Goal: Task Accomplishment & Management: Manage account settings

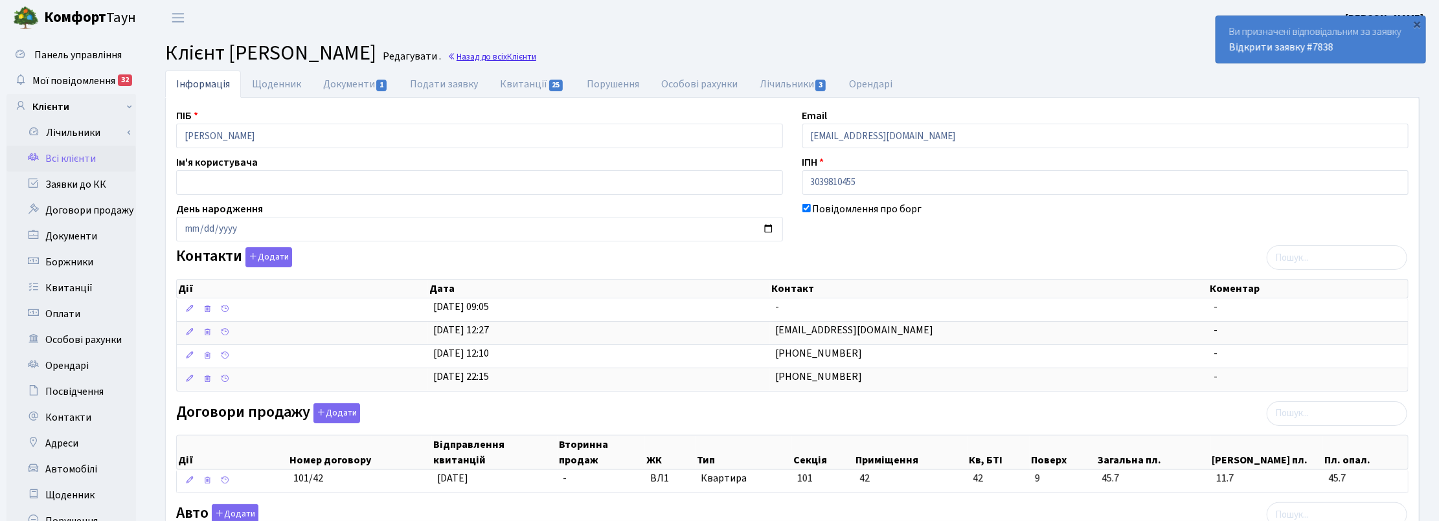
click at [536, 57] on link "Назад до всіх Клієнти" at bounding box center [491, 57] width 89 height 12
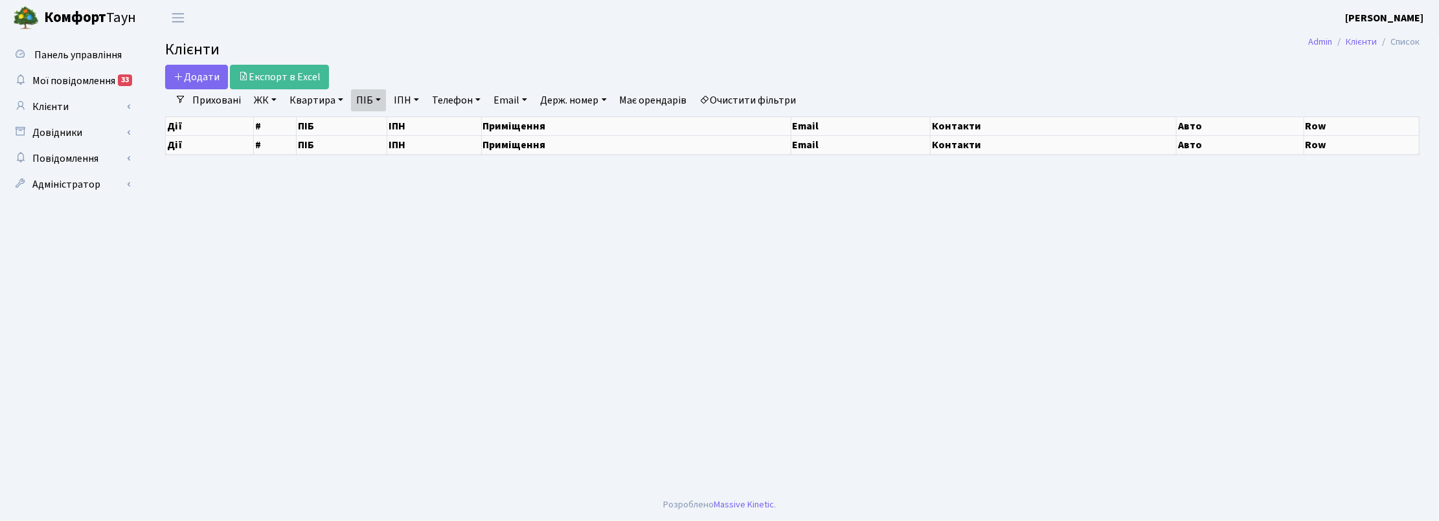
select select "25"
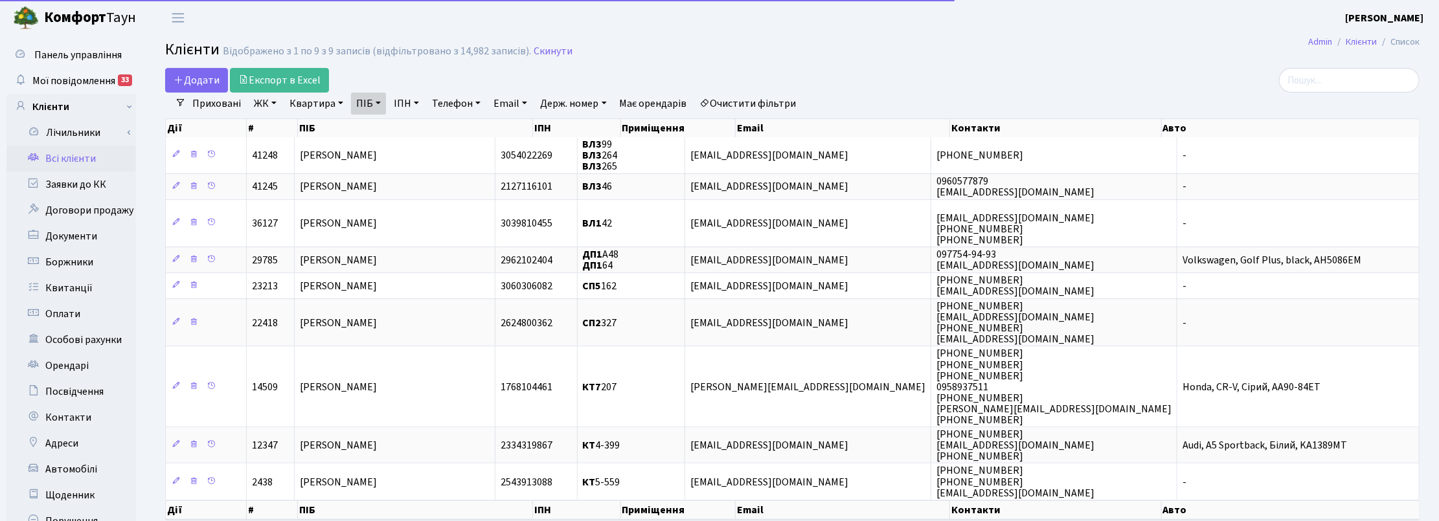
drag, startPoint x: 383, startPoint y: 102, endPoint x: 384, endPoint y: 109, distance: 7.2
click at [383, 102] on link "ПІБ" at bounding box center [368, 104] width 35 height 22
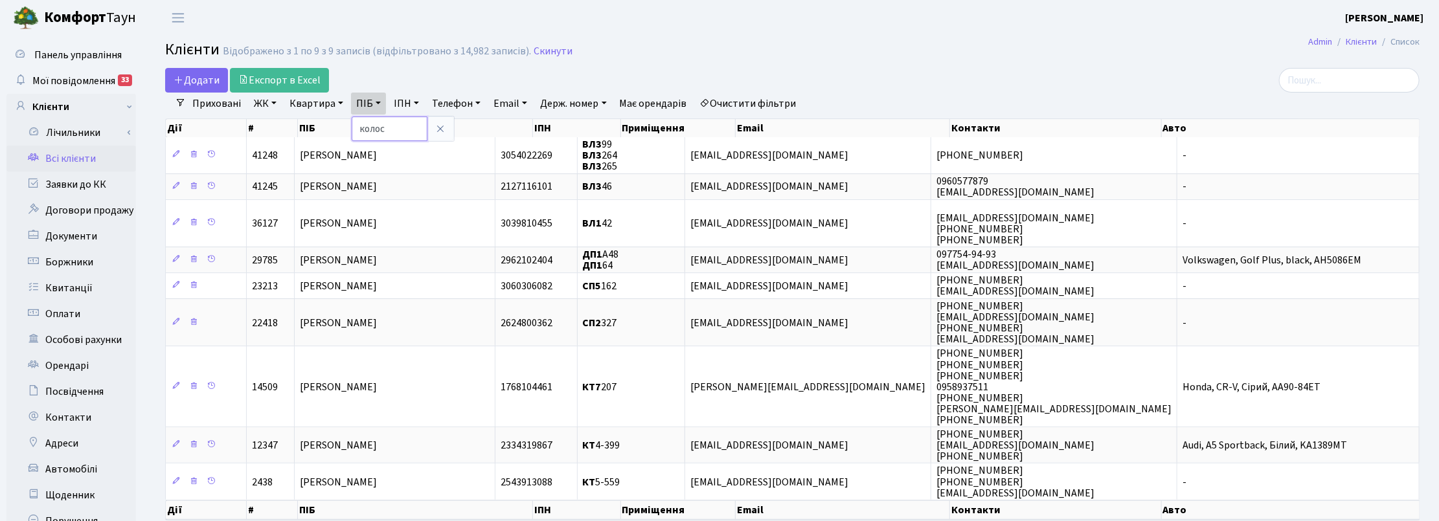
drag, startPoint x: 390, startPoint y: 127, endPoint x: 355, endPoint y: 127, distance: 35.0
click at [355, 127] on input "колос" at bounding box center [390, 129] width 76 height 25
type input "соколовс"
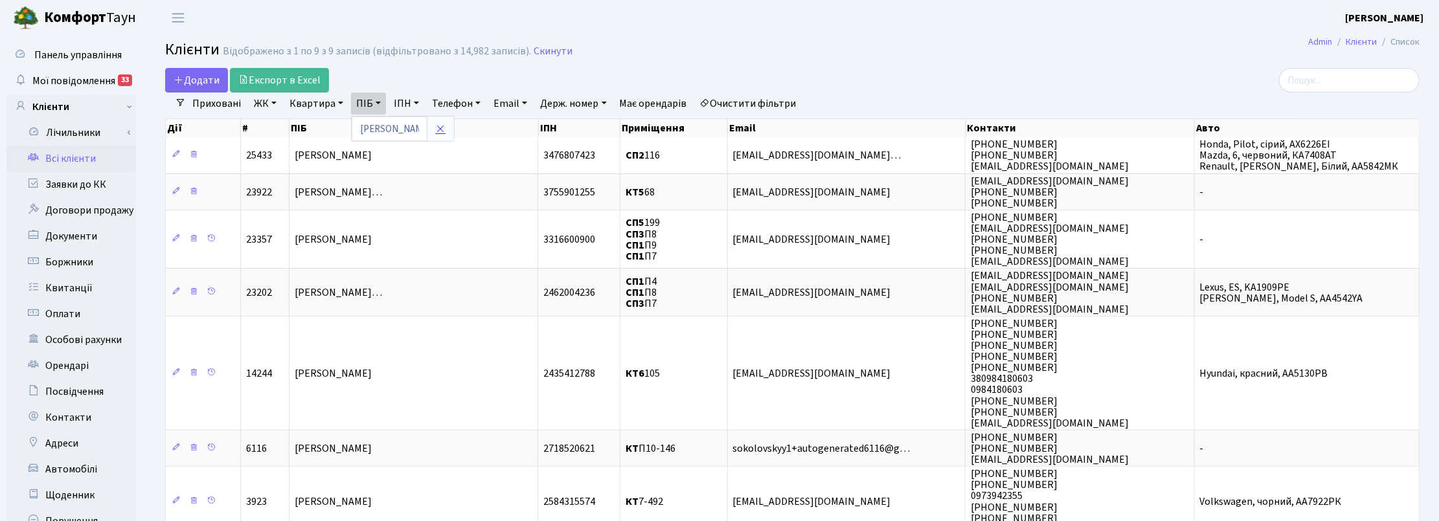
click at [429, 130] on link at bounding box center [440, 129] width 27 height 25
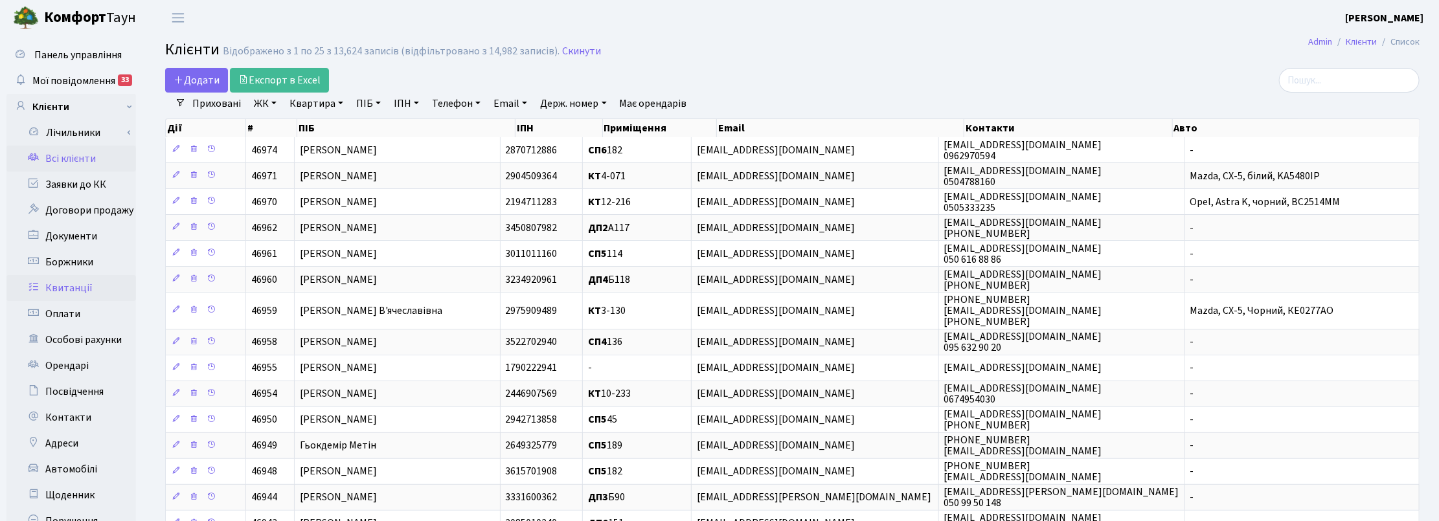
click at [70, 293] on link "Квитанції" at bounding box center [71, 288] width 130 height 26
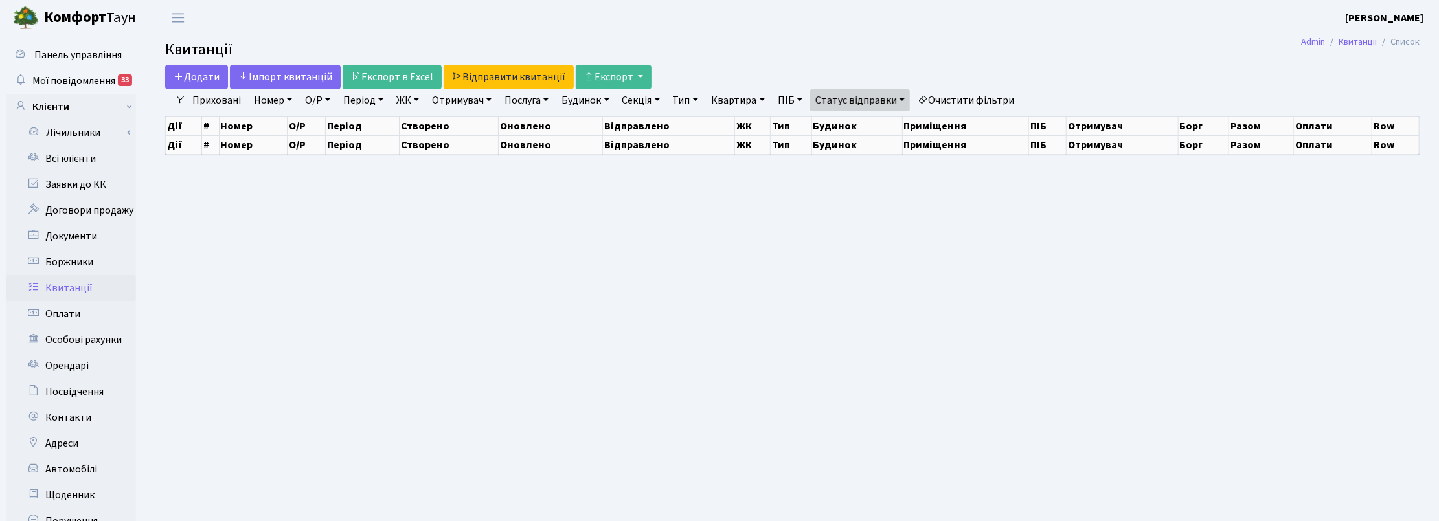
select select "25"
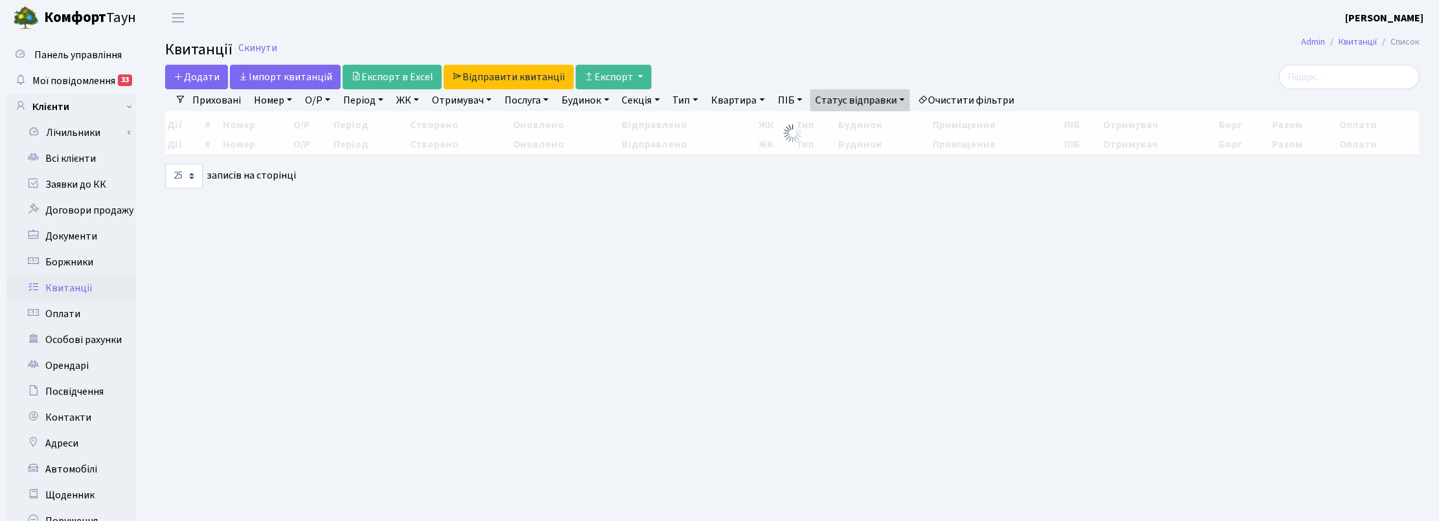
click at [963, 97] on link "Очистити фільтри" at bounding box center [965, 100] width 107 height 22
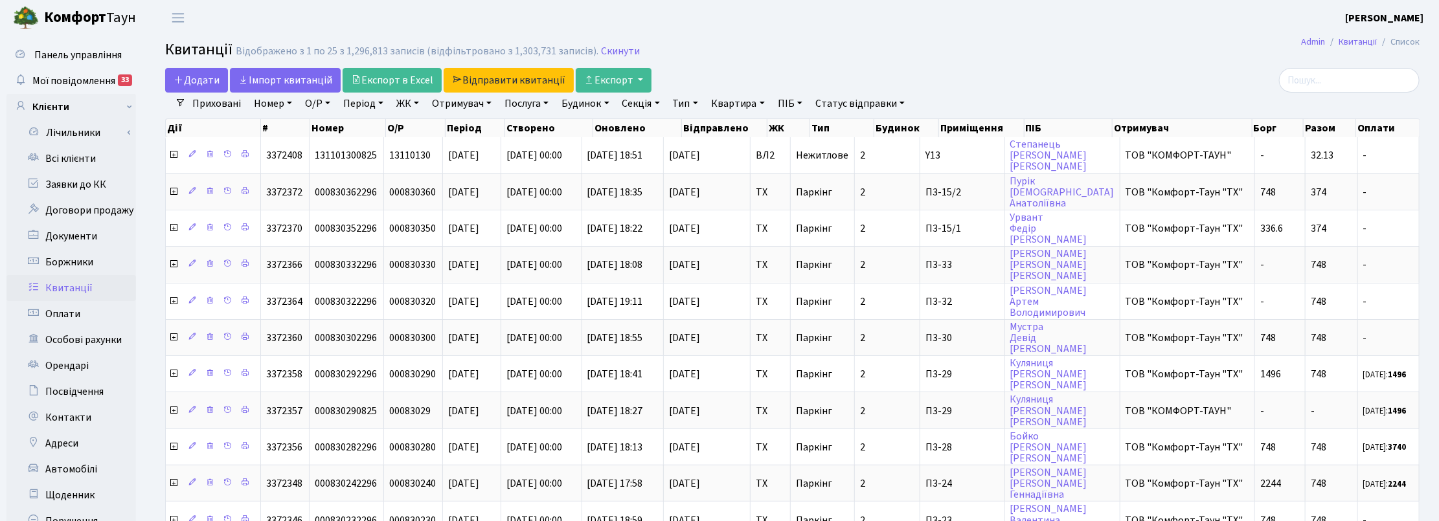
click at [405, 106] on link "ЖК" at bounding box center [407, 104] width 33 height 22
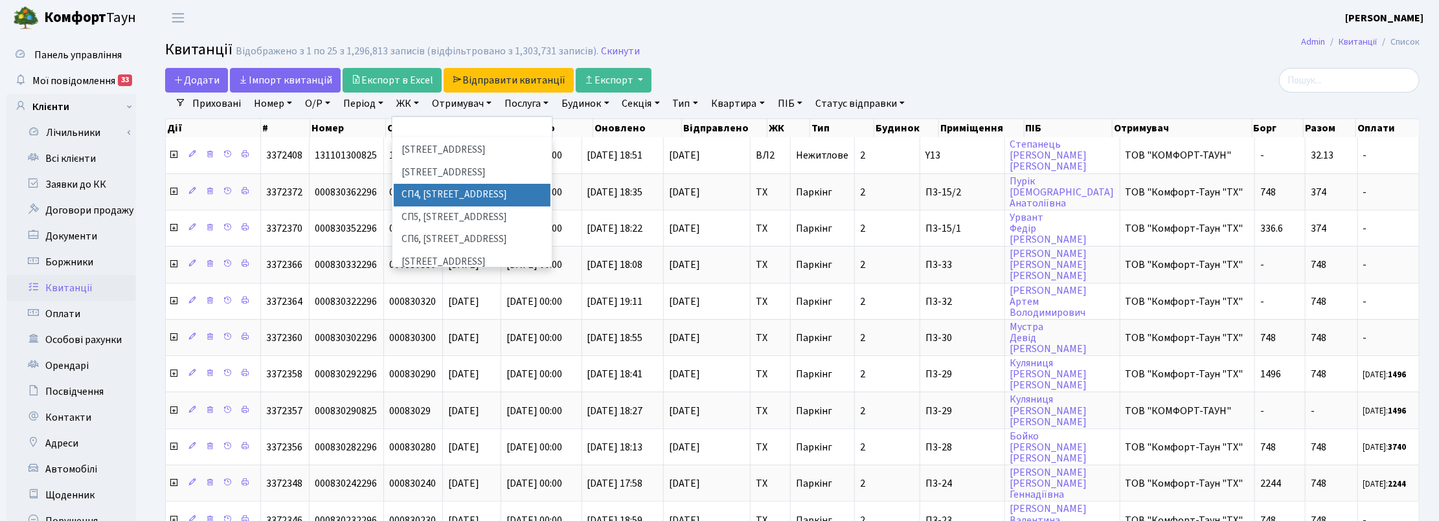
scroll to position [324, 0]
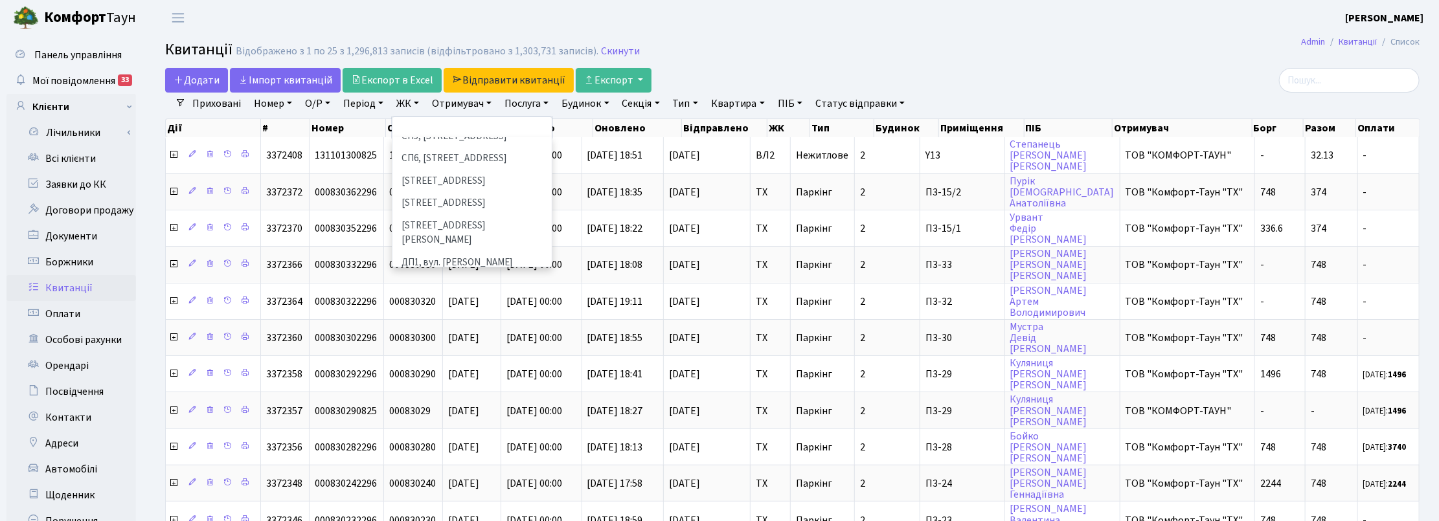
click at [445, 289] on li "ДП2, вул. [PERSON_NAME][STREET_ADDRESS]" at bounding box center [472, 307] width 157 height 37
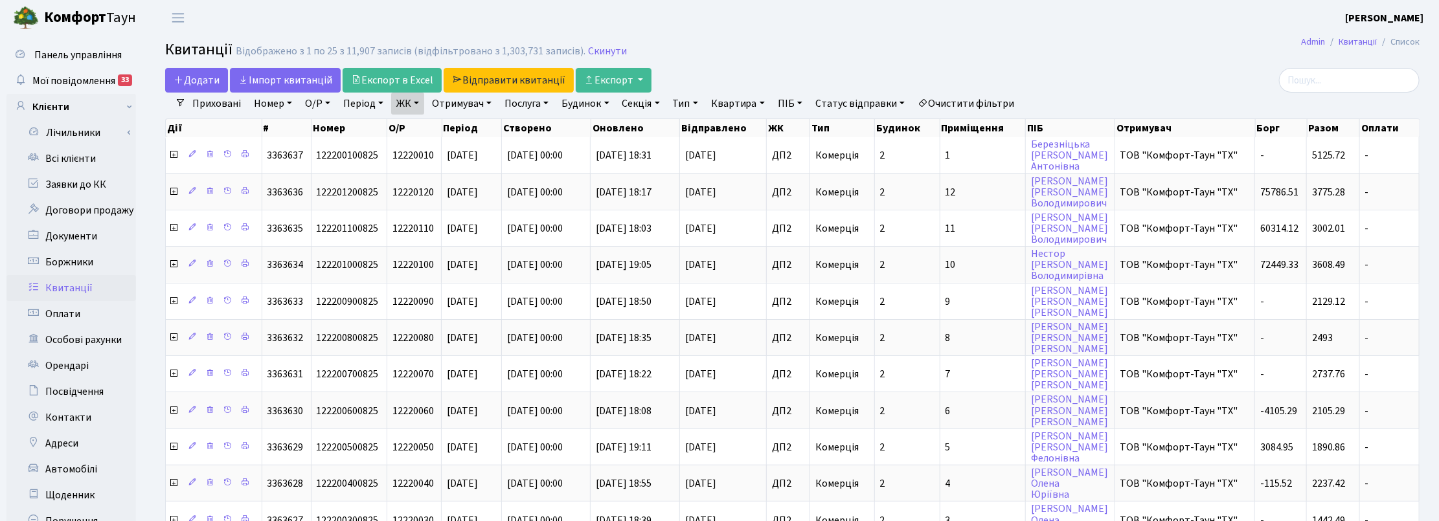
click at [470, 102] on link "Отримувач" at bounding box center [462, 104] width 70 height 22
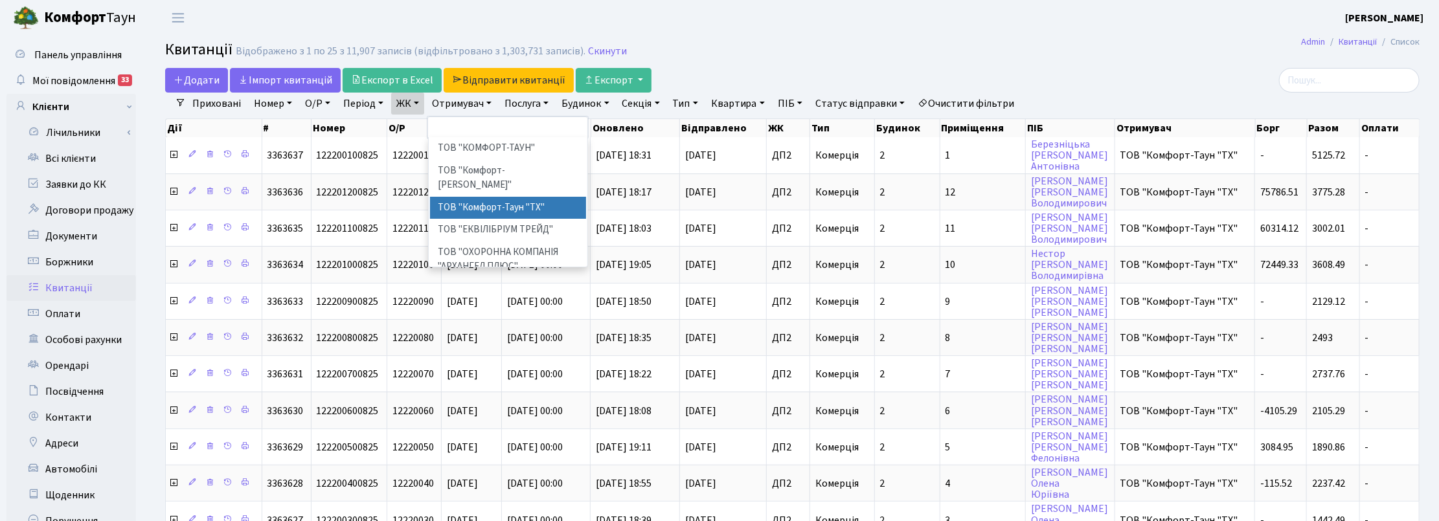
click at [554, 197] on li "ТОВ "Комфорт-Таун "ТХ"" at bounding box center [508, 208] width 157 height 23
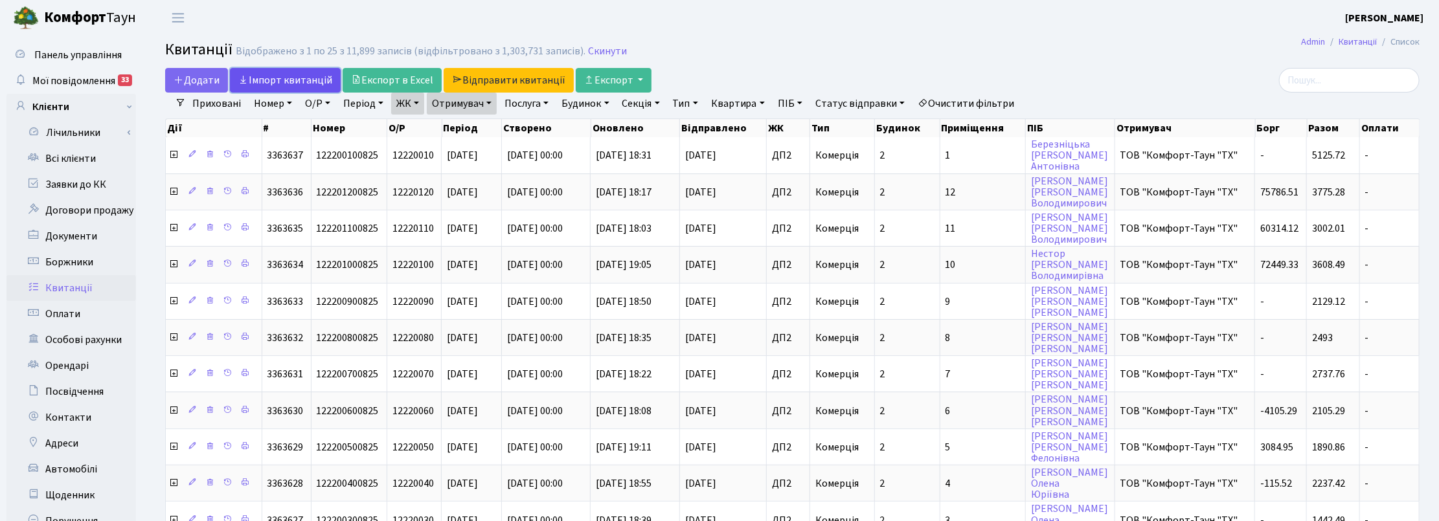
click at [299, 78] on link "Iмпорт квитанцій" at bounding box center [285, 80] width 111 height 25
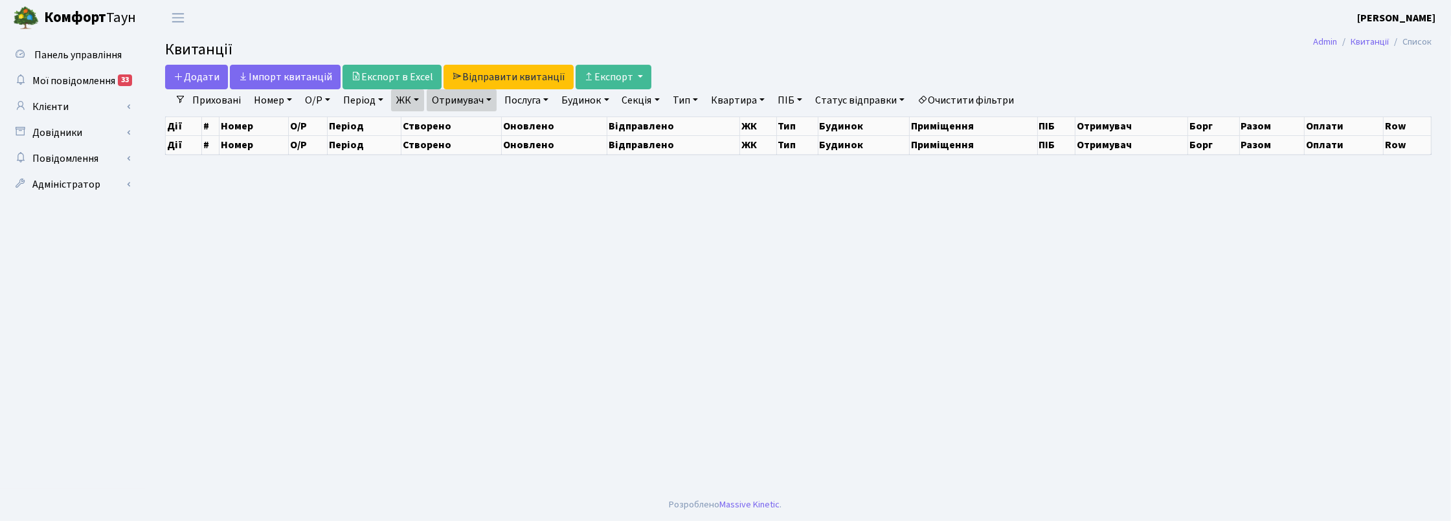
select select "25"
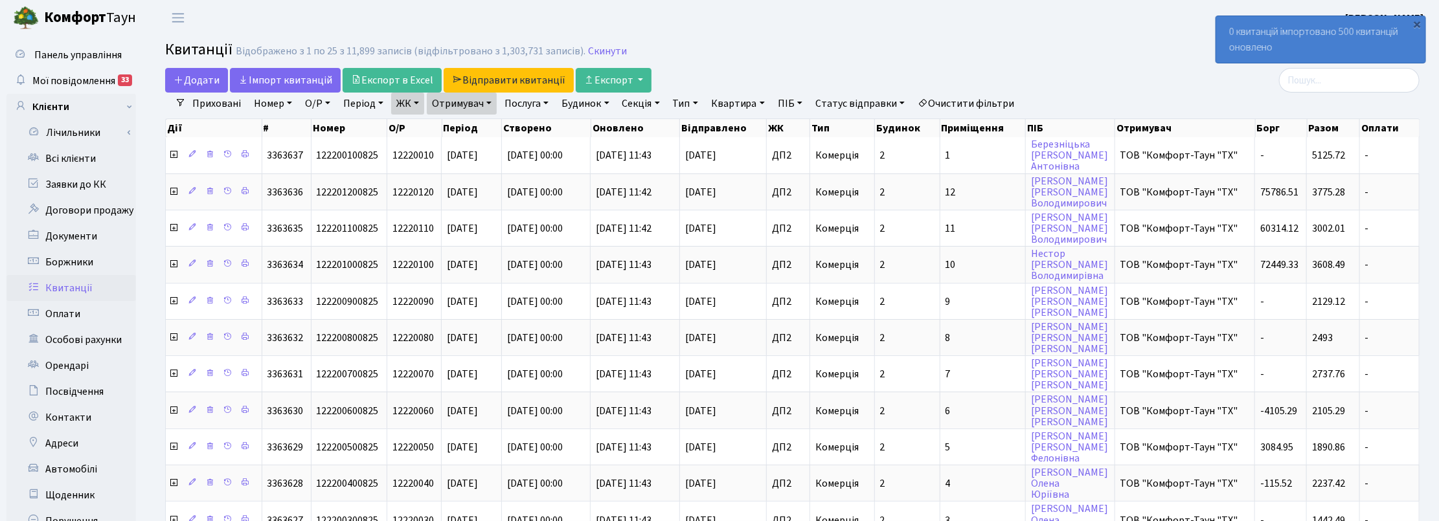
drag, startPoint x: 1080, startPoint y: 97, endPoint x: 1157, endPoint y: 57, distance: 86.3
click at [1083, 97] on div "Приховані Номер О/Р Період 09.09.2025 - 09.09.2025 ЖК ТХ, вул. Ділова, 1/2 КТ, …" at bounding box center [797, 104] width 1223 height 22
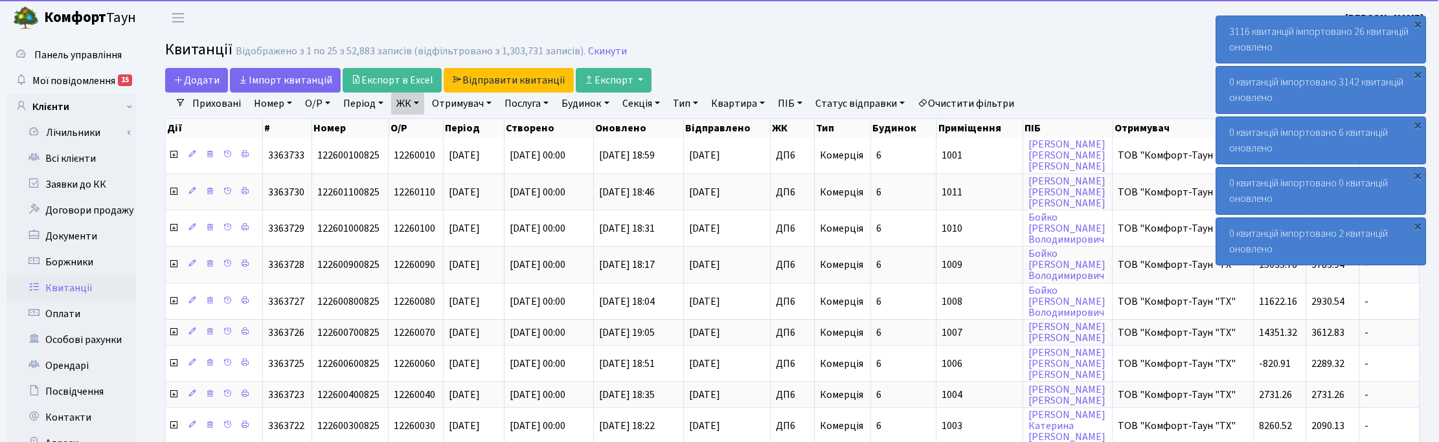
select select "25"
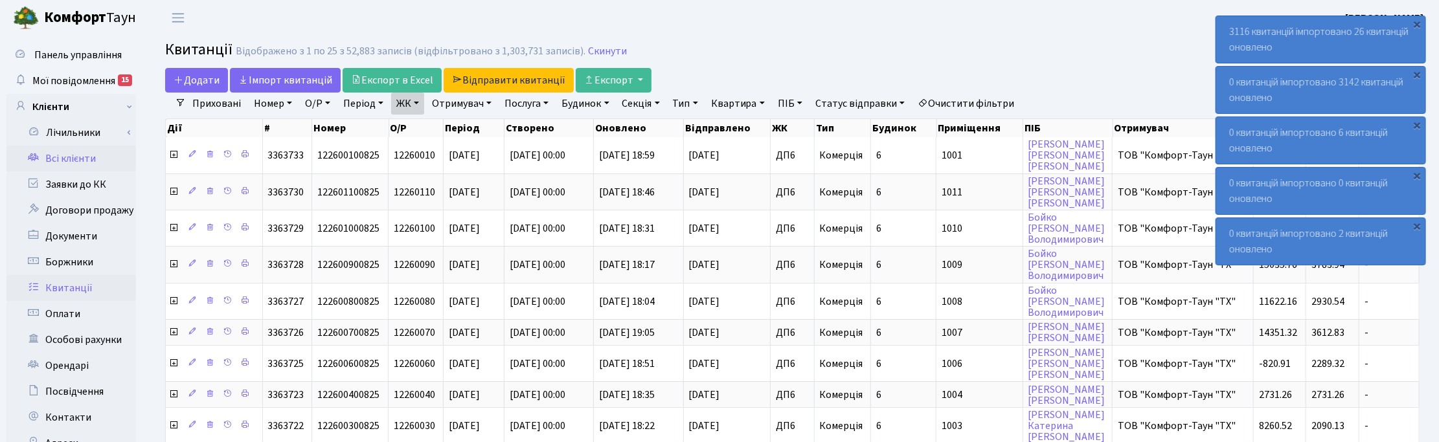
click at [76, 159] on link "Всі клієнти" at bounding box center [71, 159] width 130 height 26
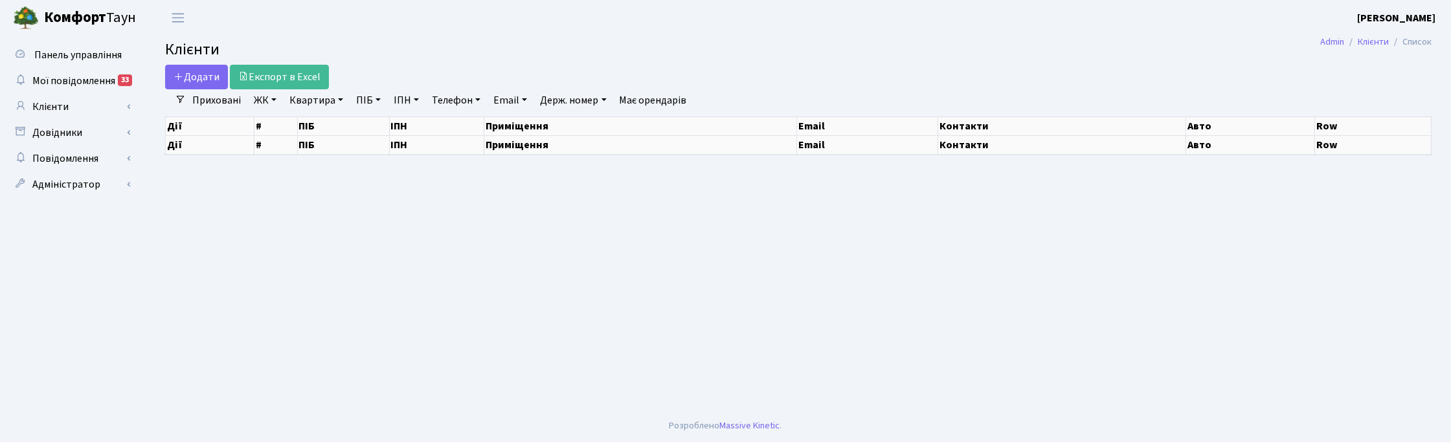
select select "25"
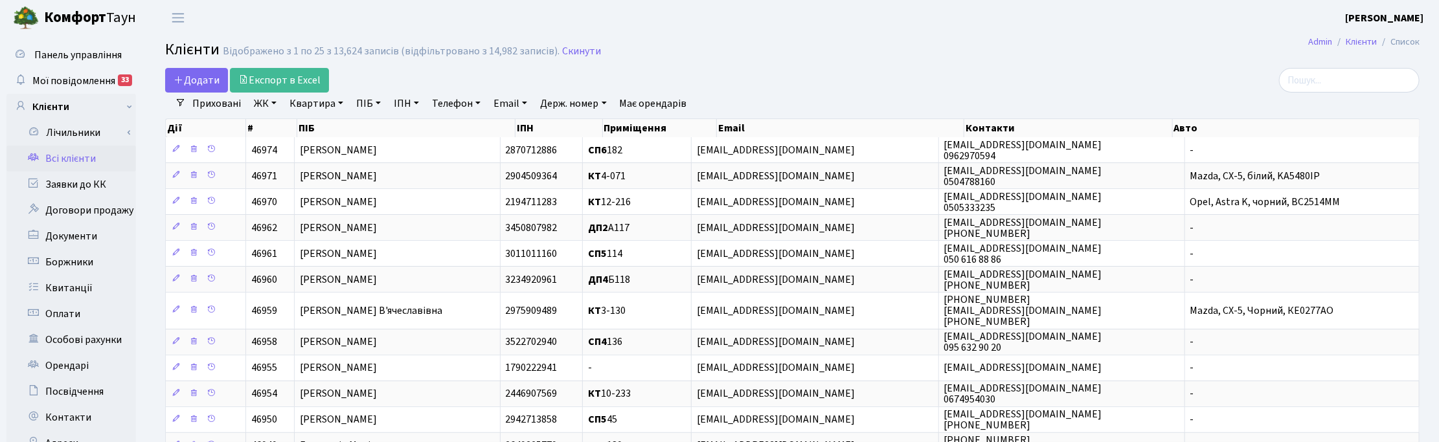
click at [370, 104] on link "ПІБ" at bounding box center [368, 104] width 35 height 22
click at [369, 130] on input "text" at bounding box center [390, 129] width 76 height 25
type input "сокол"
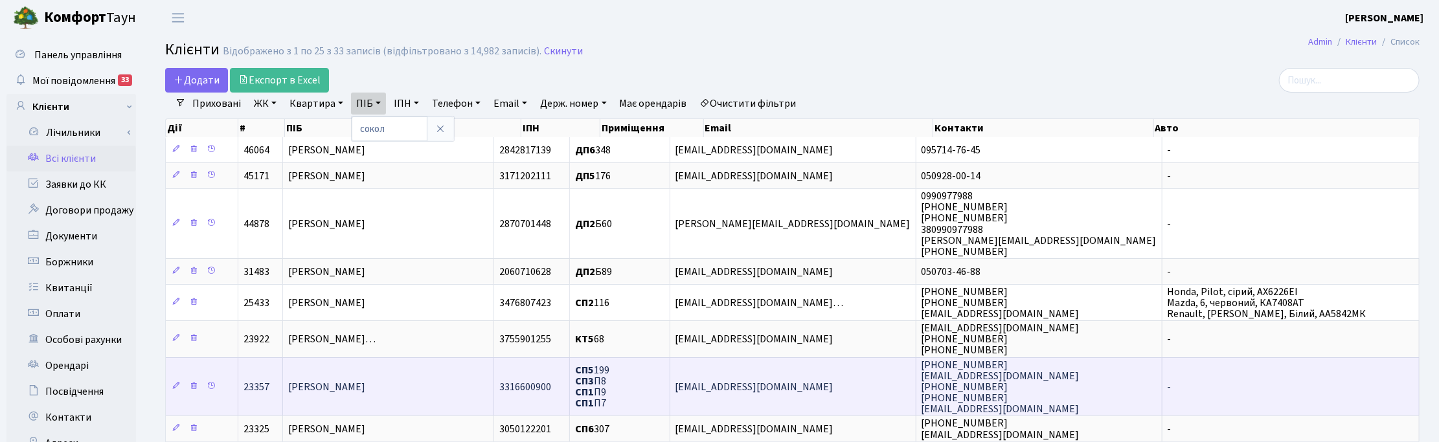
click at [365, 383] on span "[PERSON_NAME]" at bounding box center [326, 387] width 77 height 14
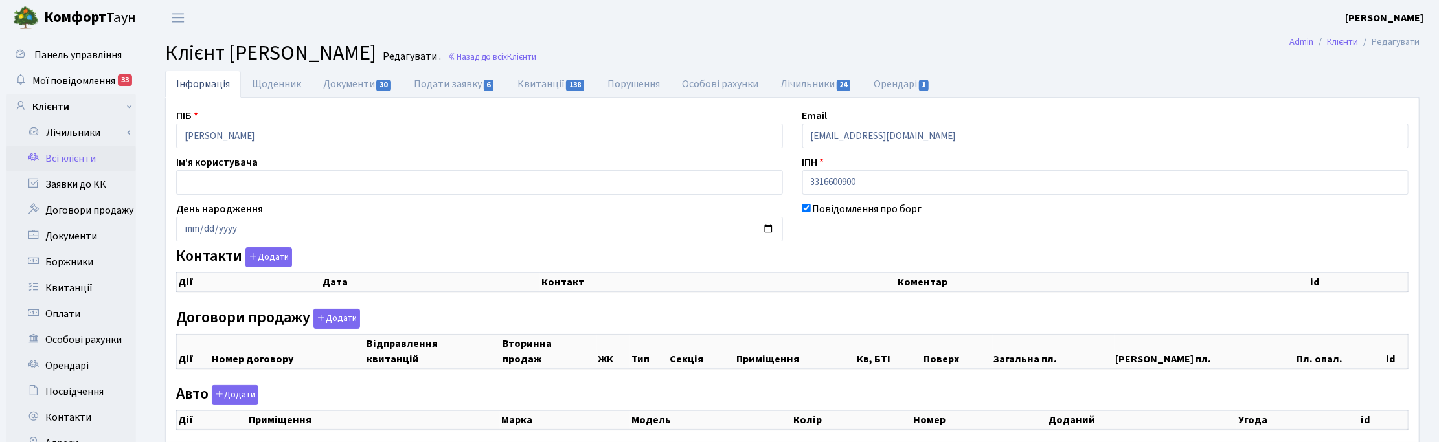
checkbox input "true"
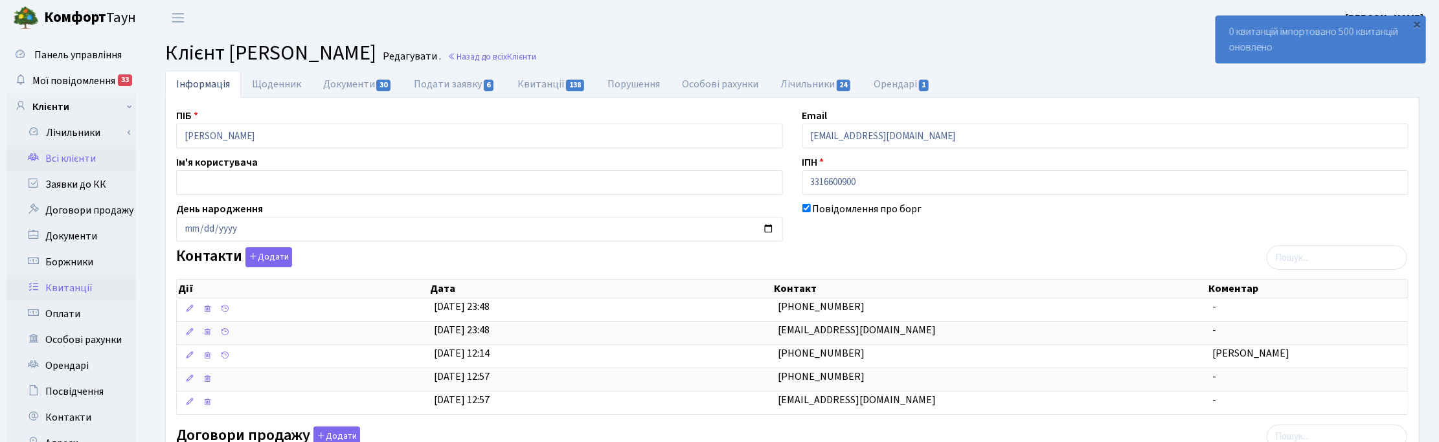
click at [67, 289] on link "Квитанції" at bounding box center [71, 288] width 130 height 26
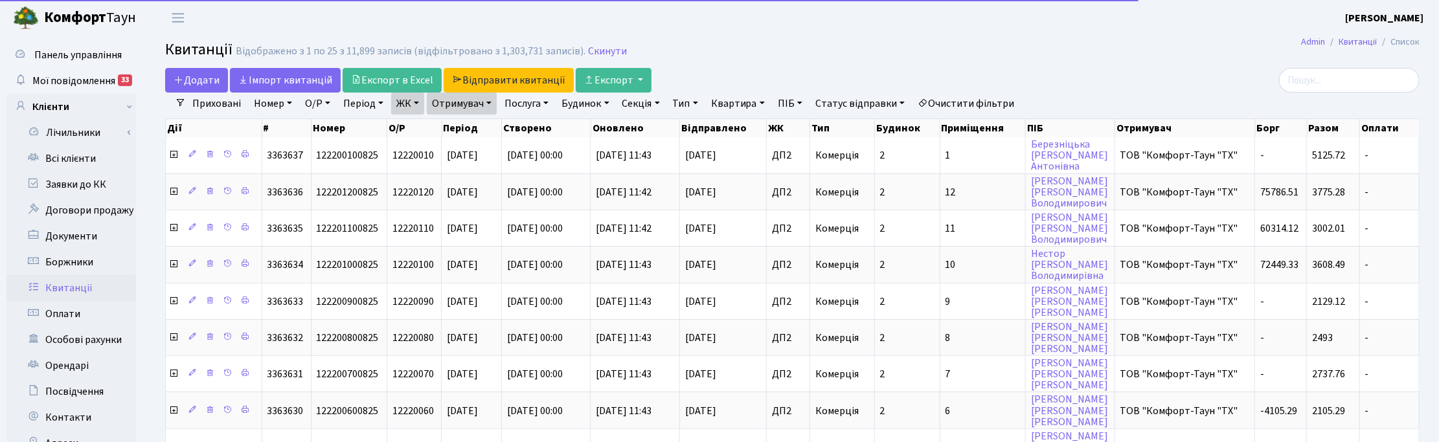
click at [415, 98] on link "ЖК" at bounding box center [407, 104] width 33 height 22
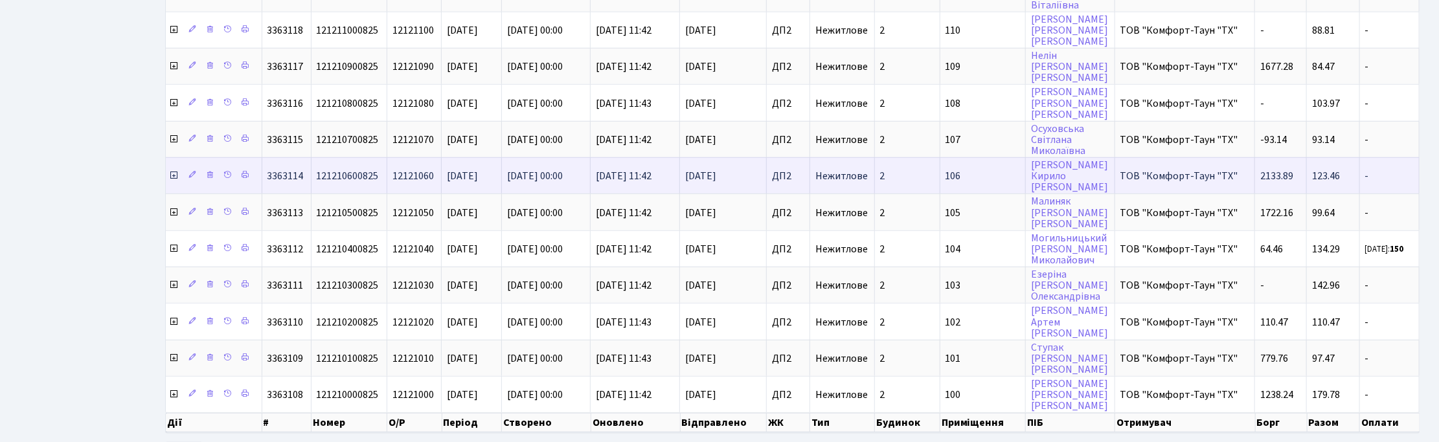
scroll to position [648, 0]
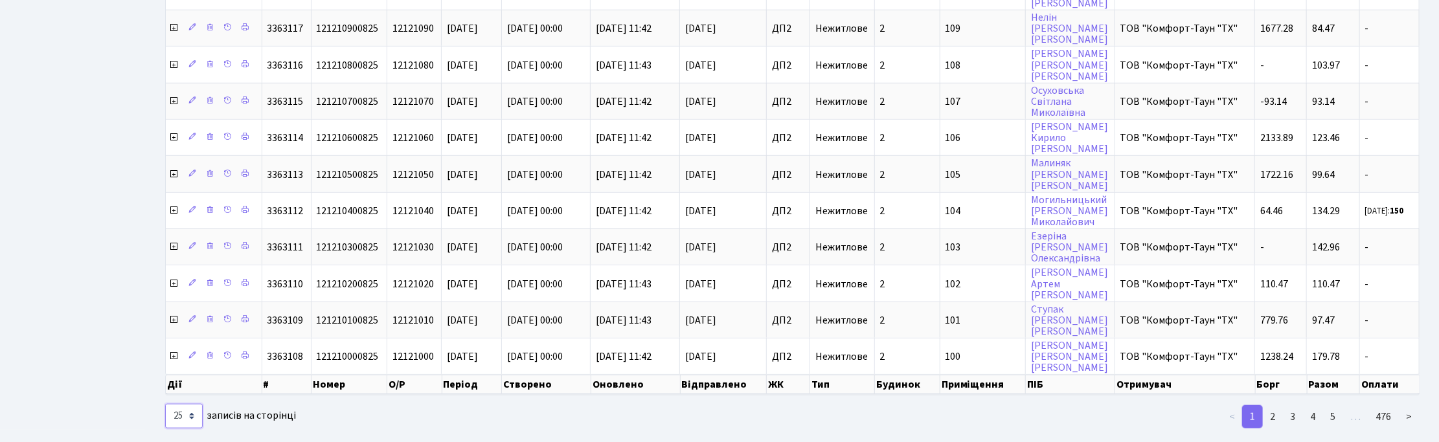
select select "500"
click at [165, 404] on select "10 25 50 100 250 500 1,000" at bounding box center [184, 416] width 38 height 25
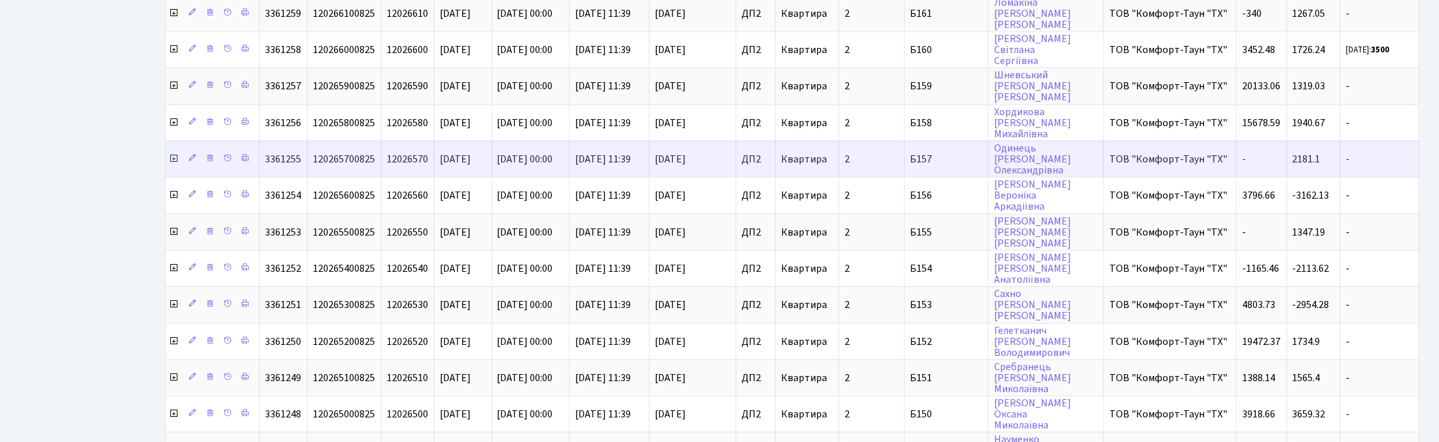
scroll to position [4640, 0]
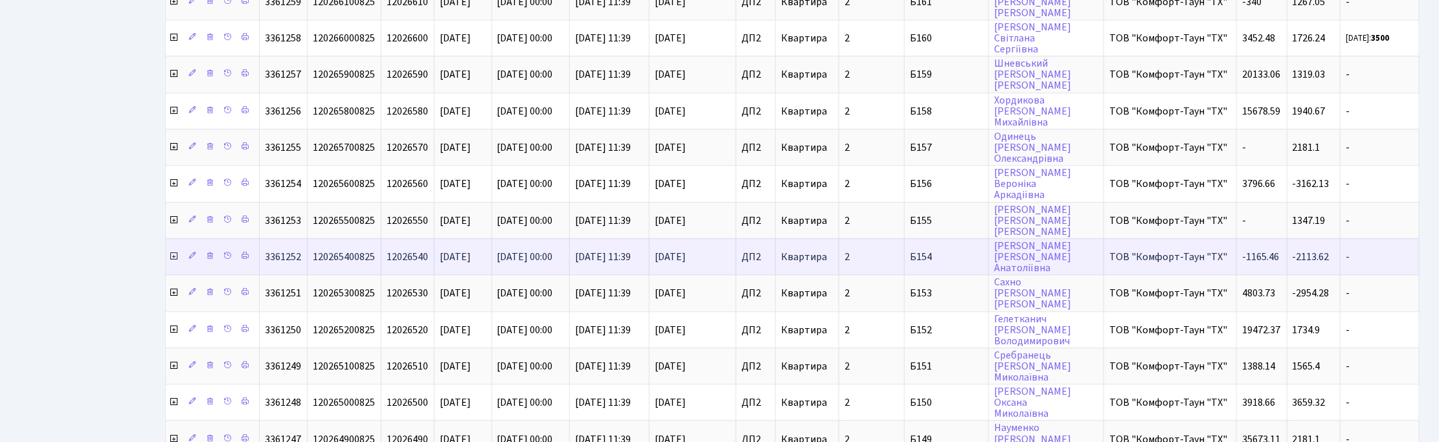
click at [175, 251] on icon at bounding box center [173, 256] width 10 height 10
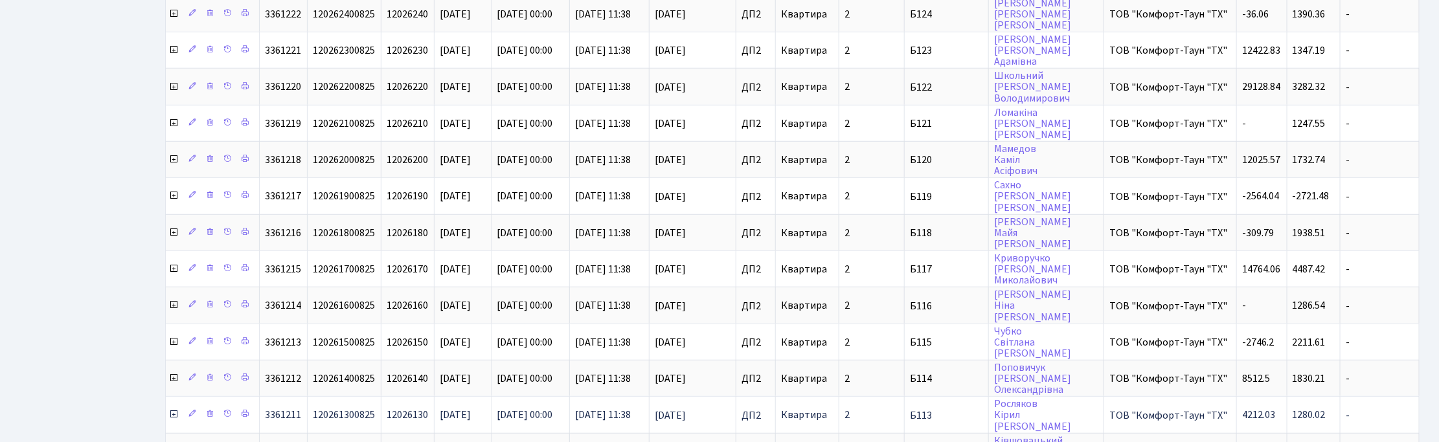
scroll to position [6502, 0]
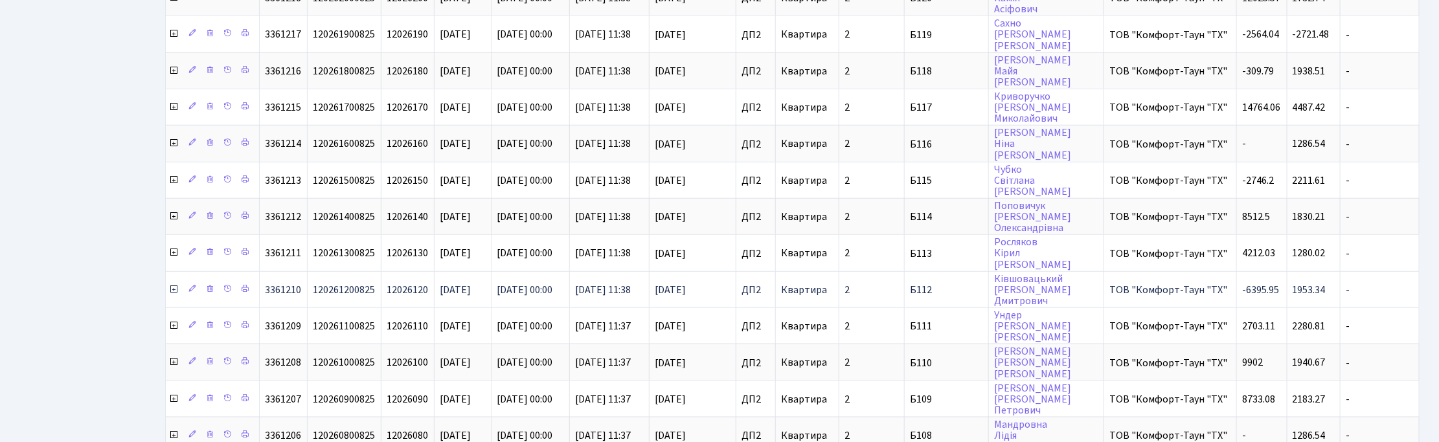
click at [172, 284] on icon at bounding box center [173, 289] width 10 height 10
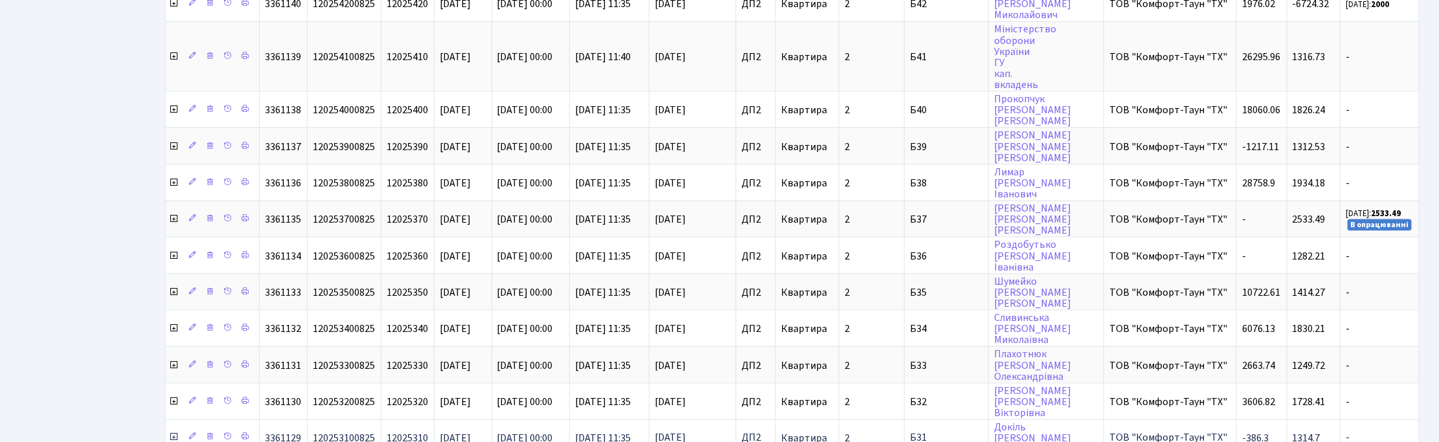
scroll to position [9740, 0]
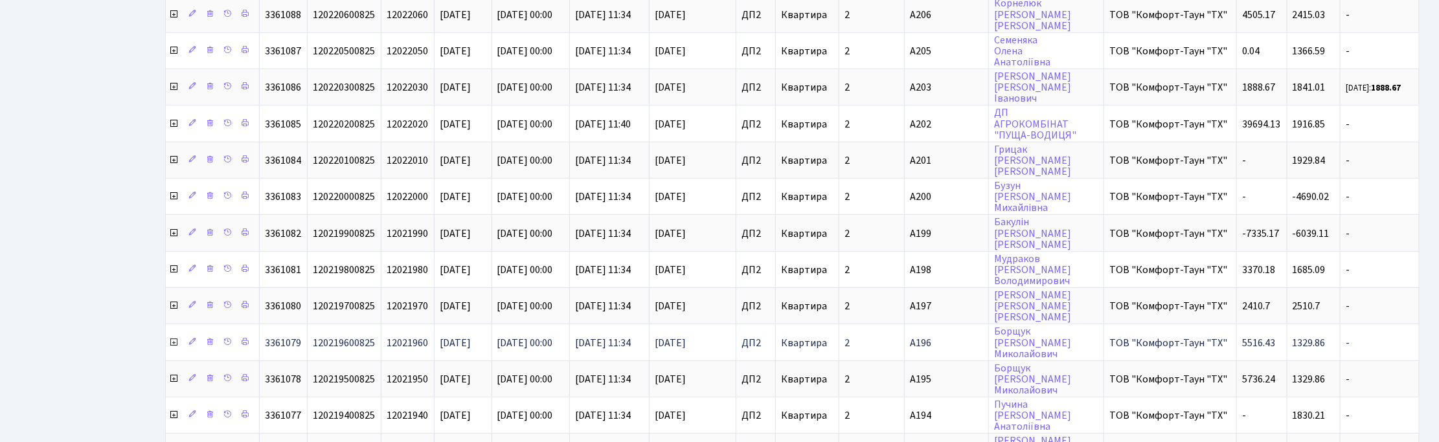
scroll to position [11845, 0]
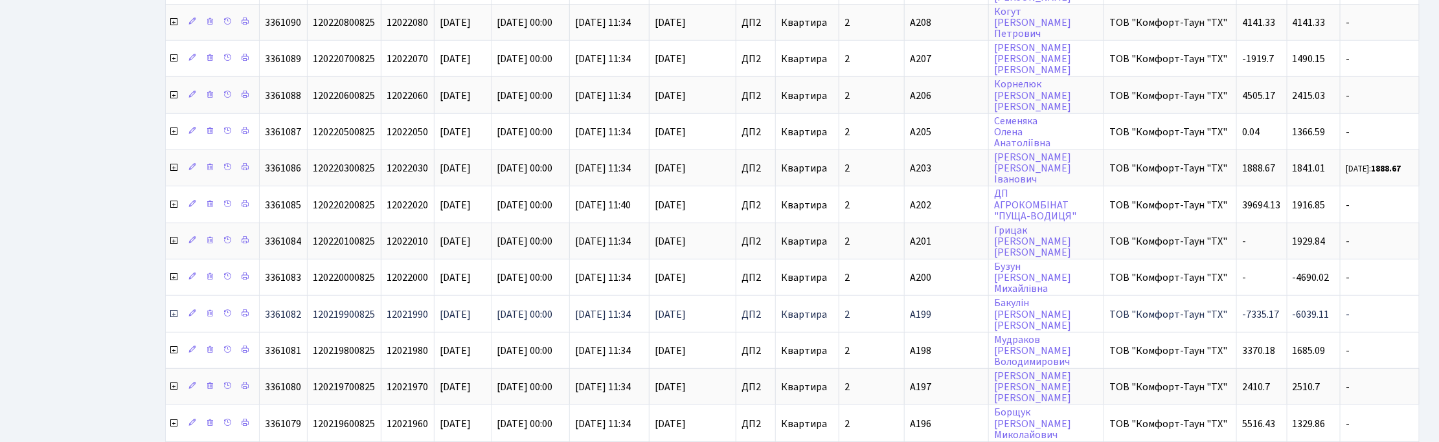
click at [172, 309] on icon at bounding box center [173, 314] width 10 height 10
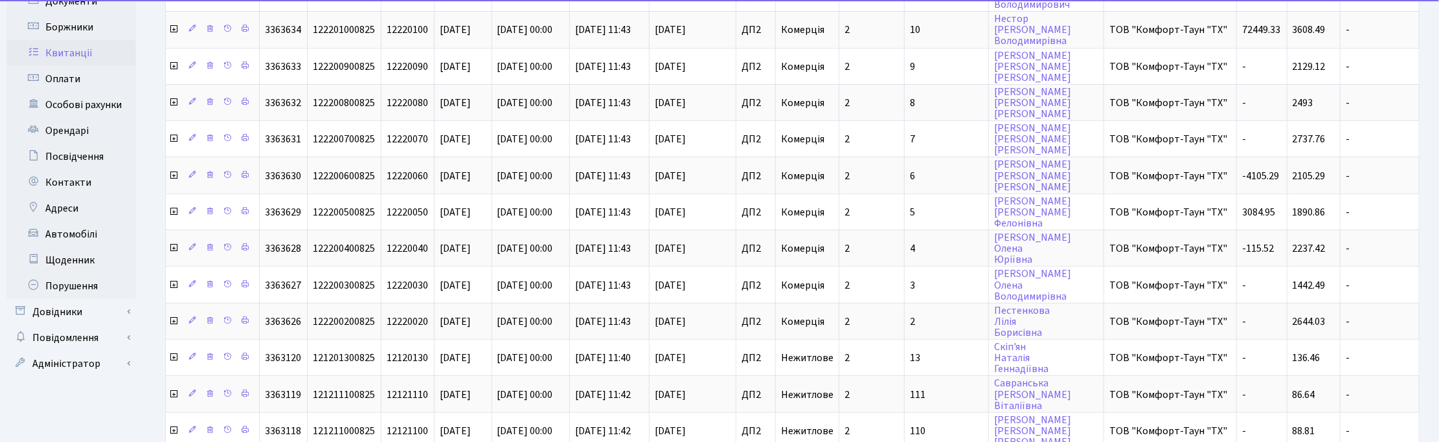
scroll to position [0, 0]
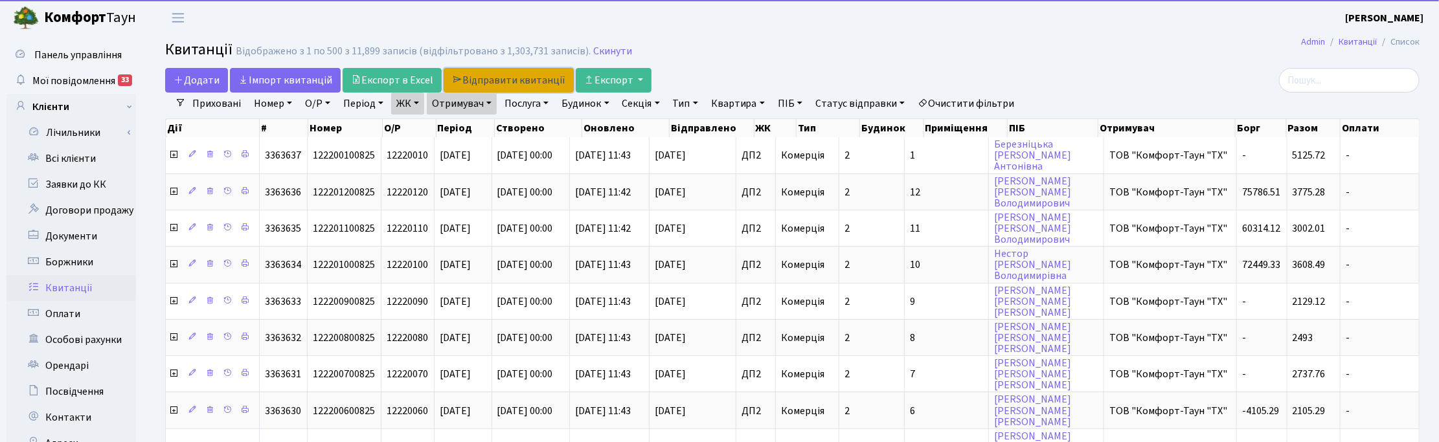
click at [520, 82] on link "Відправити квитанції" at bounding box center [509, 80] width 130 height 25
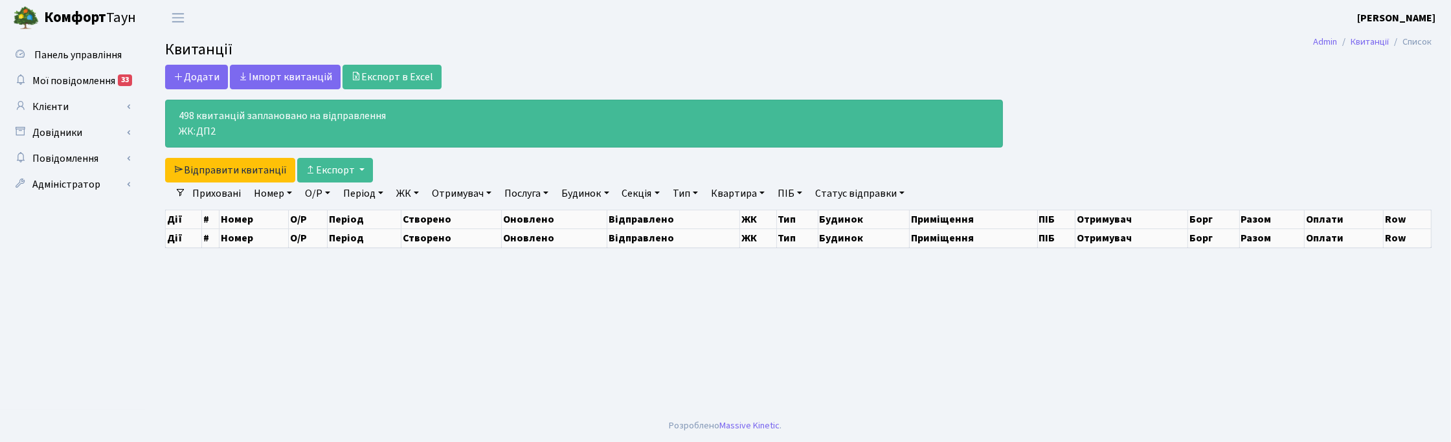
select select "25"
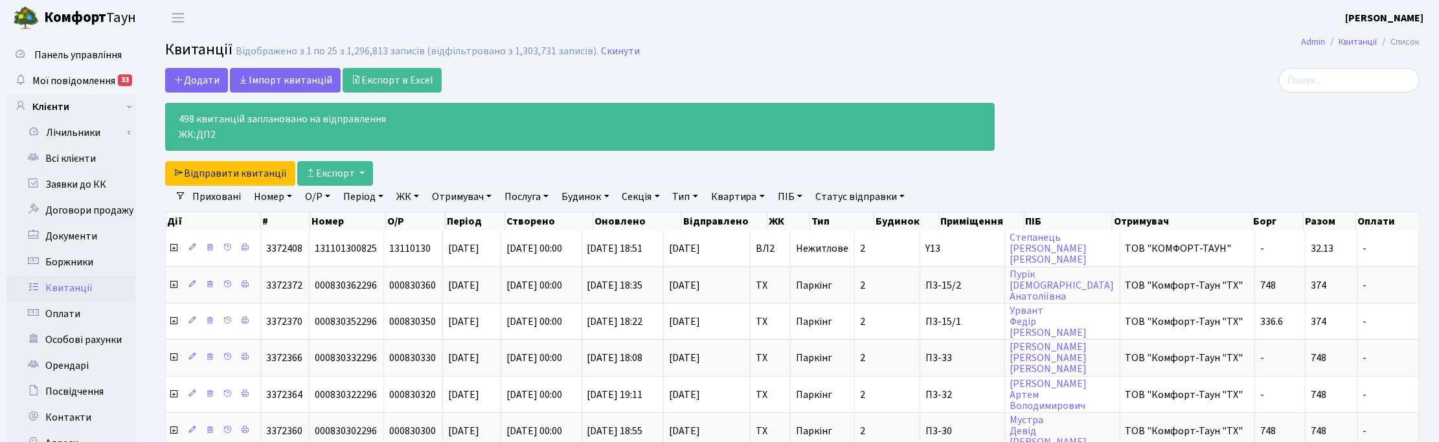
click at [1038, 56] on h2 "Квитанції Відображено з 1 по 25 з 1,296,813 записів (відфільтровано з 1,303,731…" at bounding box center [792, 52] width 1254 height 22
click at [1206, 33] on header "[PERSON_NAME] [PERSON_NAME] Мій обліковий запис Вийти" at bounding box center [719, 18] width 1439 height 36
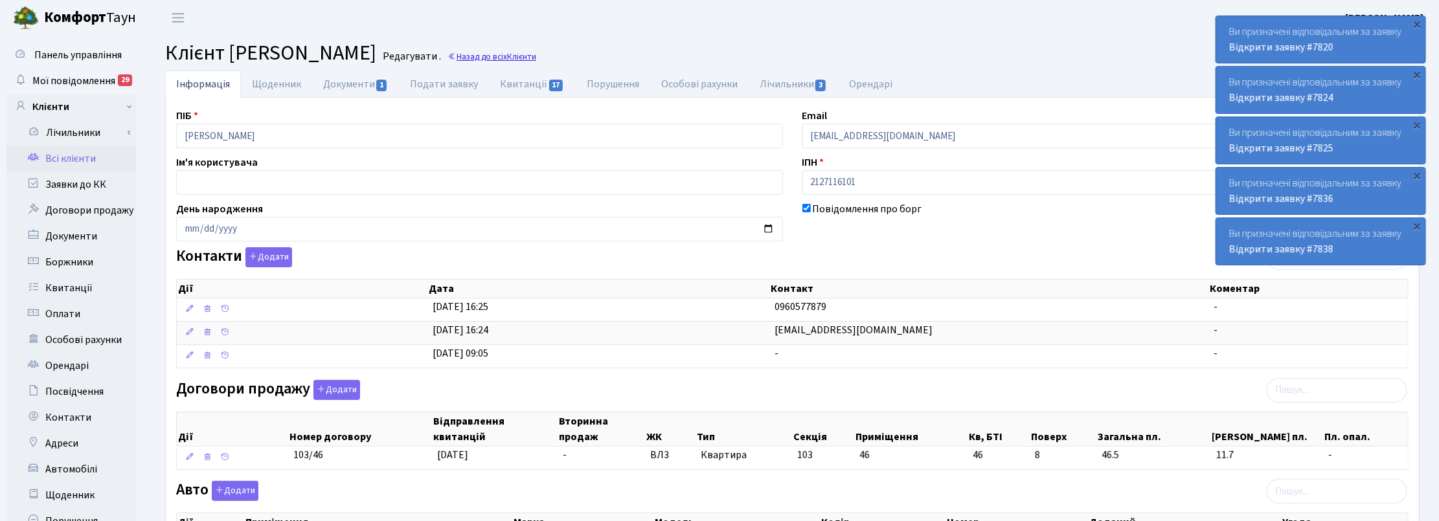
click at [536, 52] on link "Назад до всіх Клієнти" at bounding box center [491, 57] width 89 height 12
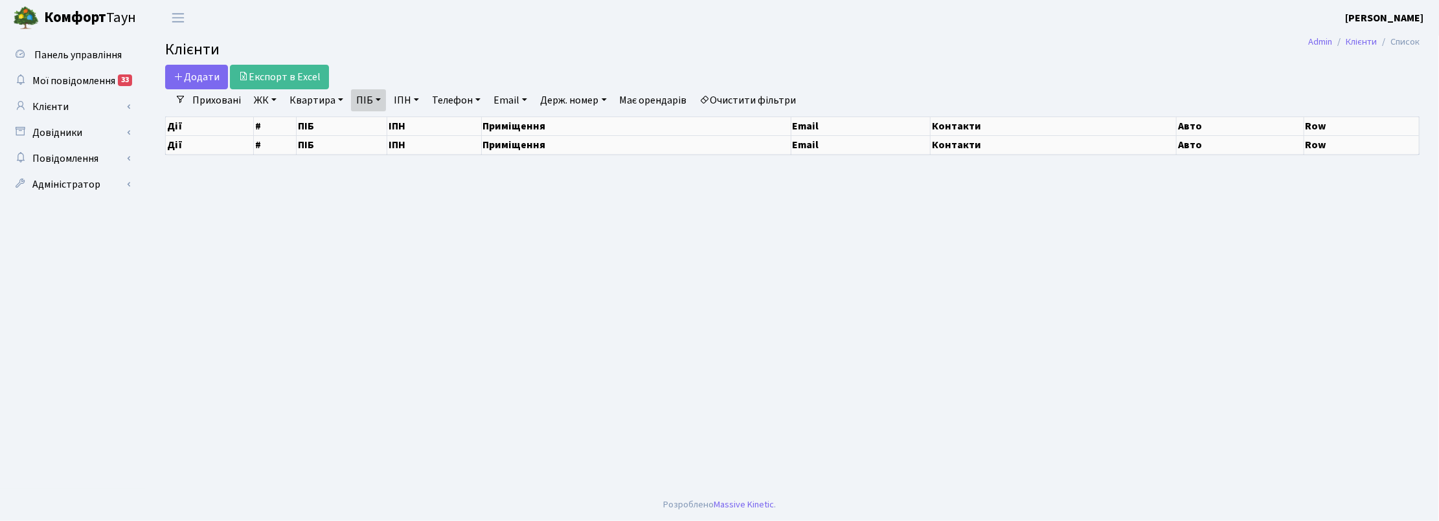
select select "25"
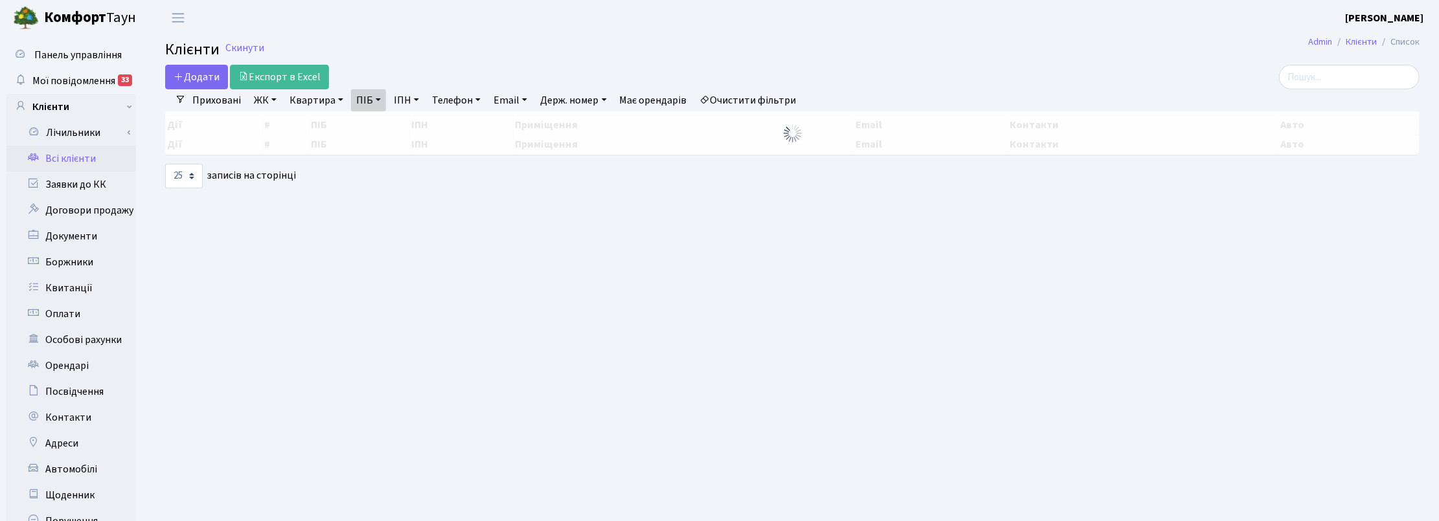
click at [384, 98] on link "ПІБ" at bounding box center [368, 100] width 35 height 22
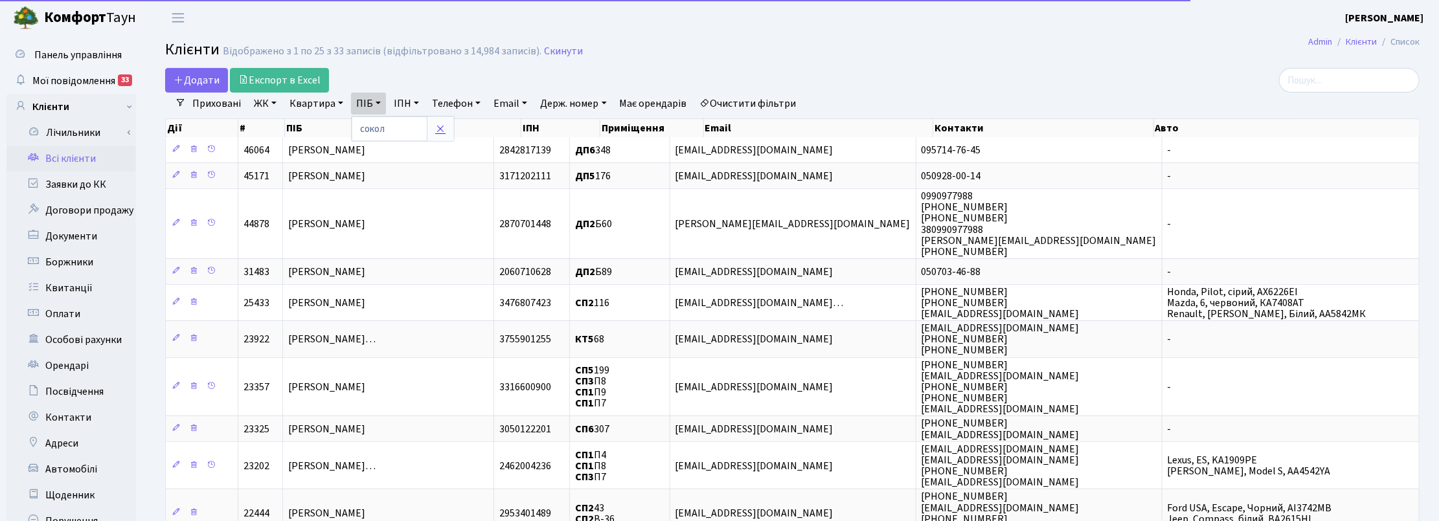
click at [438, 130] on icon at bounding box center [440, 129] width 10 height 10
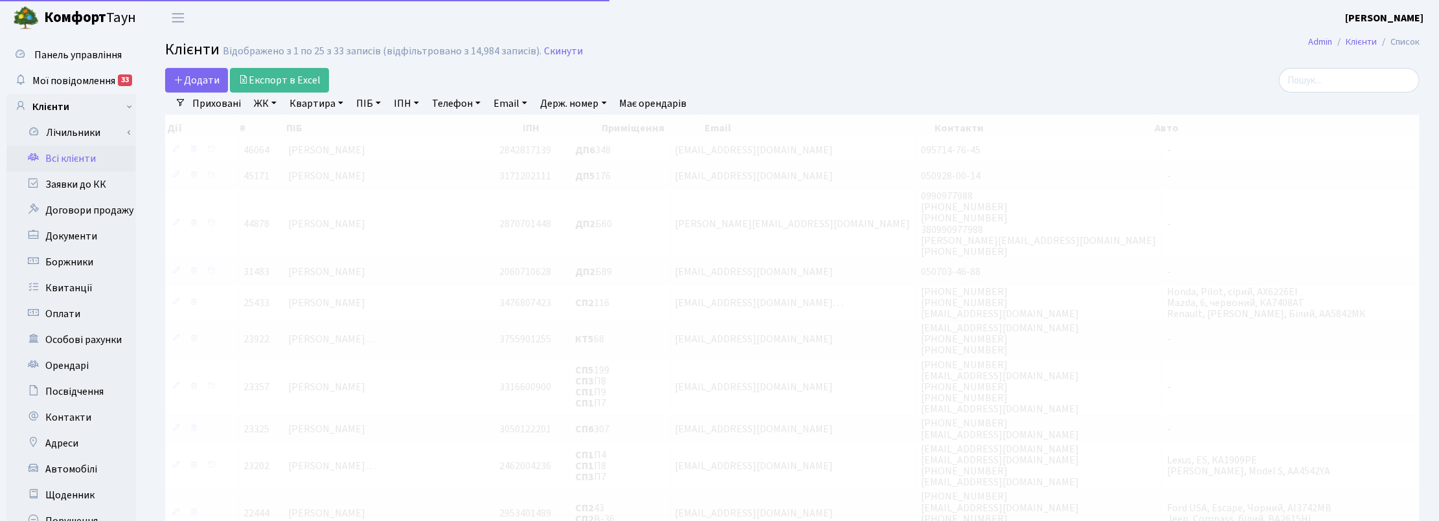
click at [331, 99] on link "Квартира" at bounding box center [316, 104] width 64 height 22
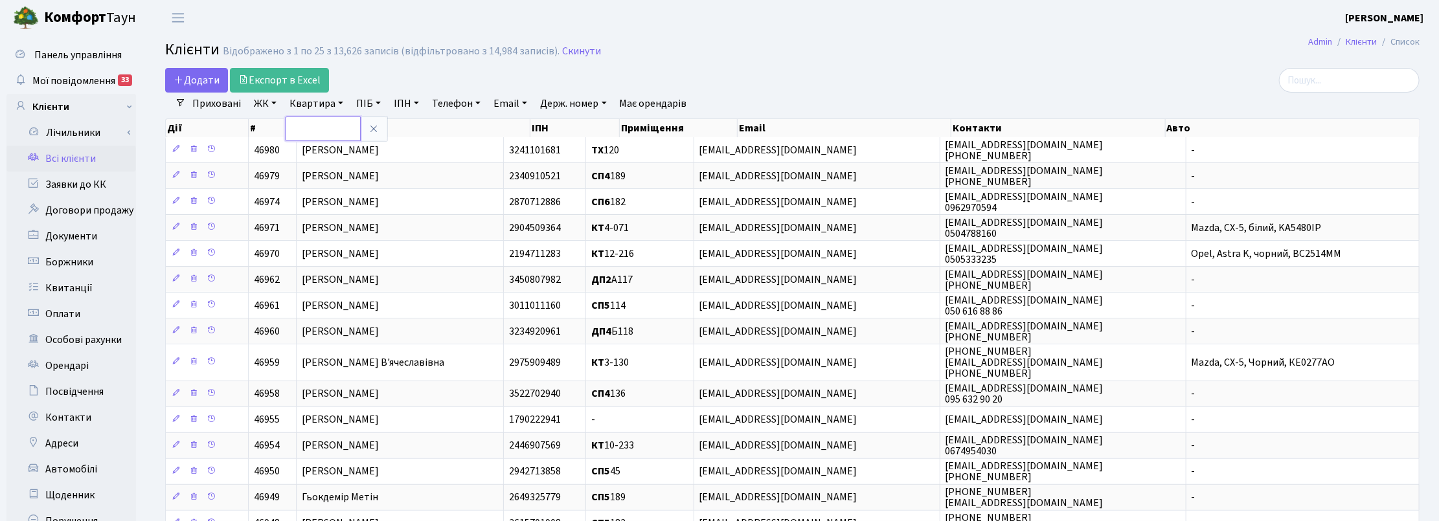
click at [328, 125] on input "text" at bounding box center [323, 129] width 76 height 25
type input "4-98"
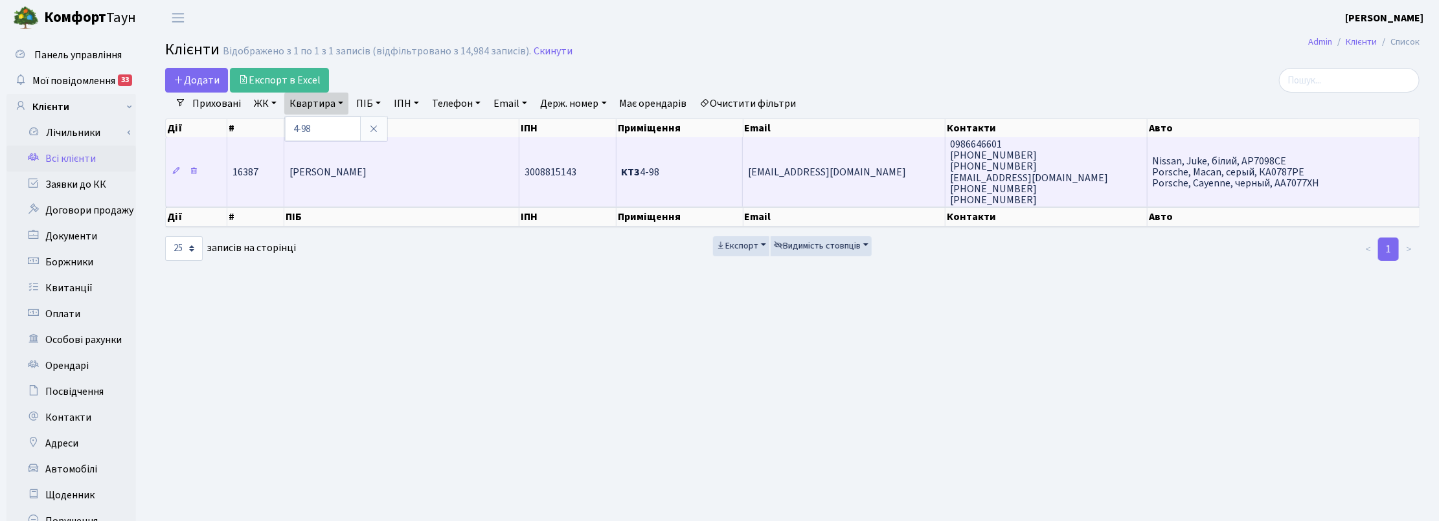
click at [354, 169] on span "[PERSON_NAME]" at bounding box center [327, 172] width 77 height 14
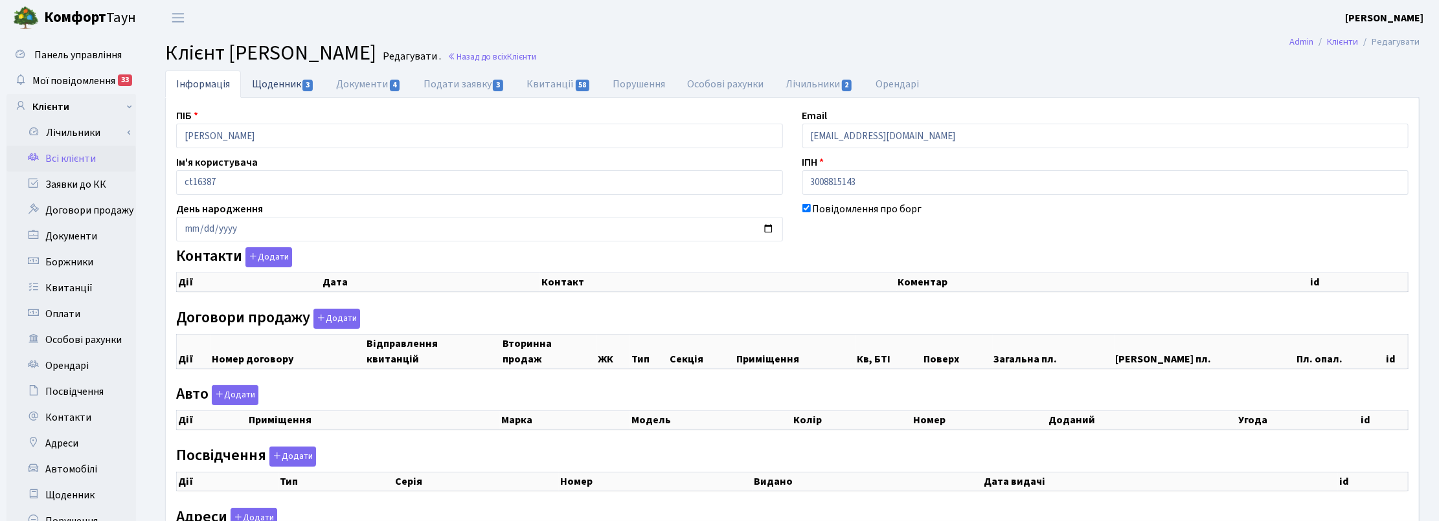
click at [279, 83] on link "Щоденник 3" at bounding box center [283, 84] width 84 height 27
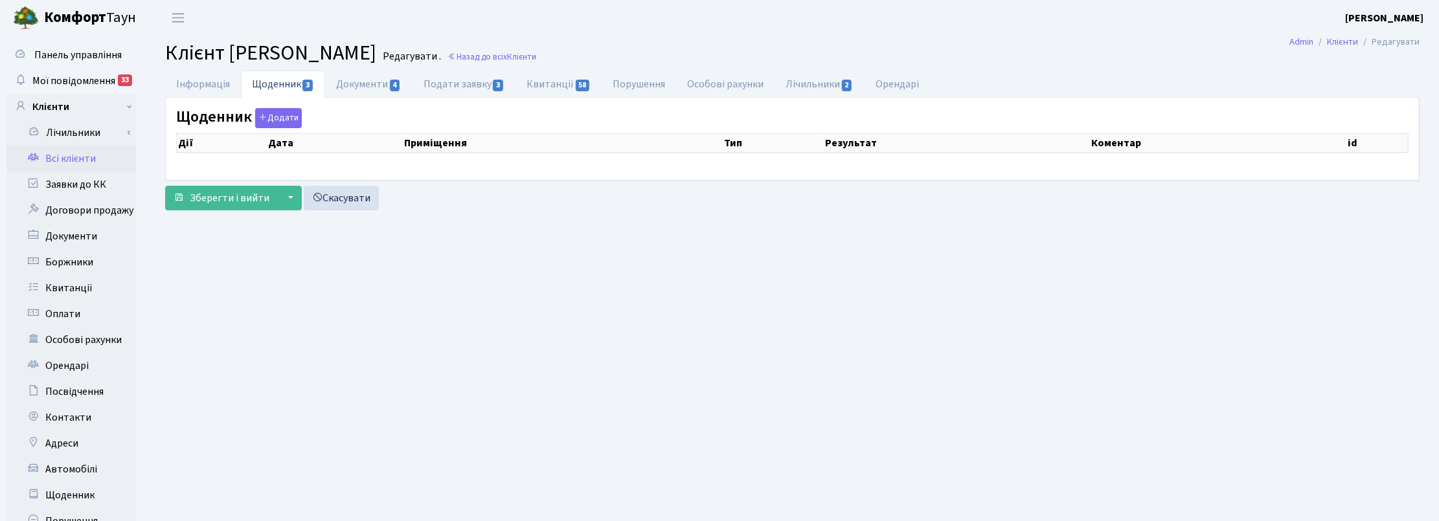
select select "25"
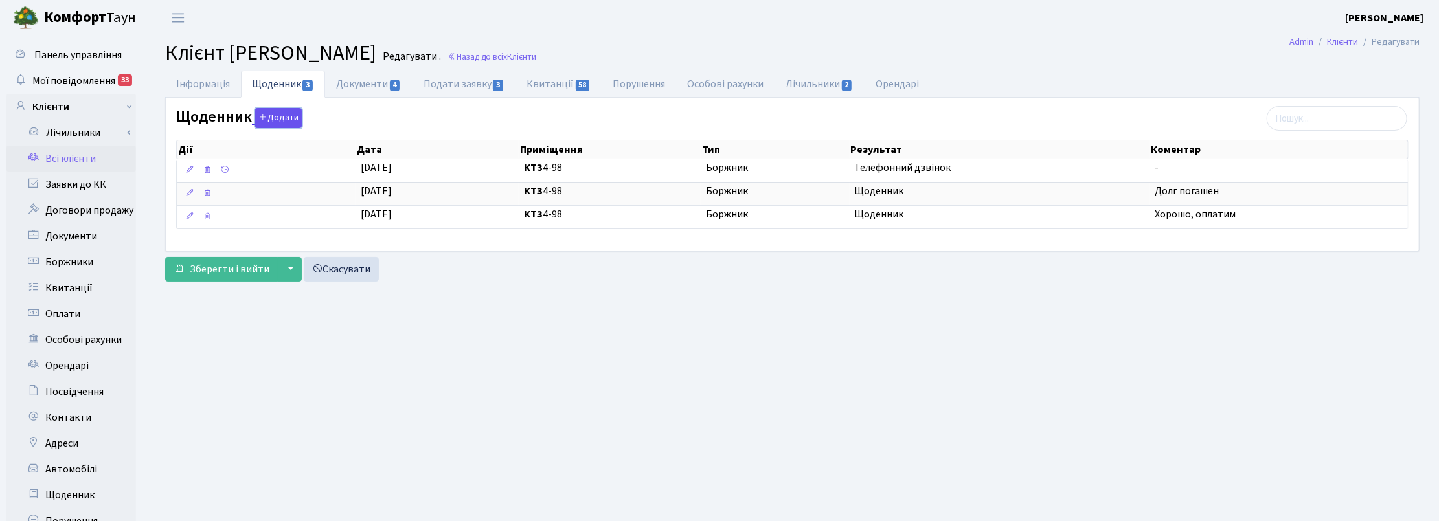
click at [285, 115] on button "Додати" at bounding box center [278, 118] width 47 height 20
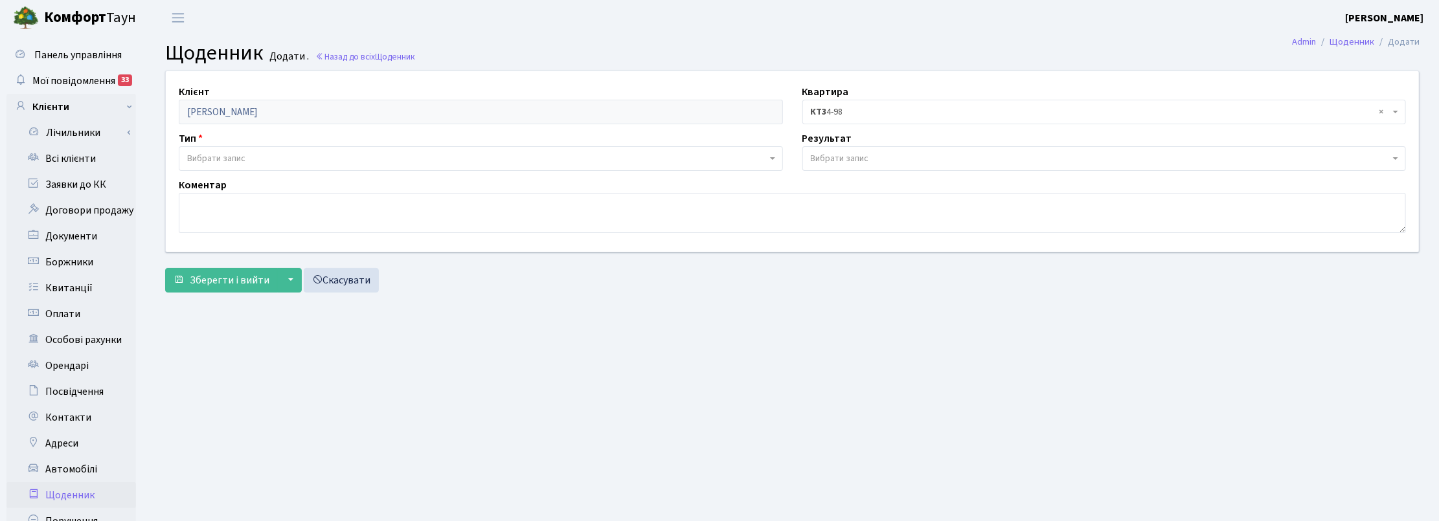
click at [209, 164] on span "Вибрати запис" at bounding box center [216, 158] width 58 height 13
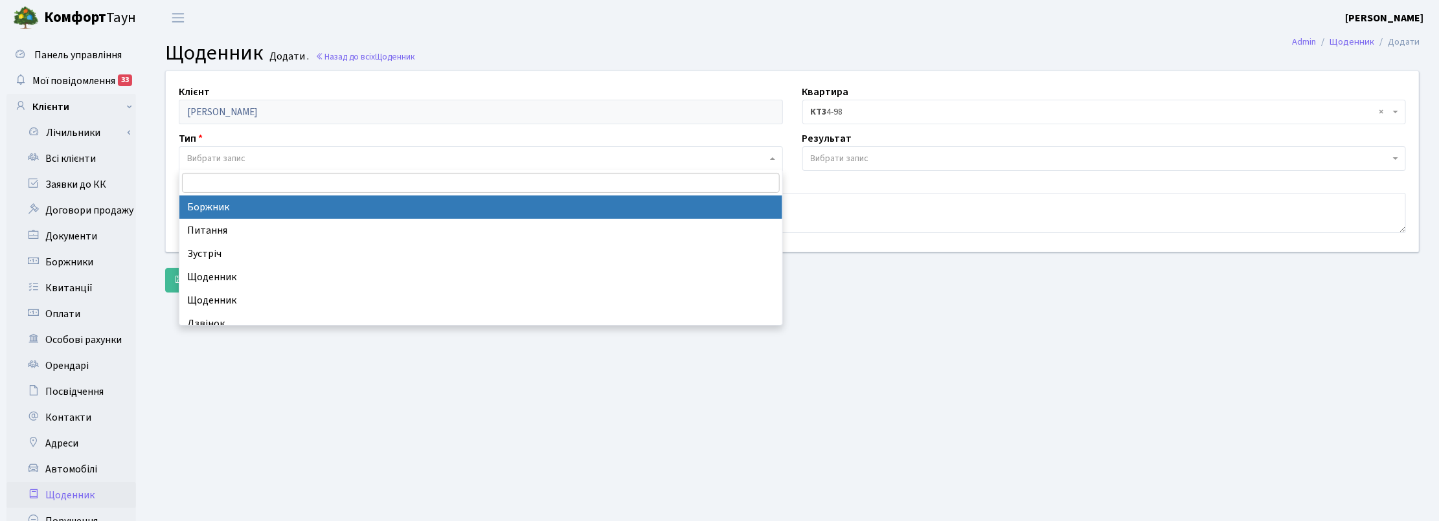
select select "189"
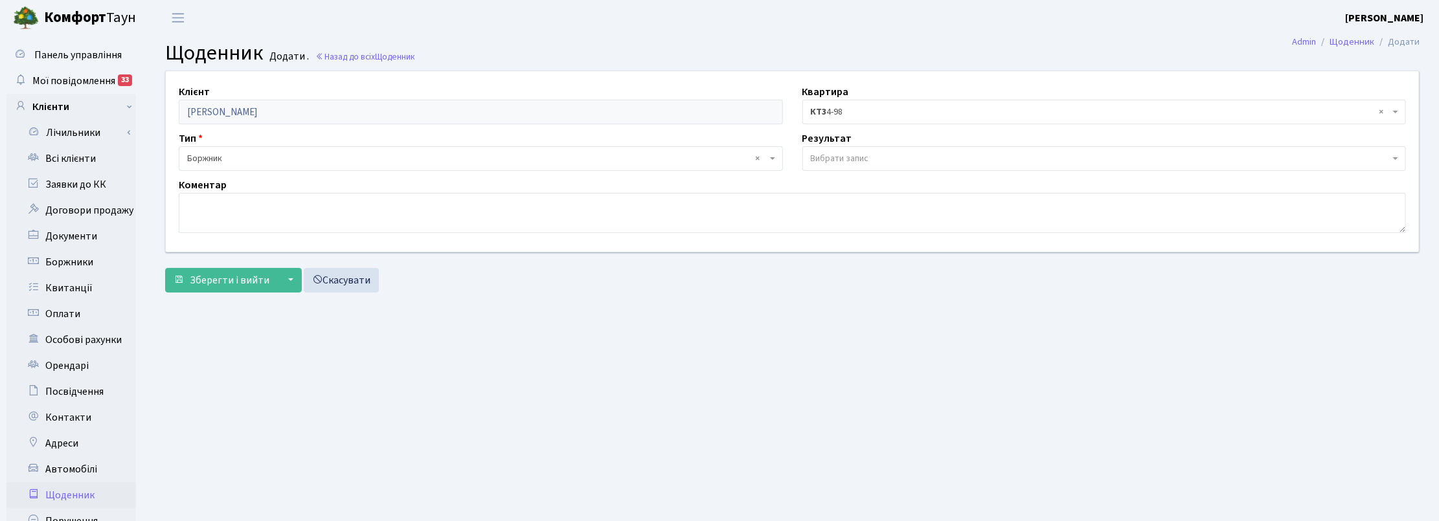
click at [824, 155] on span "Вибрати запис" at bounding box center [840, 158] width 58 height 13
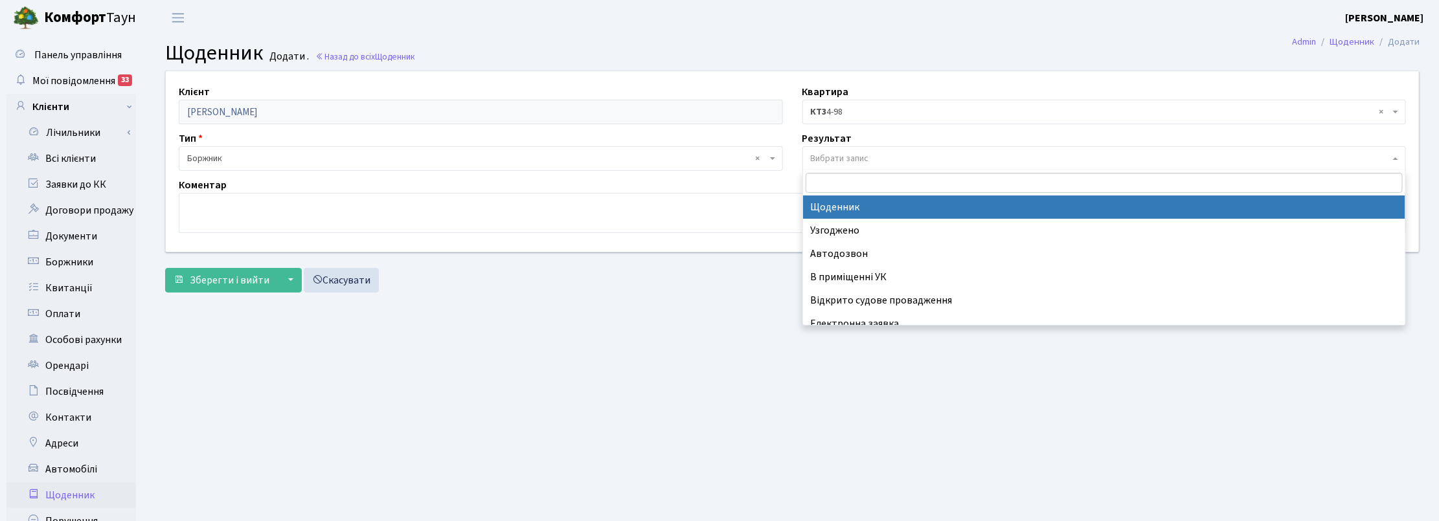
select select "14"
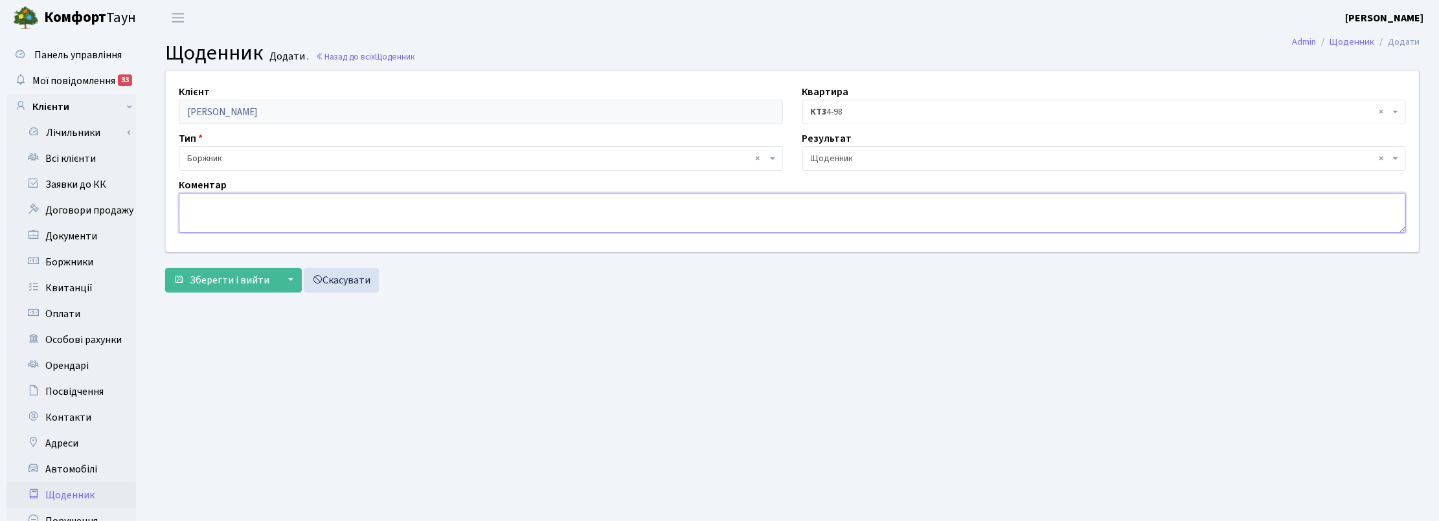
click at [230, 218] on textarea at bounding box center [792, 213] width 1227 height 40
type textarea "Опл. борг 20 821,42 грн."
click at [230, 289] on button "Зберегти і вийти" at bounding box center [221, 280] width 113 height 25
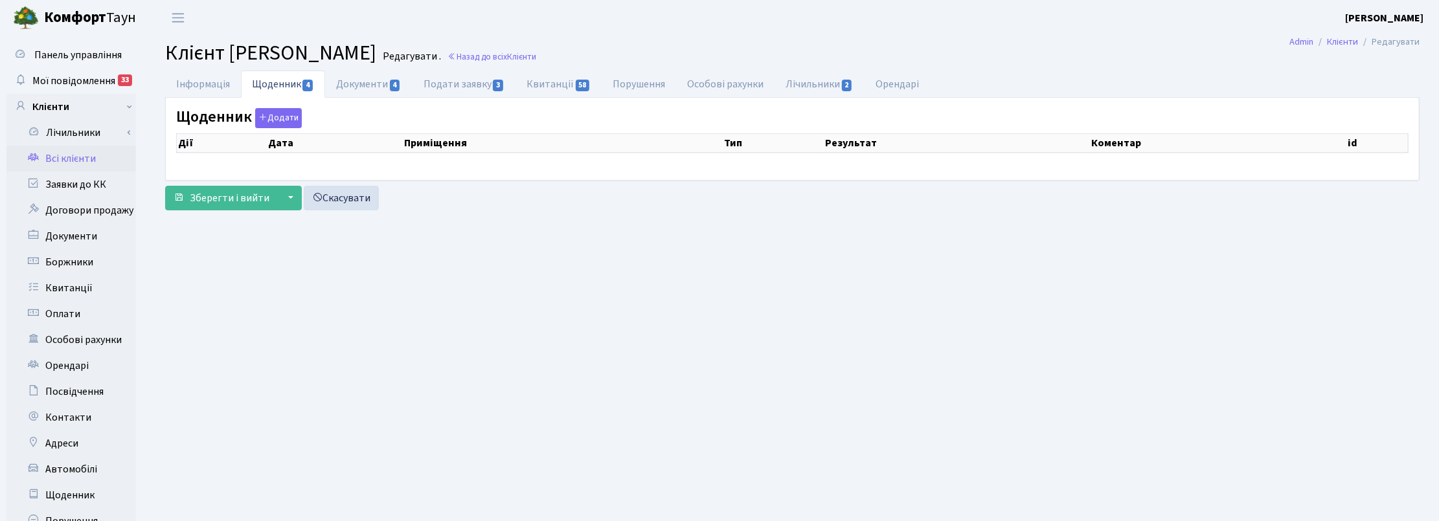
select select "25"
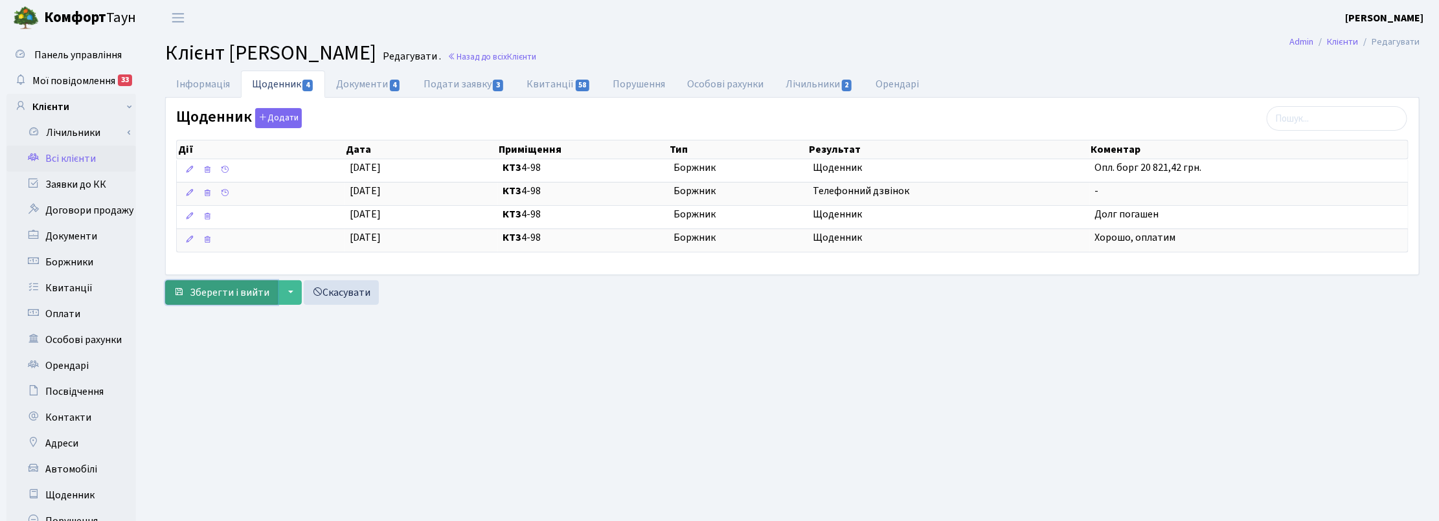
click at [240, 293] on span "Зберегти і вийти" at bounding box center [230, 293] width 80 height 14
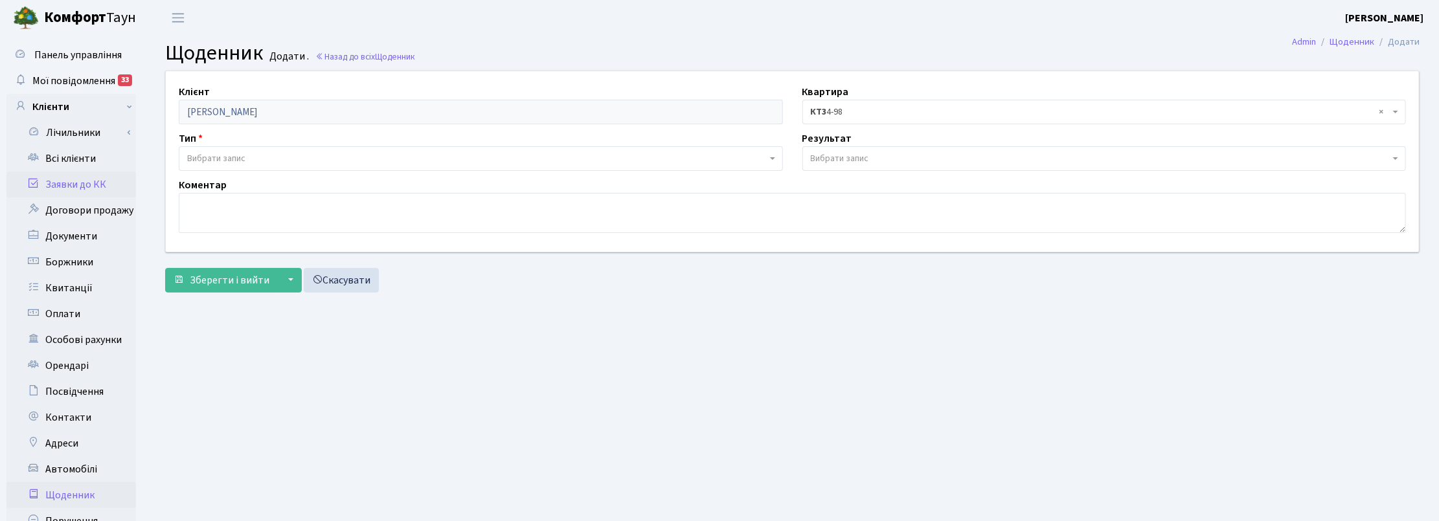
click at [78, 179] on link "Заявки до КК" at bounding box center [71, 185] width 130 height 26
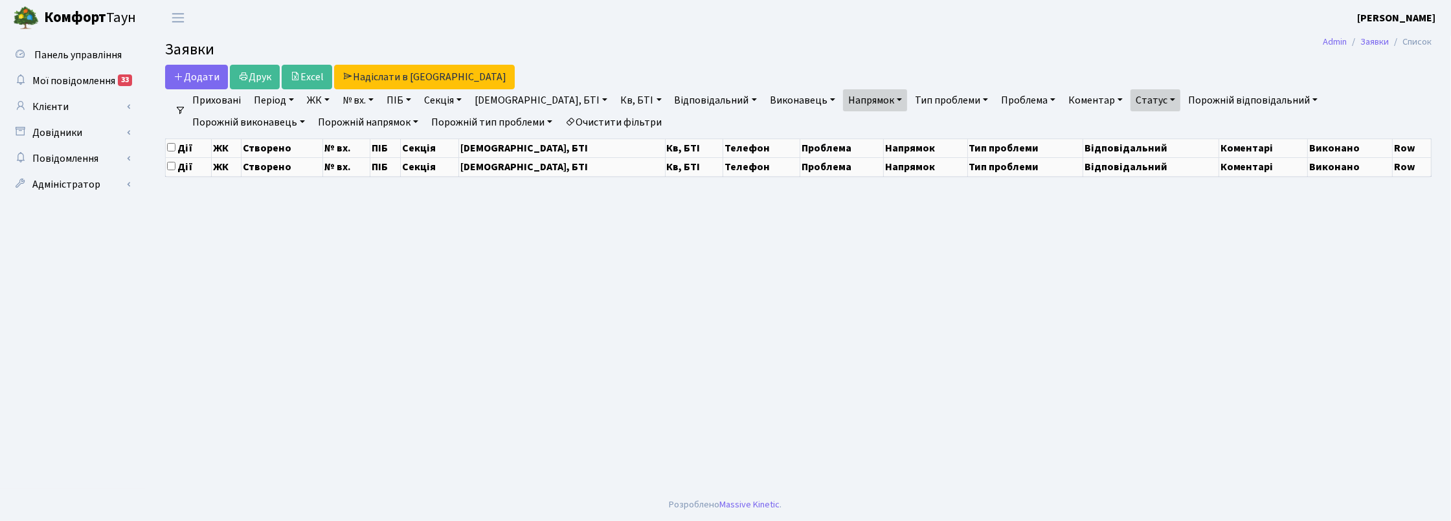
select select "25"
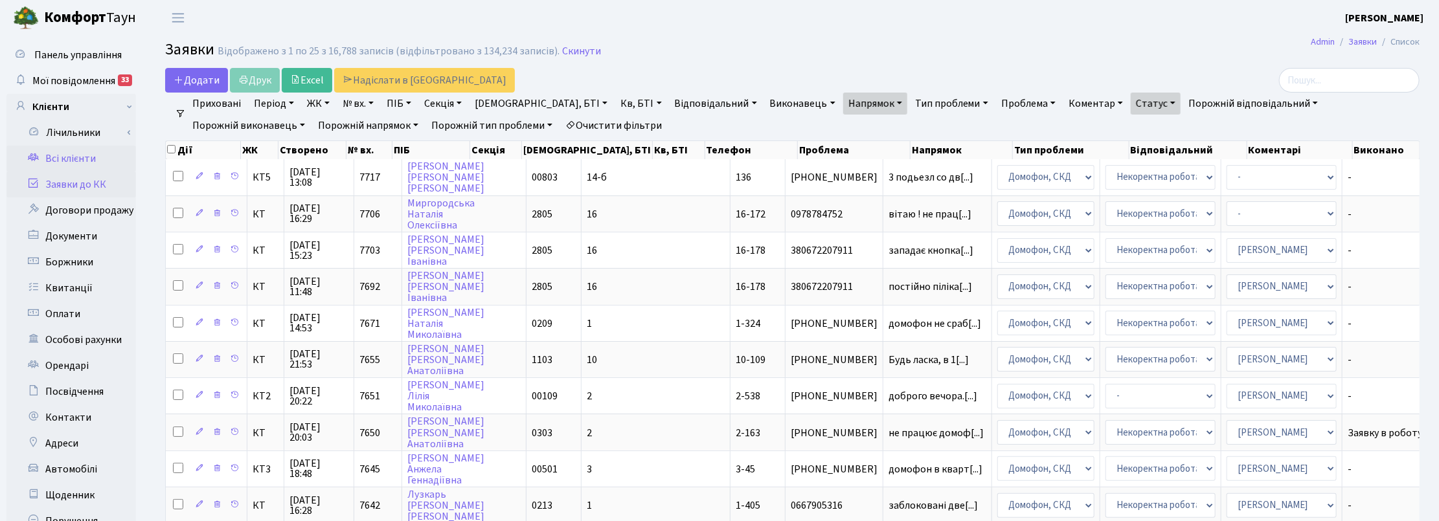
click at [69, 149] on link "Всі клієнти" at bounding box center [71, 159] width 130 height 26
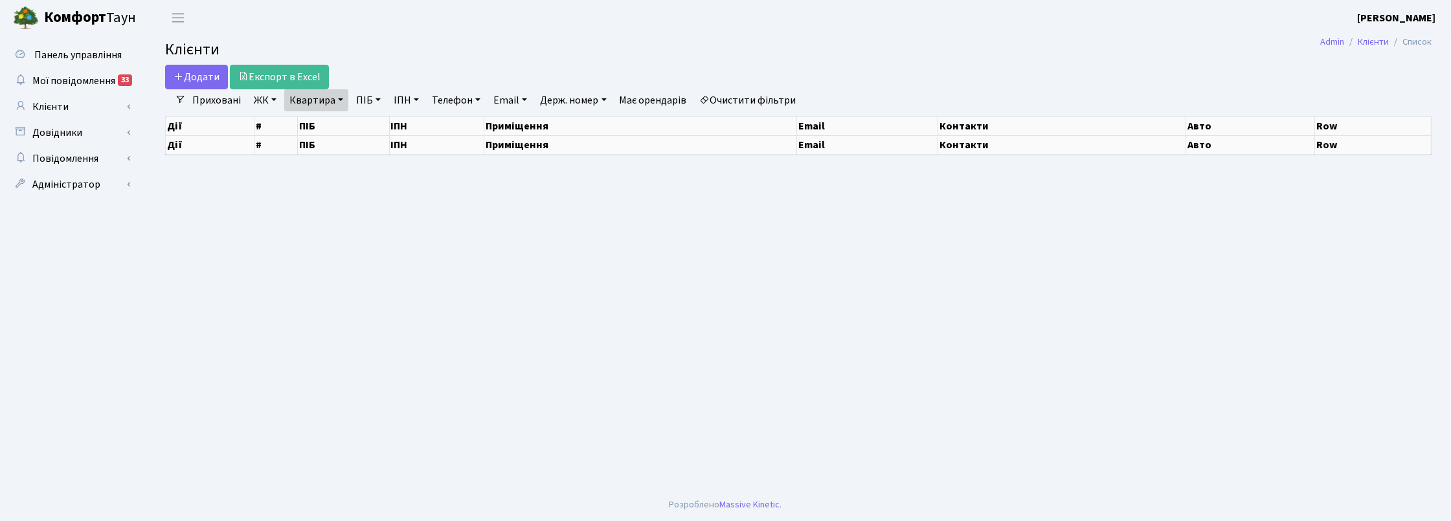
select select "25"
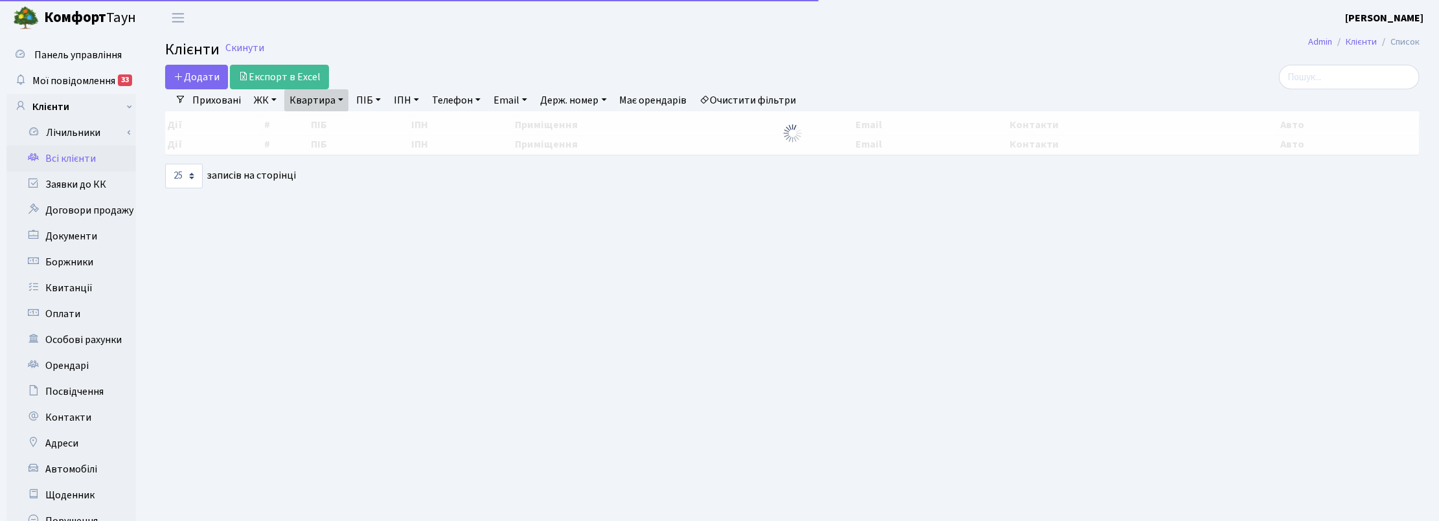
click at [337, 99] on link "Квартира" at bounding box center [316, 100] width 64 height 22
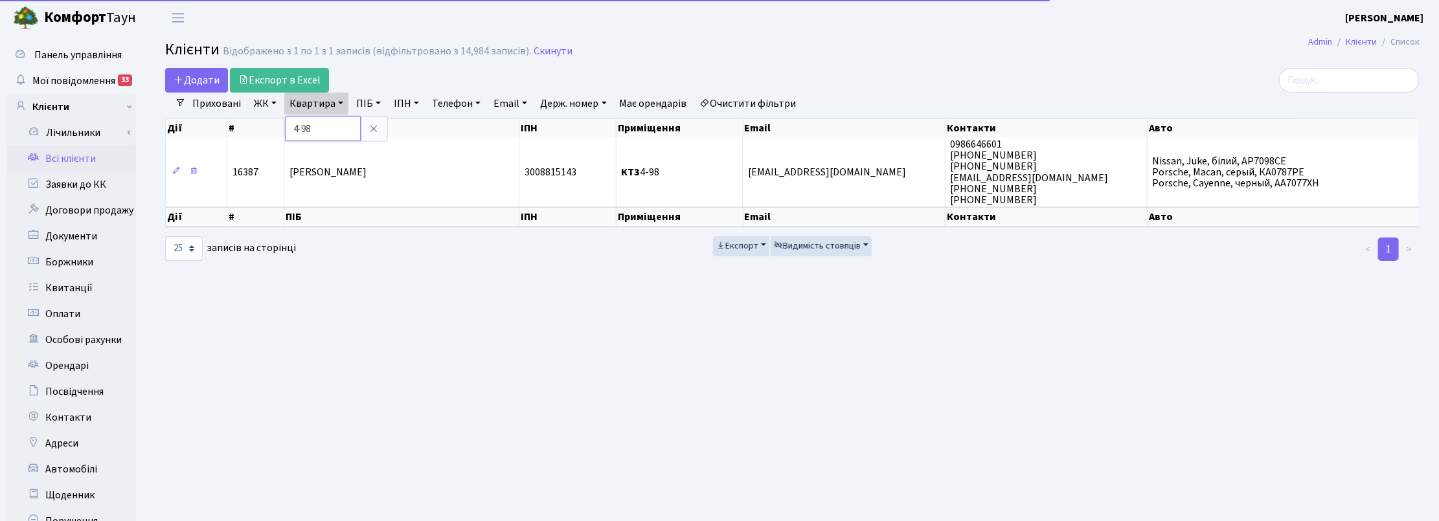
click at [328, 128] on input "4-98" at bounding box center [323, 129] width 76 height 25
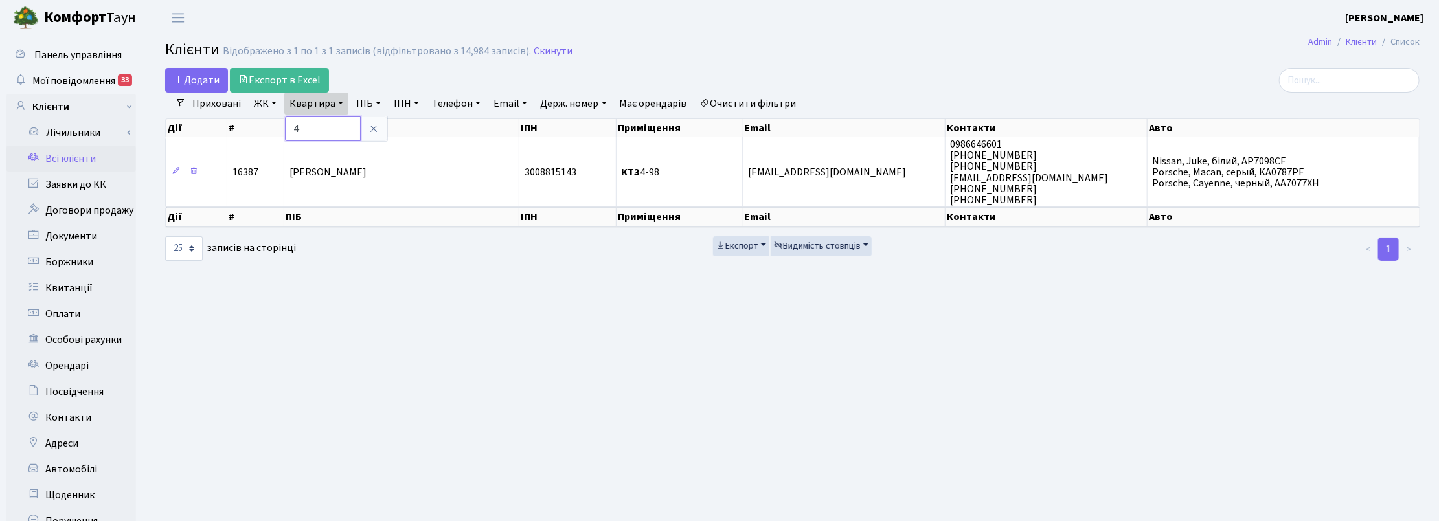
type input "4"
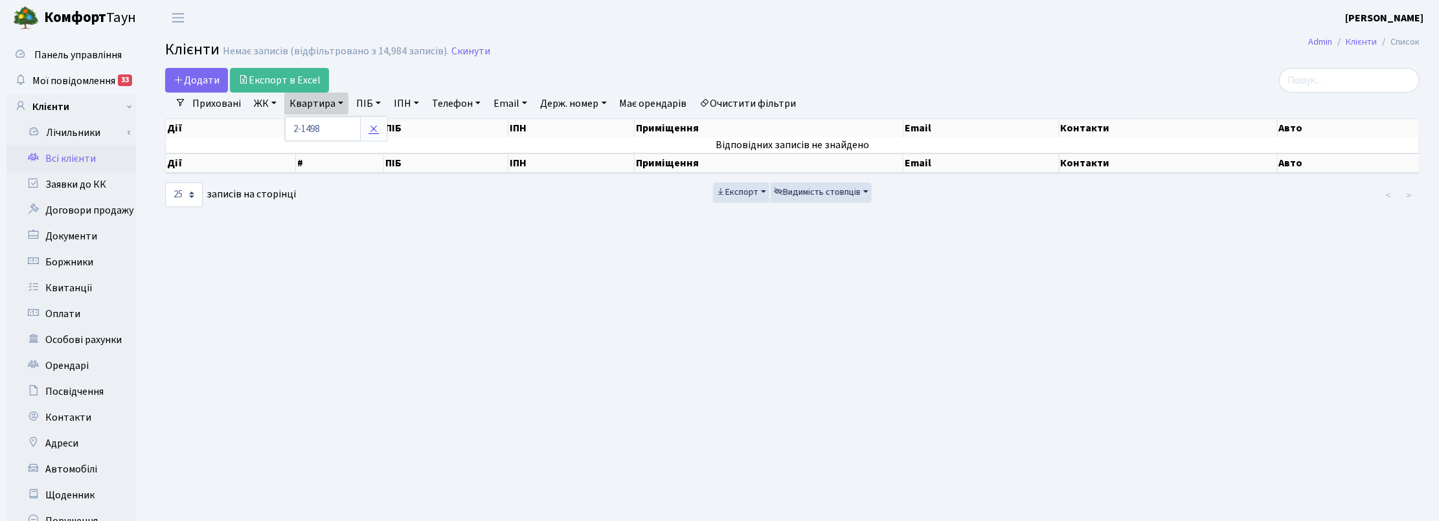
click at [372, 133] on icon at bounding box center [373, 129] width 10 height 10
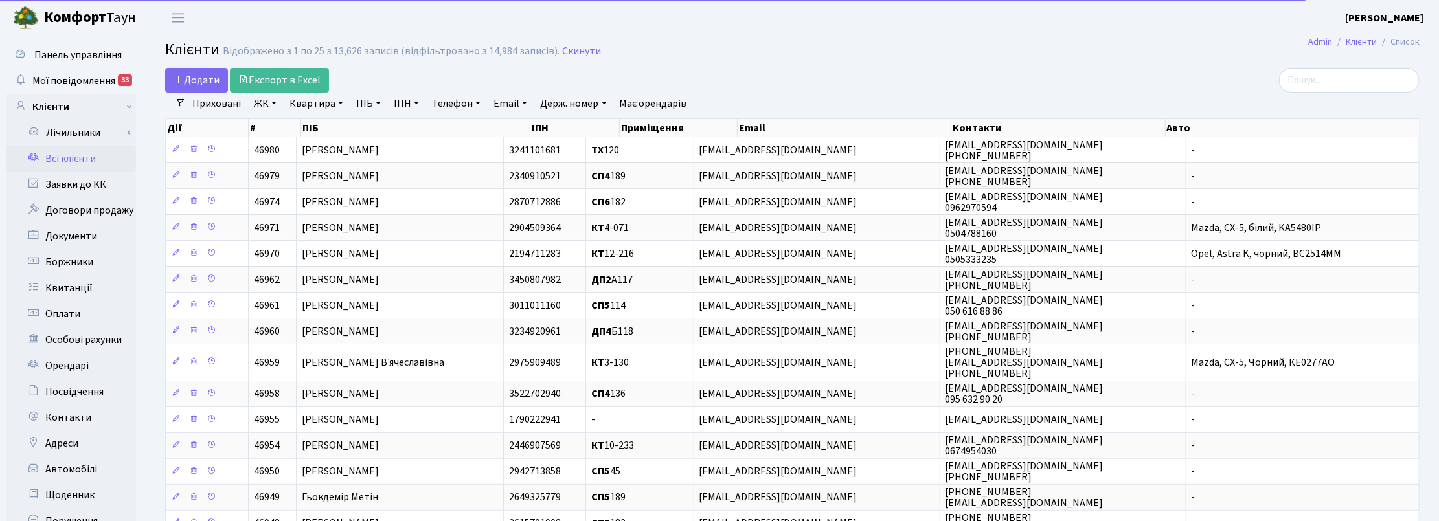
click at [332, 101] on link "Квартира" at bounding box center [316, 104] width 64 height 22
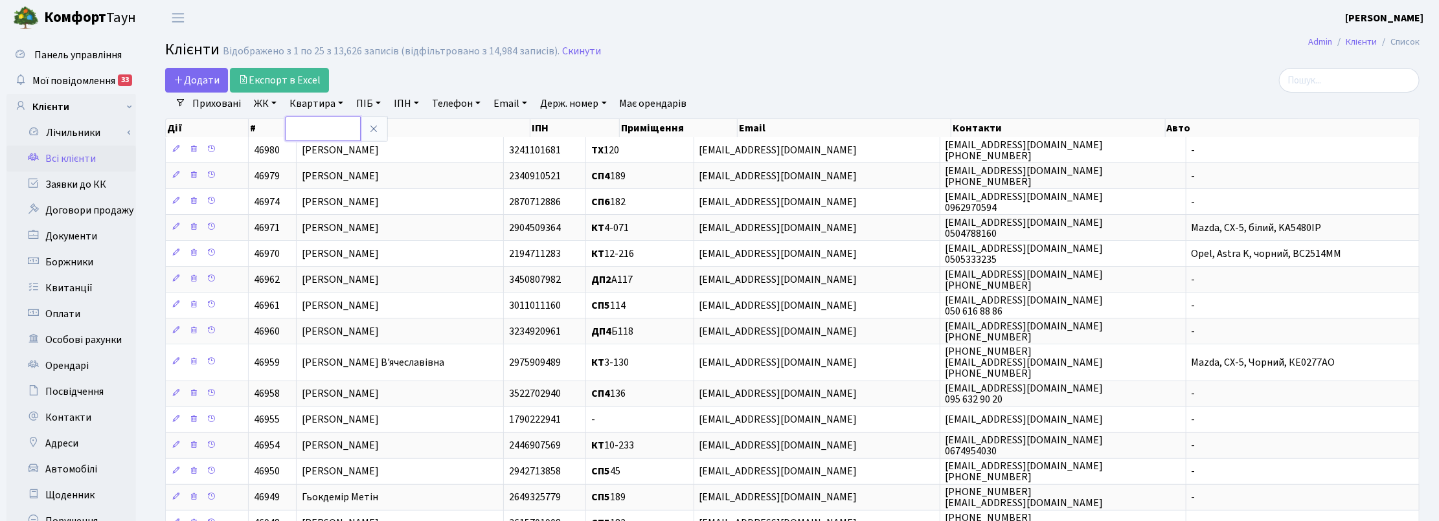
click at [337, 125] on input "text" at bounding box center [323, 129] width 76 height 25
type input "2-1498"
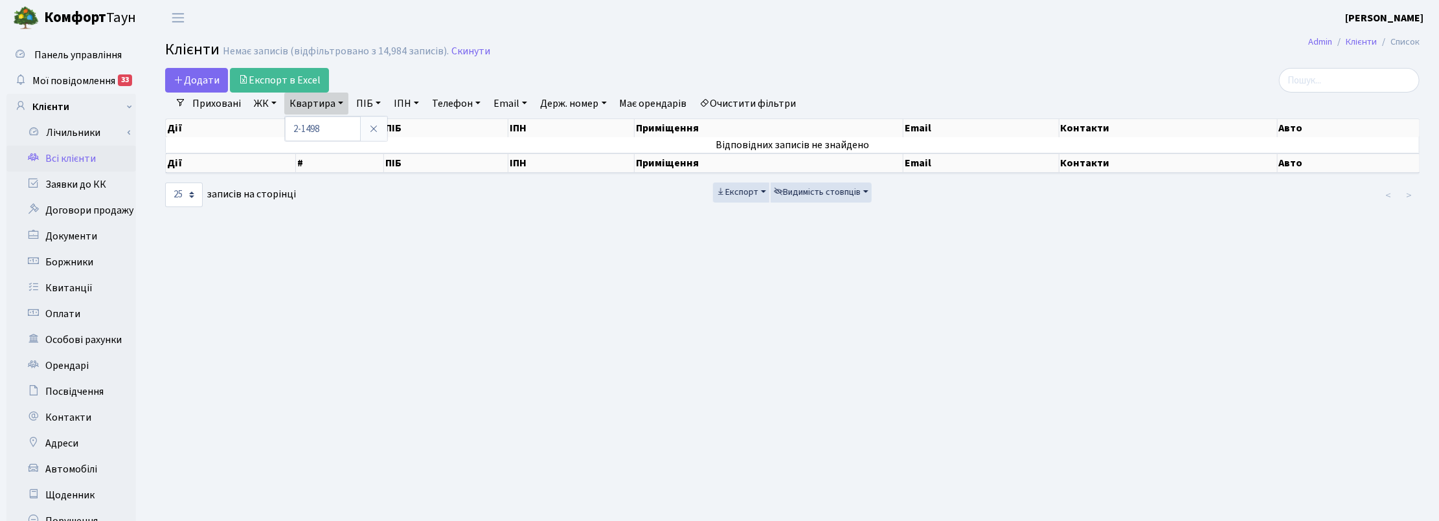
click at [62, 157] on link "Всі клієнти" at bounding box center [71, 159] width 130 height 26
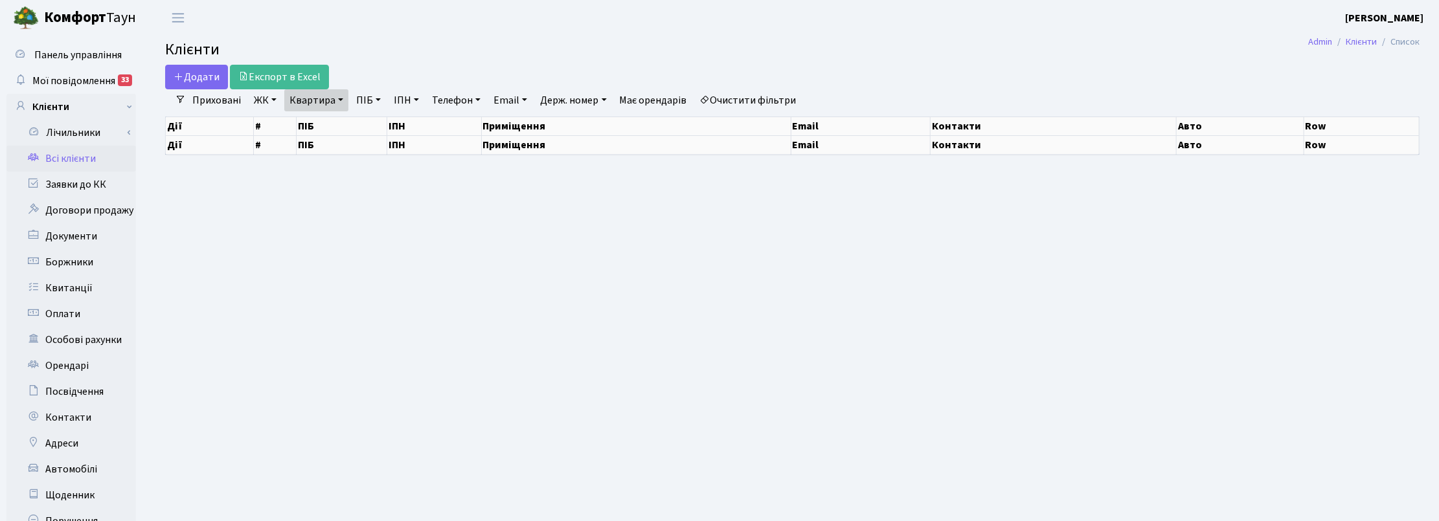
select select "25"
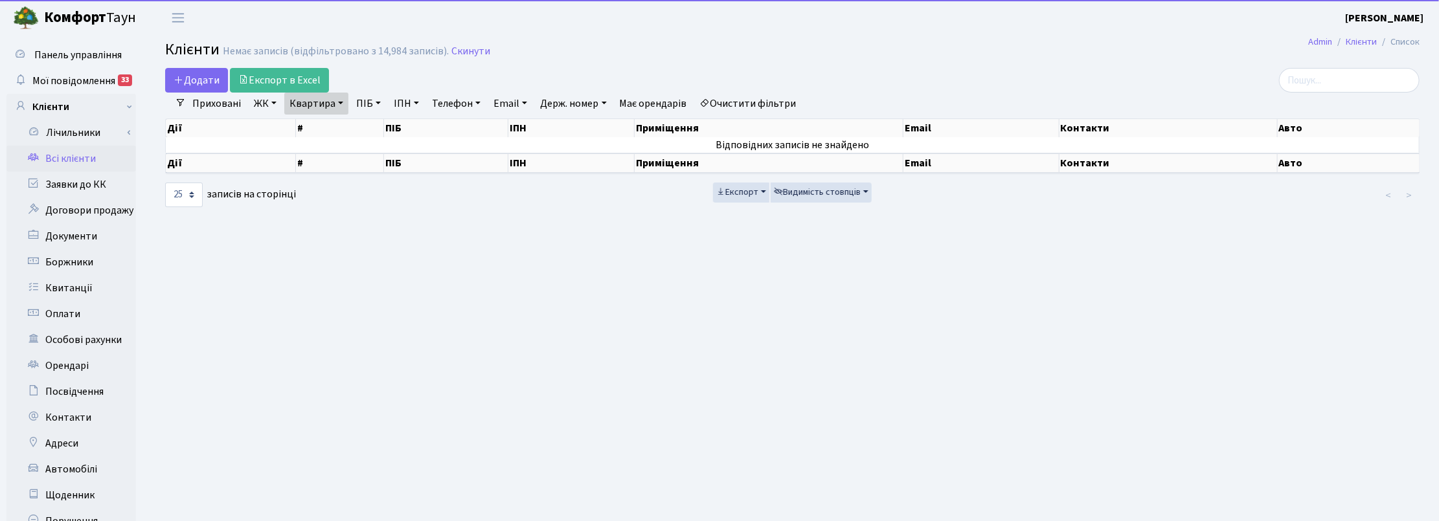
click at [339, 105] on link "Квартира" at bounding box center [316, 104] width 64 height 22
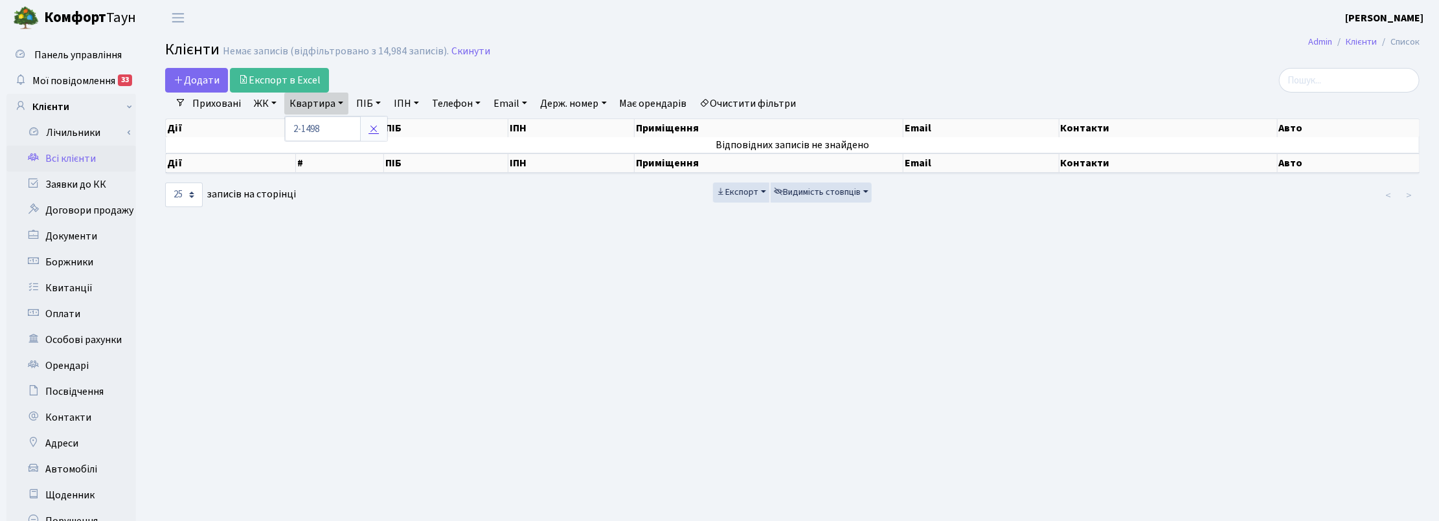
click at [379, 130] on link at bounding box center [373, 129] width 27 height 25
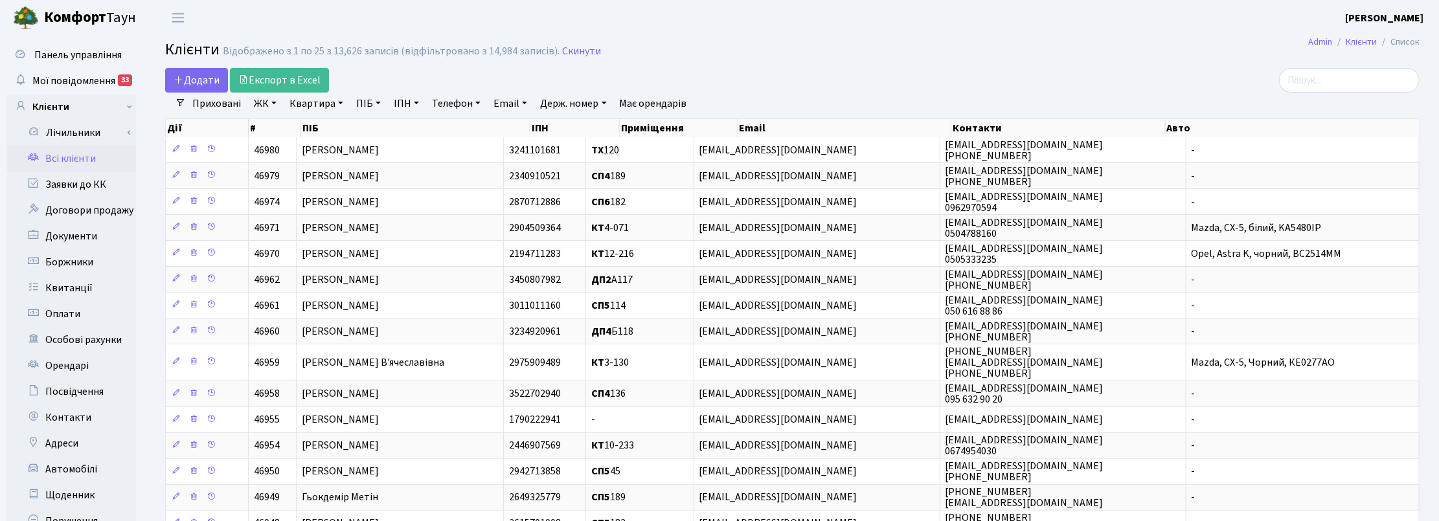
click at [1293, 50] on nav "Admin Клієнти Список" at bounding box center [1364, 41] width 150 height 27
click at [58, 186] on link "Заявки до КК" at bounding box center [71, 185] width 130 height 26
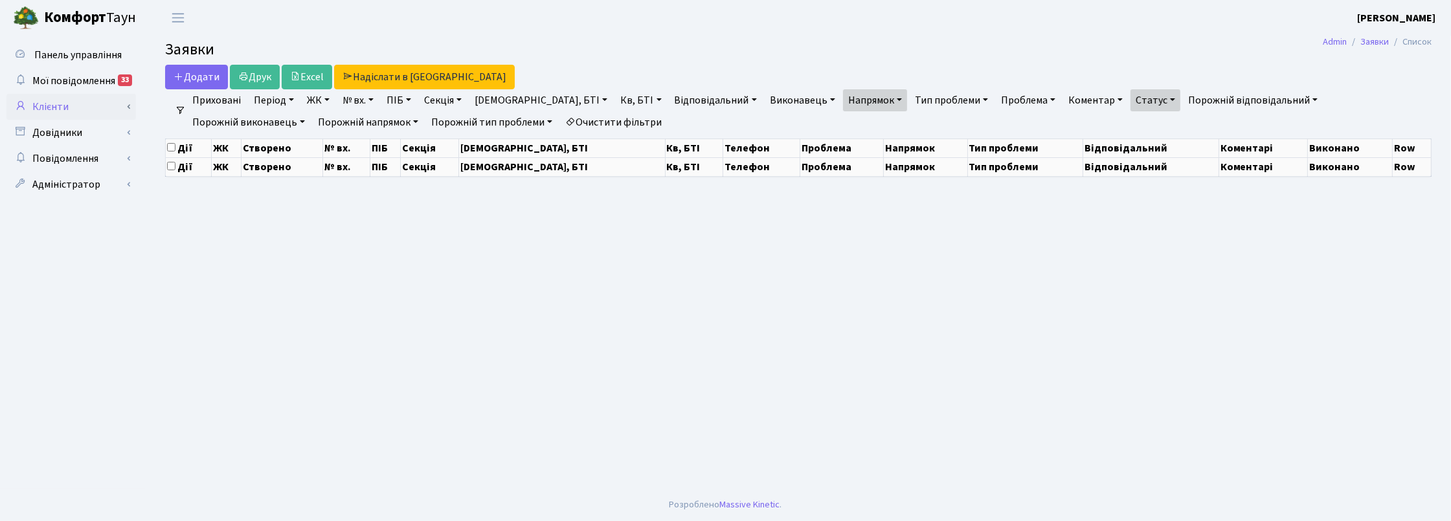
select select "25"
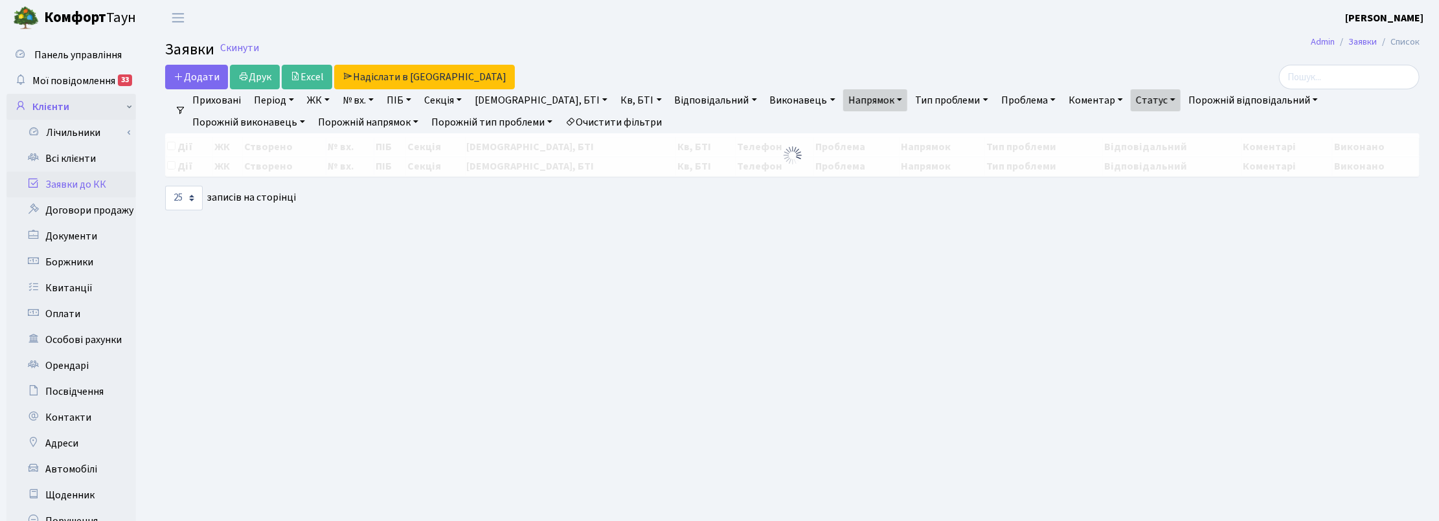
click at [57, 107] on link "Клієнти" at bounding box center [71, 107] width 130 height 26
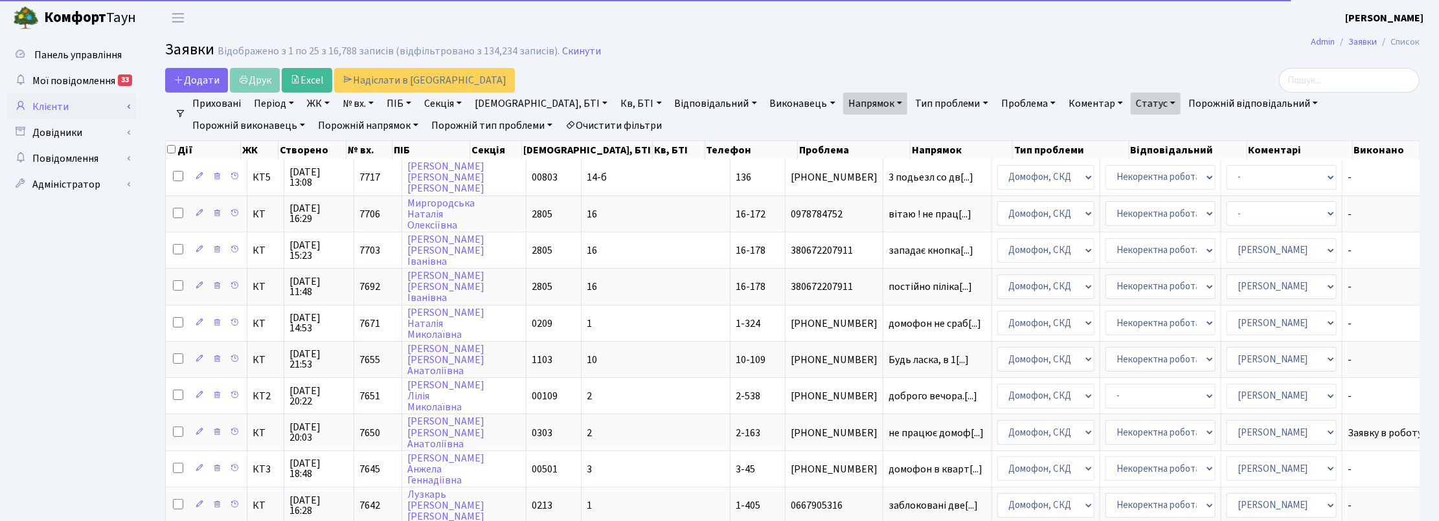
click at [62, 109] on link "Клієнти" at bounding box center [71, 107] width 130 height 26
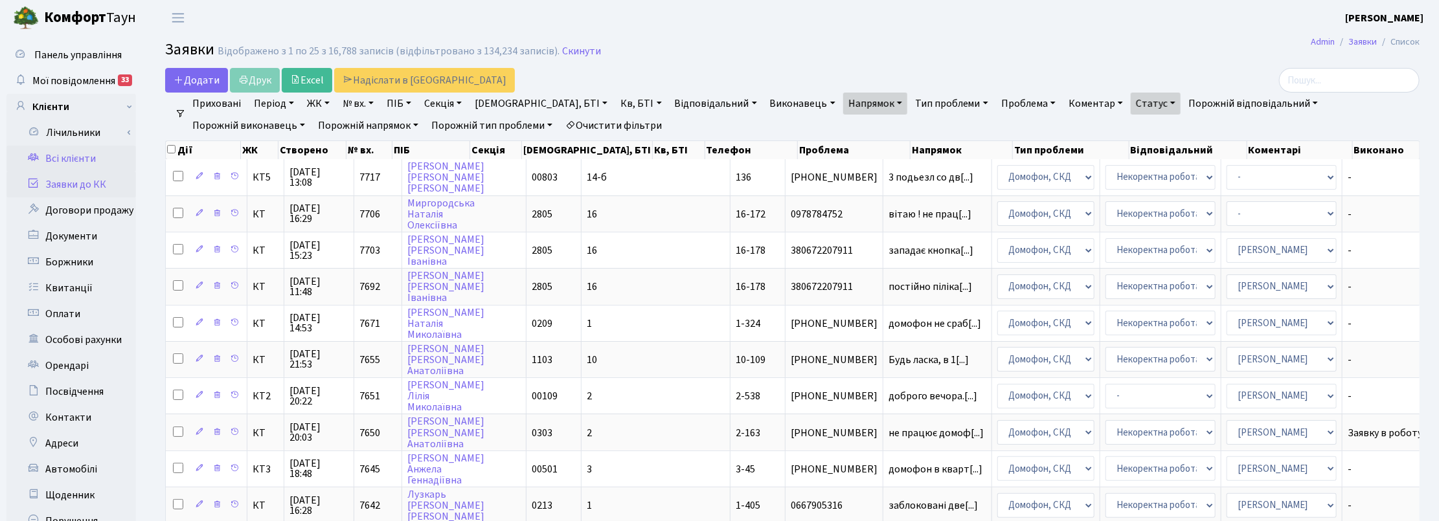
click at [84, 151] on link "Всі клієнти" at bounding box center [71, 159] width 130 height 26
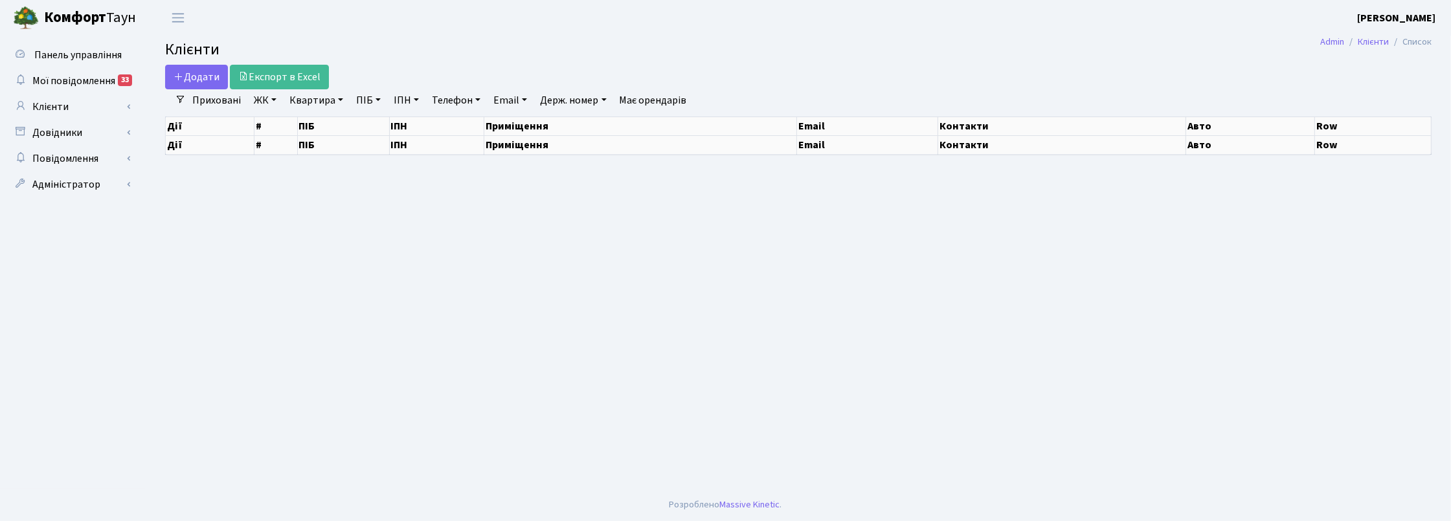
select select "25"
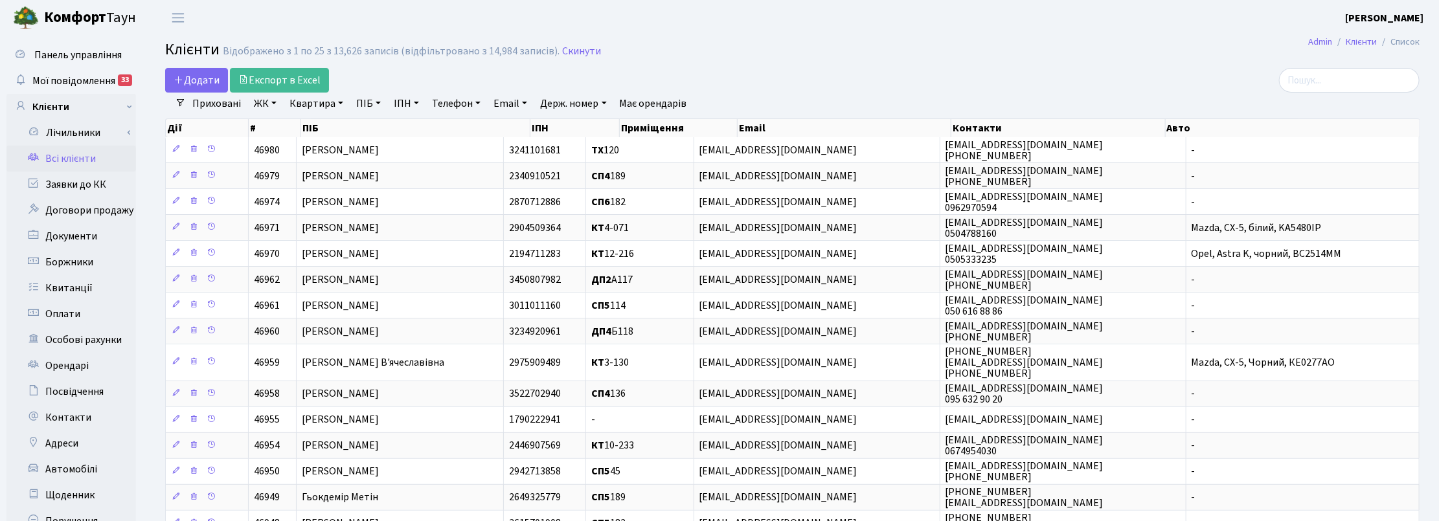
click at [330, 109] on link "Квартира" at bounding box center [316, 104] width 64 height 22
click at [321, 131] on input "text" at bounding box center [323, 129] width 76 height 25
type input "2-1498"
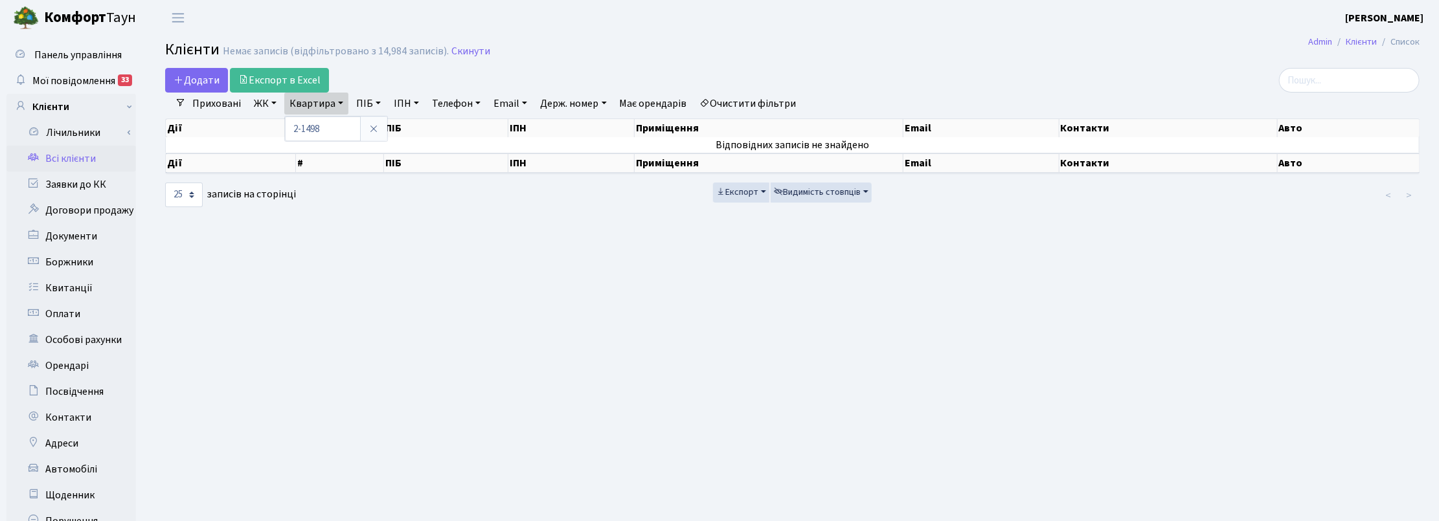
click at [572, 78] on div "Додати Експорт в Excel" at bounding box center [580, 80] width 830 height 25
click at [468, 51] on link "Скинути" at bounding box center [470, 51] width 39 height 12
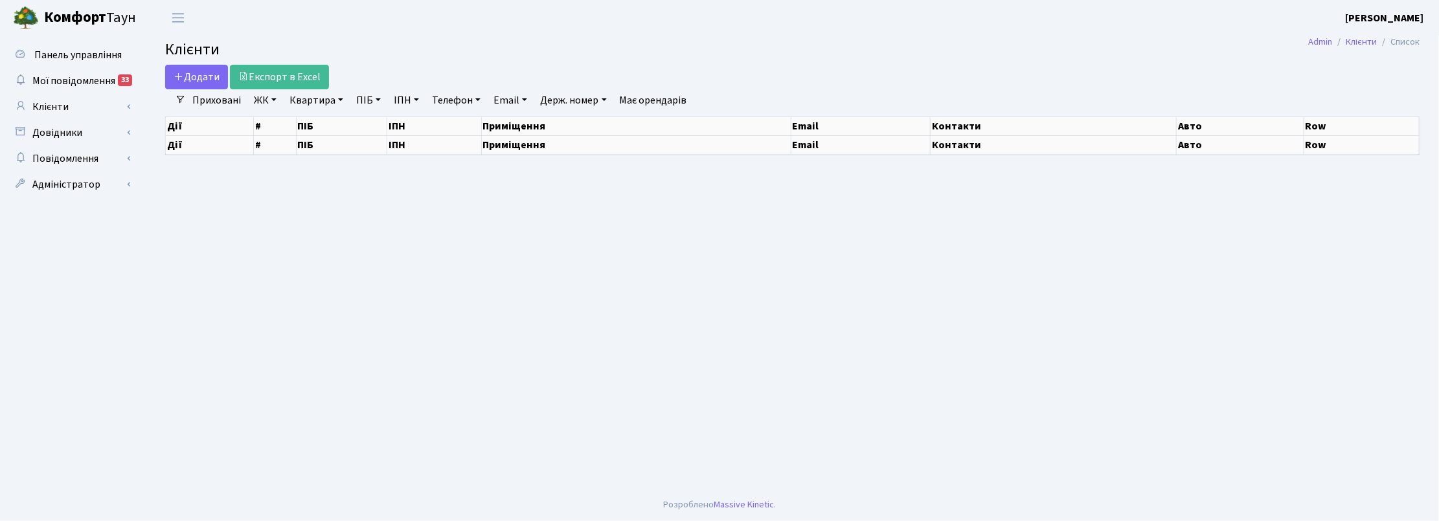
select select "25"
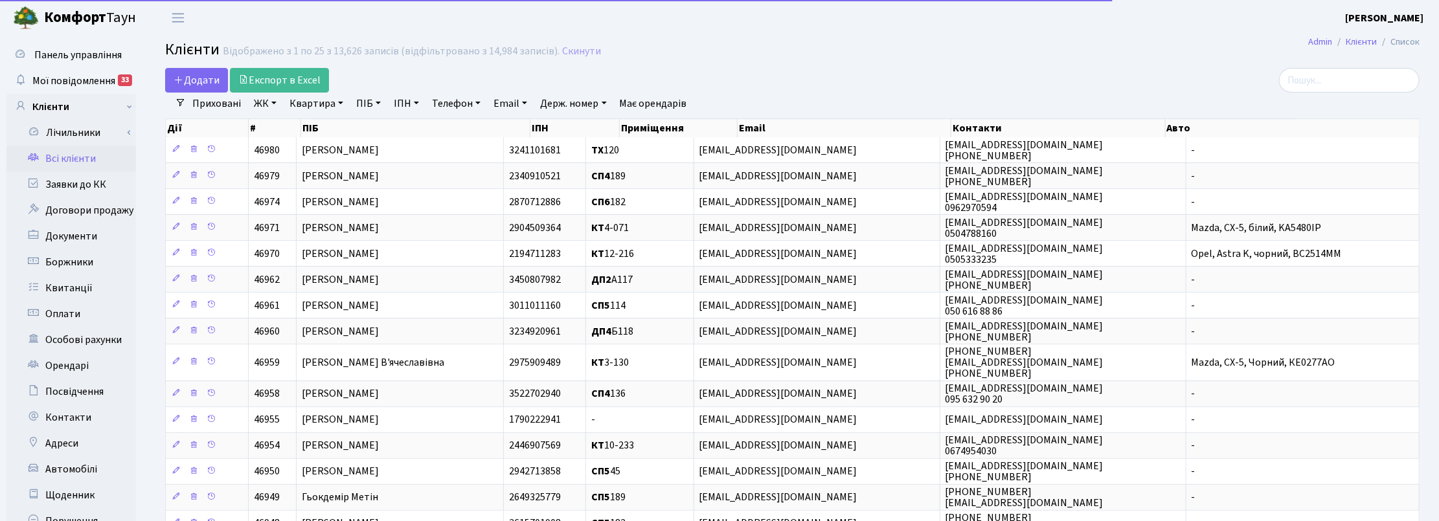
click at [332, 98] on link "Квартира" at bounding box center [316, 104] width 64 height 22
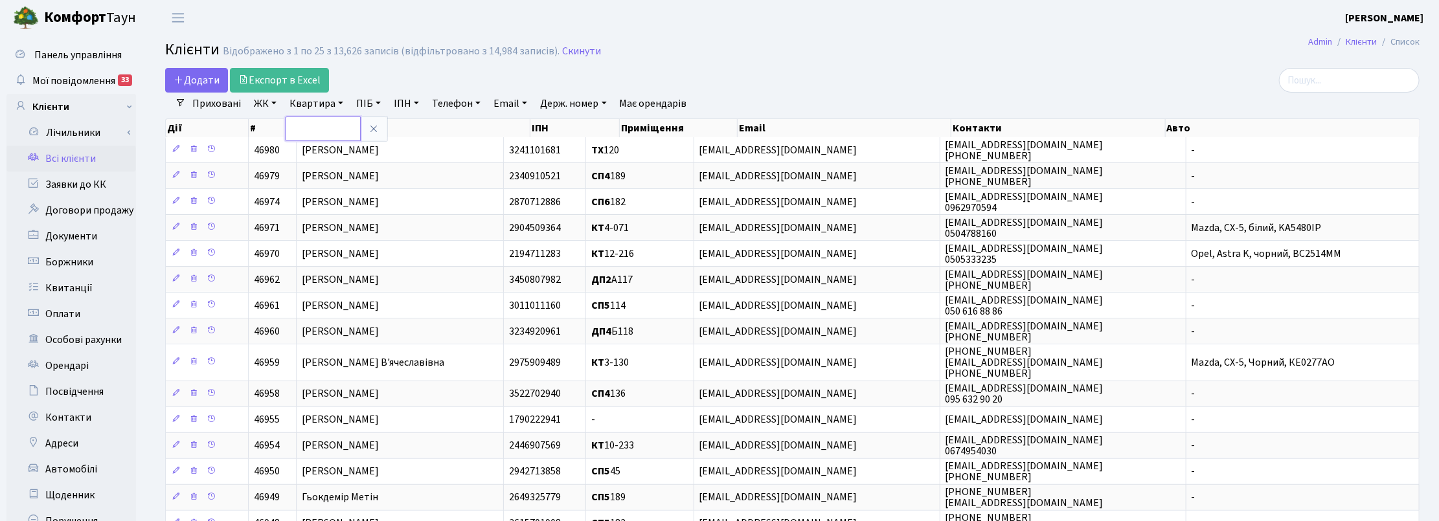
click at [327, 133] on input "text" at bounding box center [323, 129] width 76 height 25
type input "2-1498"
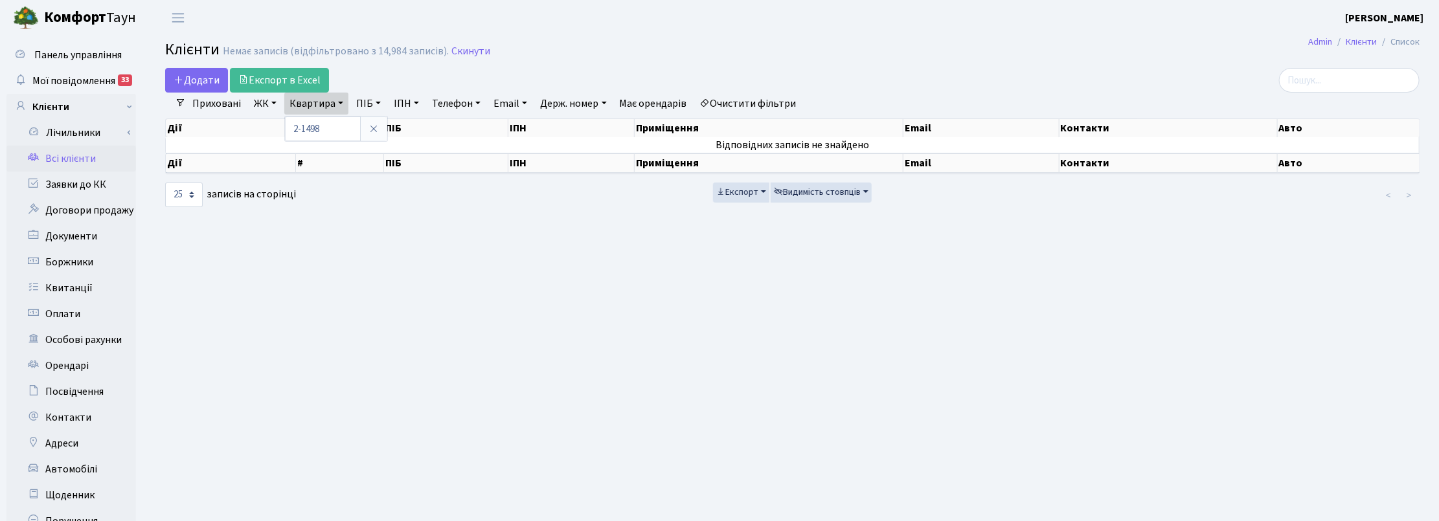
click at [1357, 286] on main "Admin Клієнти Список Клієнти Немає записів (відфільтровано з 14,984 записів). С…" at bounding box center [792, 327] width 1293 height 583
click at [468, 45] on link "Скинути" at bounding box center [470, 51] width 39 height 12
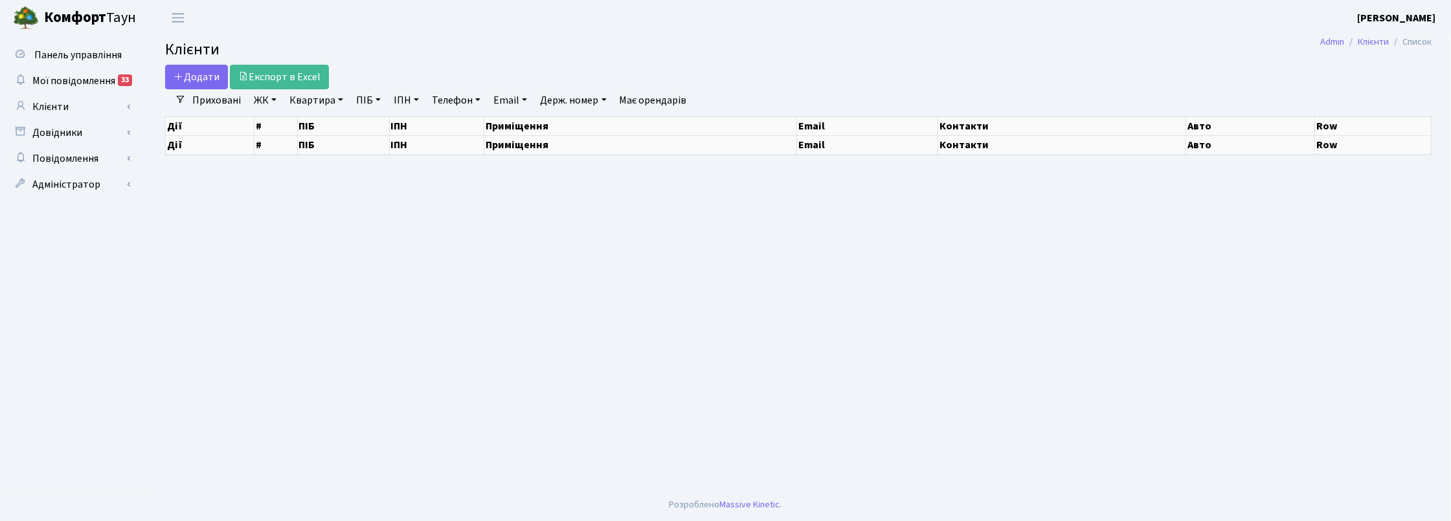
select select "25"
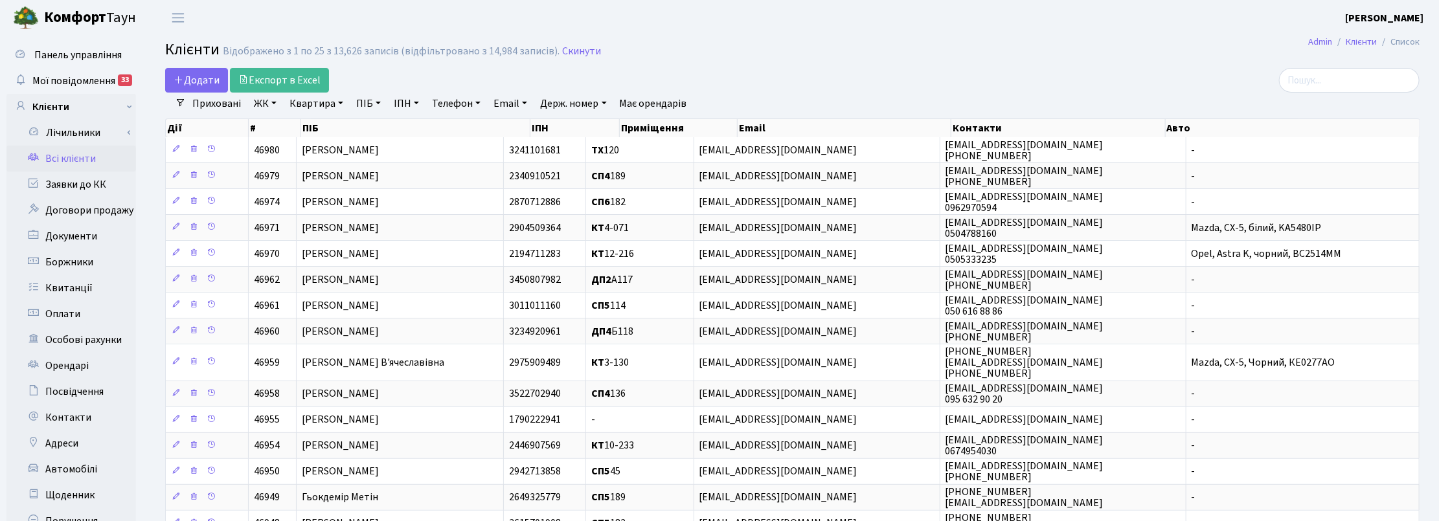
click at [337, 101] on link "Квартира" at bounding box center [316, 104] width 64 height 22
click at [324, 127] on input "text" at bounding box center [323, 129] width 76 height 25
type input "2-1498"
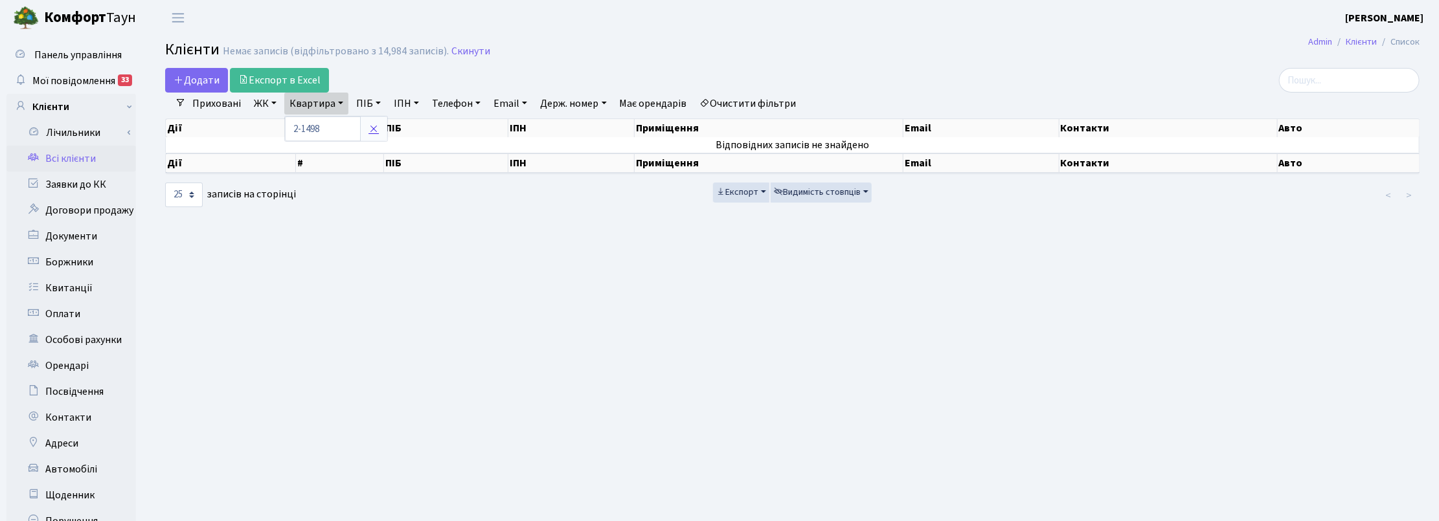
click at [374, 131] on icon at bounding box center [373, 129] width 10 height 10
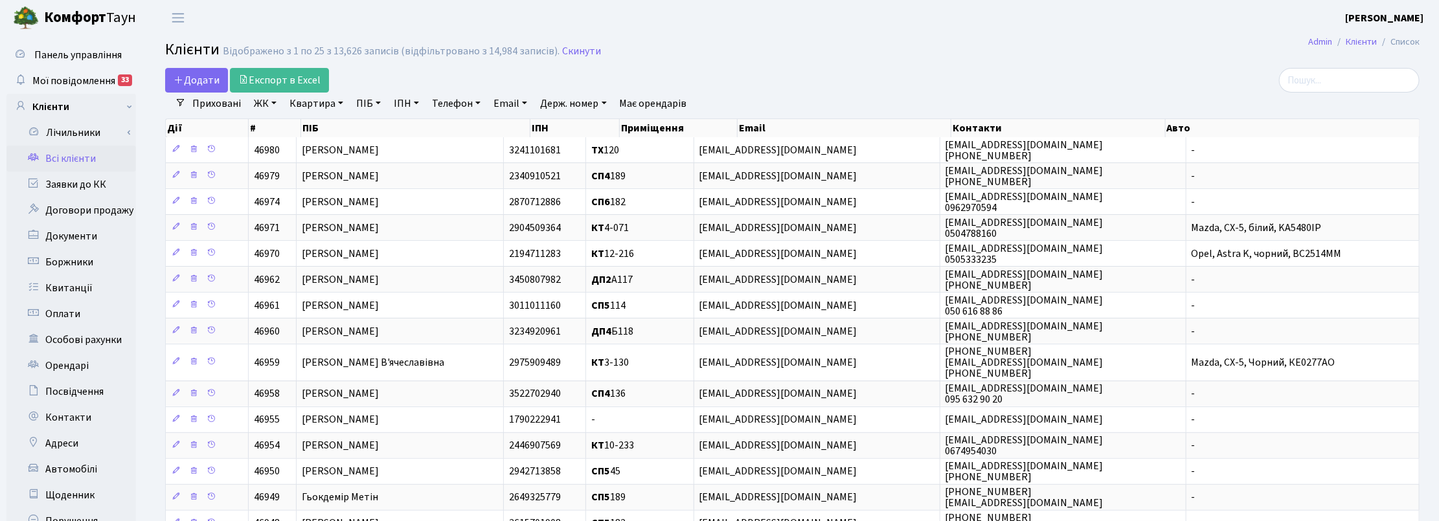
click at [1276, 42] on h2 "Клієнти Відображено з 1 по 25 з 13,626 записів (відфільтровано з 14,984 записів…" at bounding box center [792, 52] width 1254 height 22
click at [335, 106] on link "Квартира" at bounding box center [316, 104] width 64 height 22
click at [377, 98] on link "ПІБ" at bounding box center [368, 104] width 35 height 22
click at [373, 128] on input "text" at bounding box center [390, 129] width 76 height 25
type input "чернен"
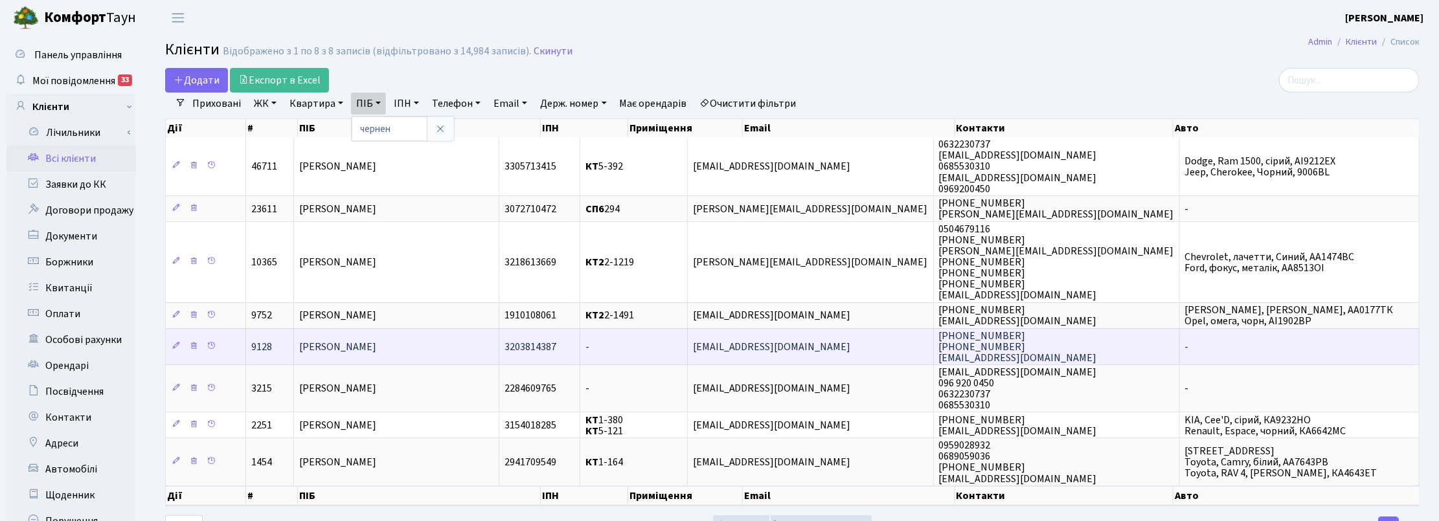
click at [339, 350] on span "[PERSON_NAME]" at bounding box center [337, 347] width 77 height 14
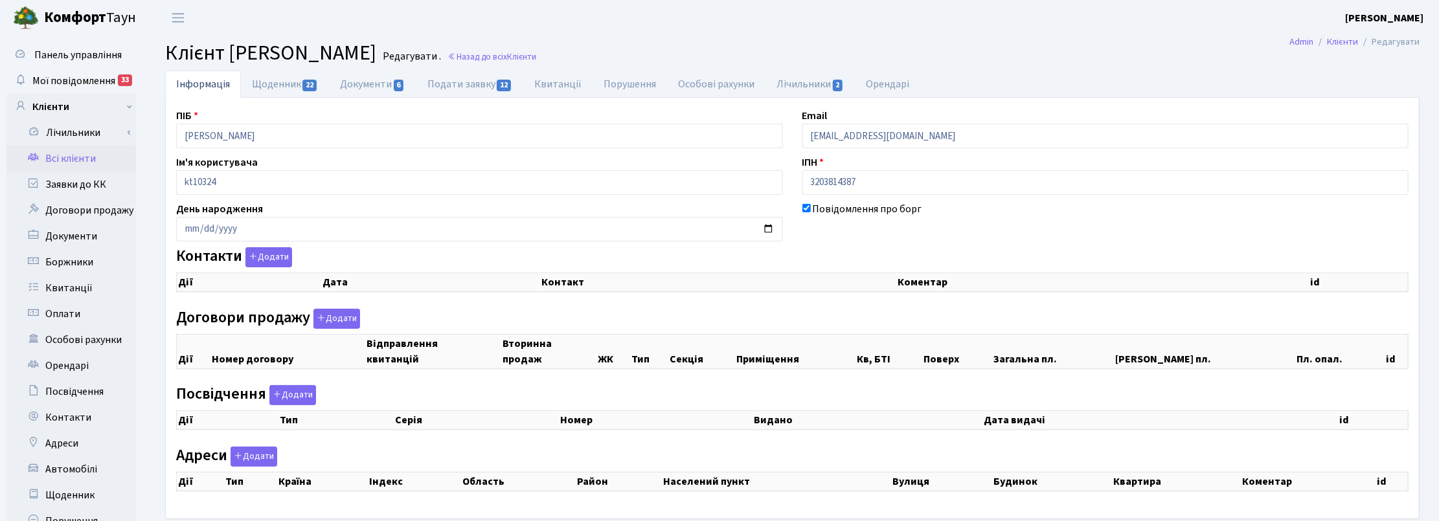
checkbox input "true"
select select "25"
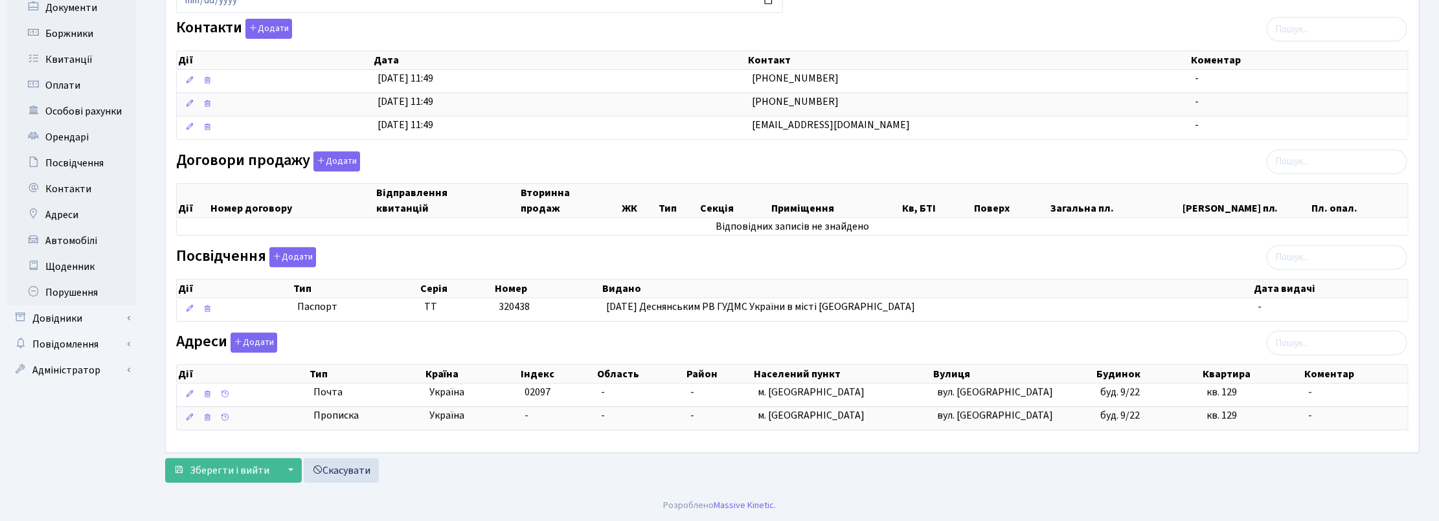
scroll to position [235, 0]
click at [1421, 73] on div "Інформація Щоденник 22 Документи 6 Подати заявку 12 [GEOGRAPHIC_DATA] Порушення…" at bounding box center [792, 164] width 1274 height 647
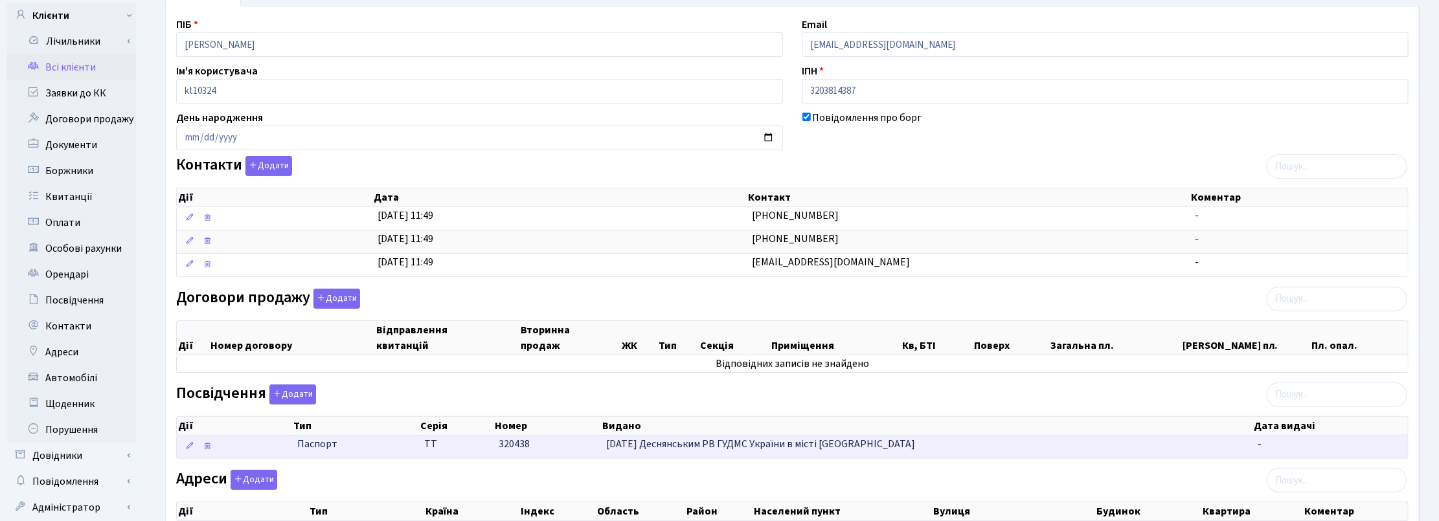
scroll to position [0, 0]
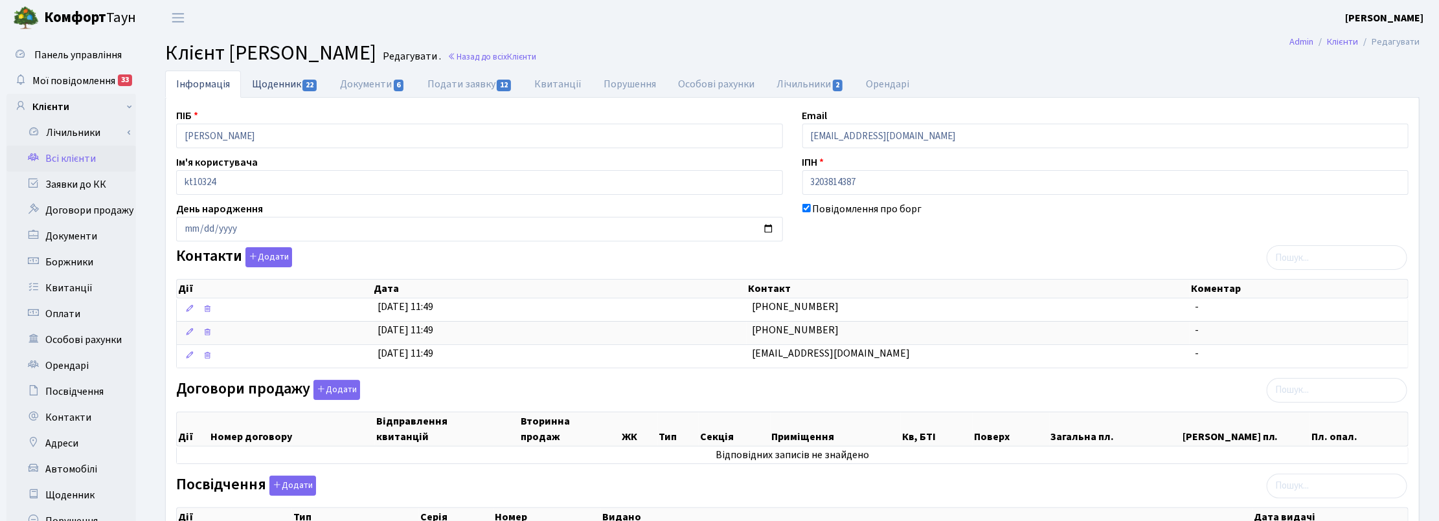
click at [271, 81] on link "Щоденник 22" at bounding box center [285, 84] width 88 height 27
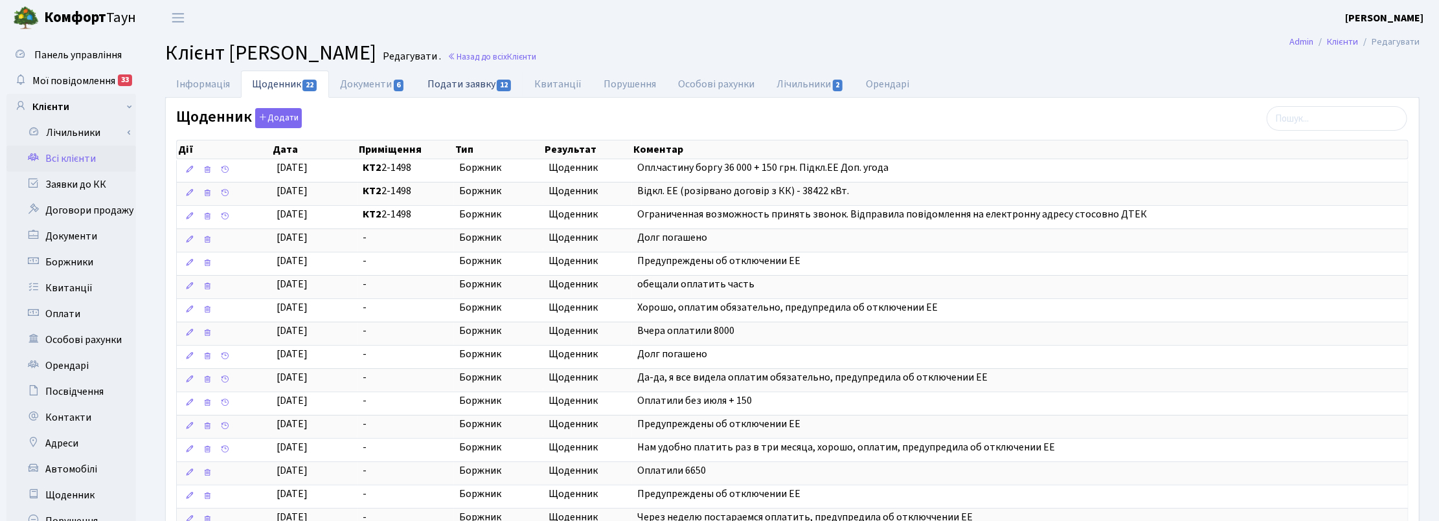
click at [452, 80] on link "Подати заявку 12" at bounding box center [469, 84] width 107 height 27
select select "25"
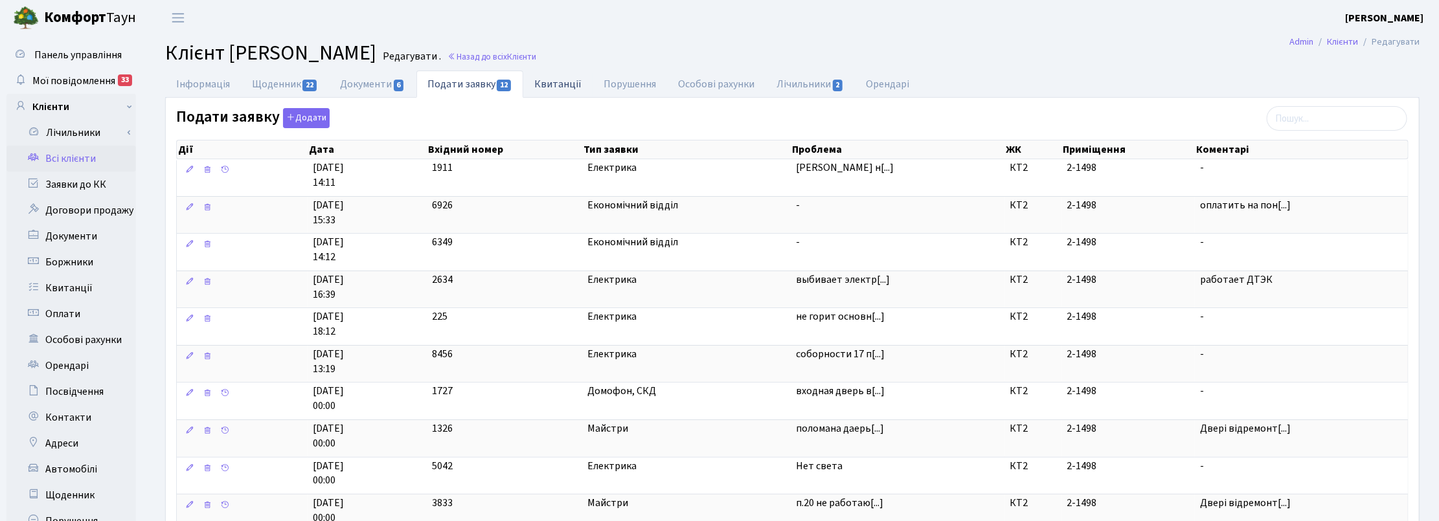
click at [570, 78] on link "Квитанції" at bounding box center [557, 84] width 69 height 27
select select "25"
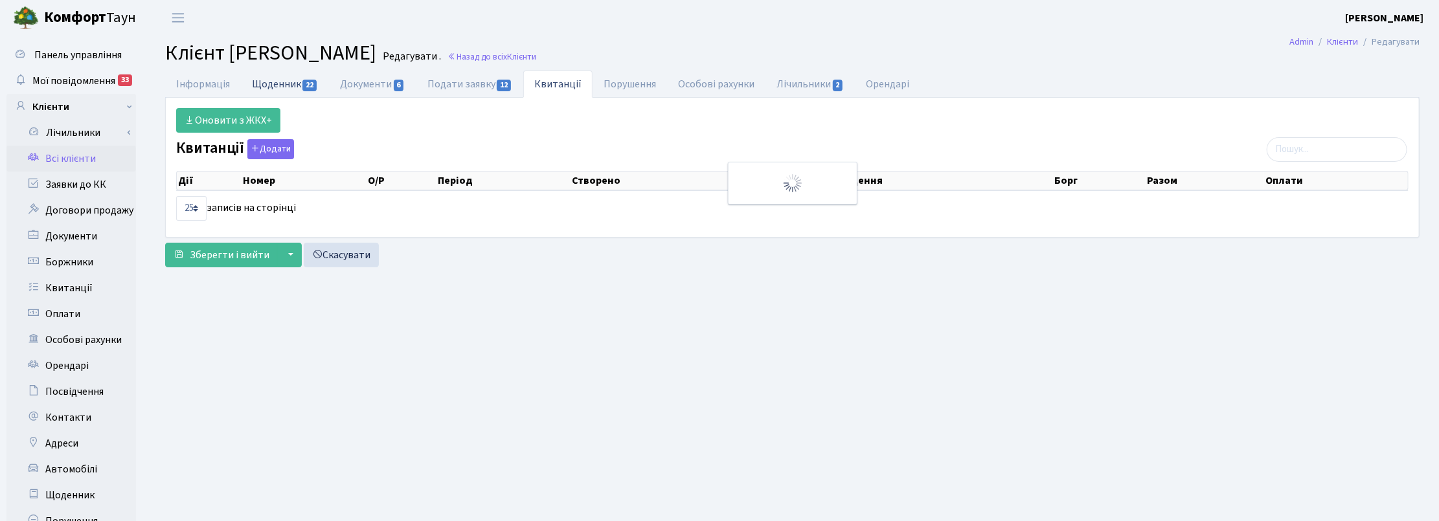
click at [280, 81] on link "Щоденник 22" at bounding box center [285, 84] width 88 height 27
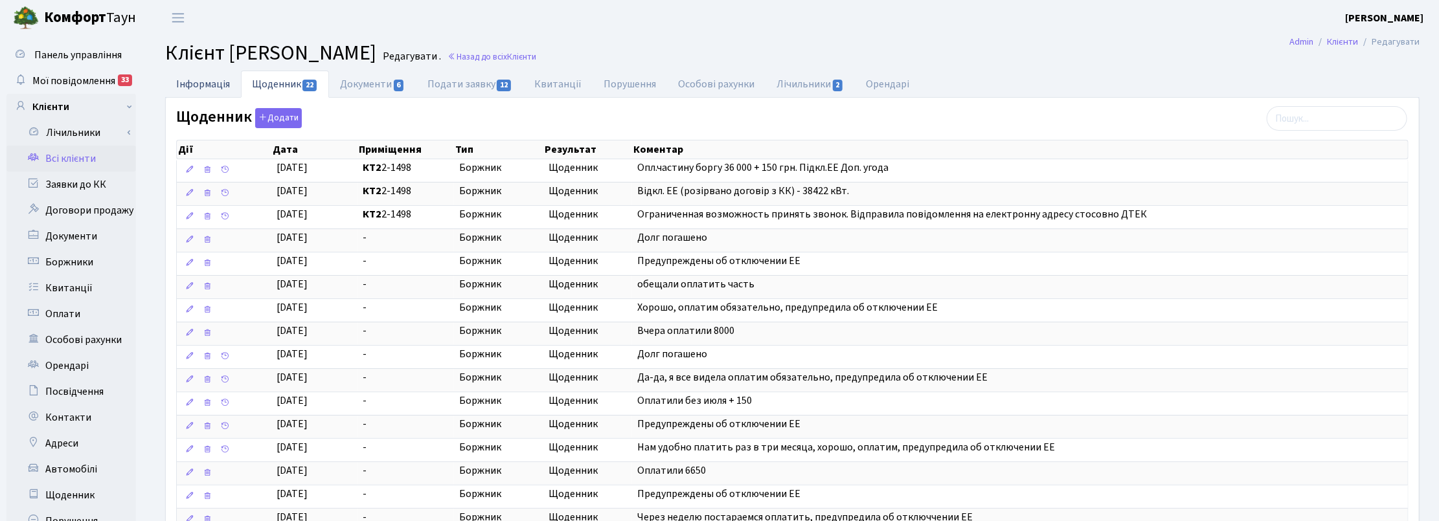
click at [215, 80] on link "Інформація" at bounding box center [203, 84] width 76 height 27
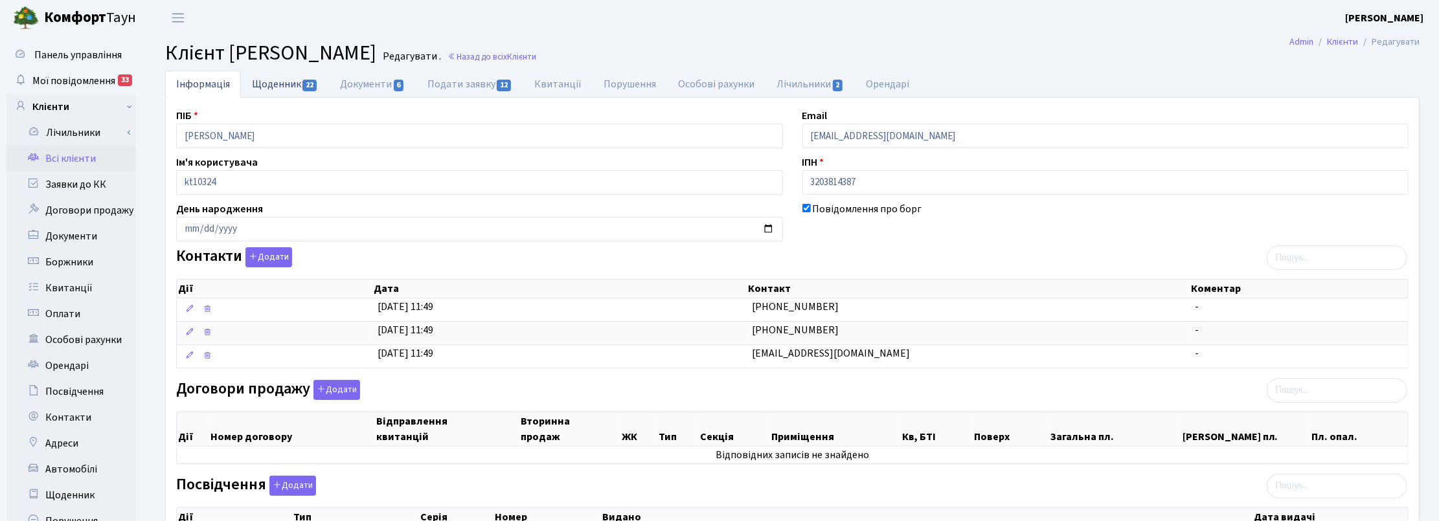
click at [283, 89] on link "Щоденник 22" at bounding box center [285, 84] width 88 height 27
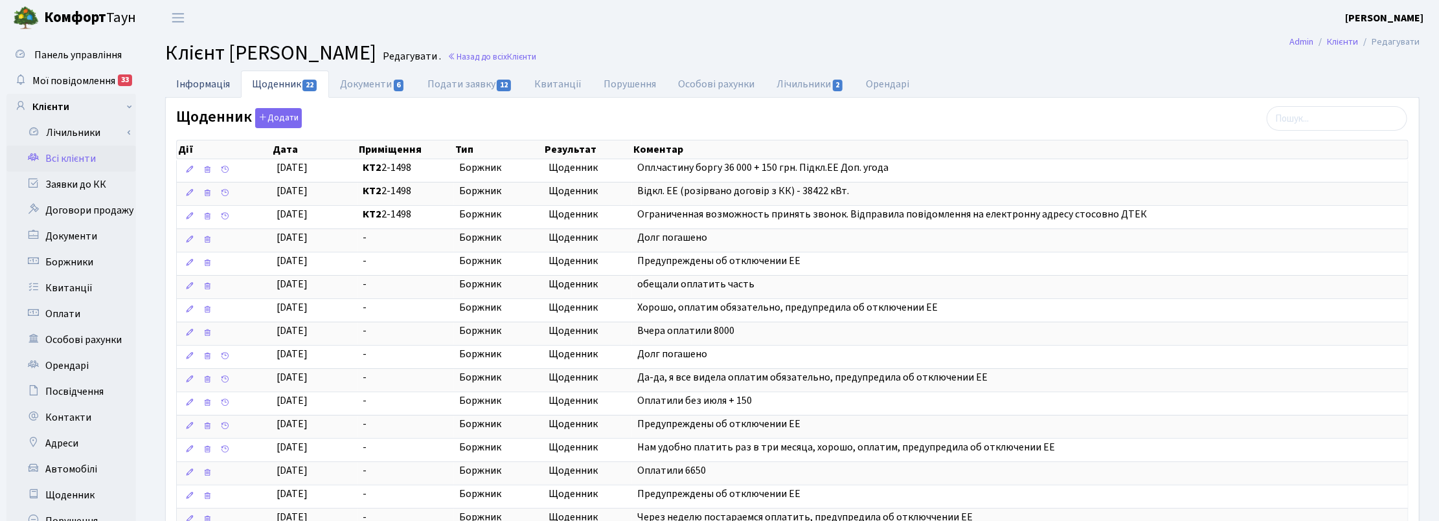
click at [198, 78] on link "Інформація" at bounding box center [203, 84] width 76 height 27
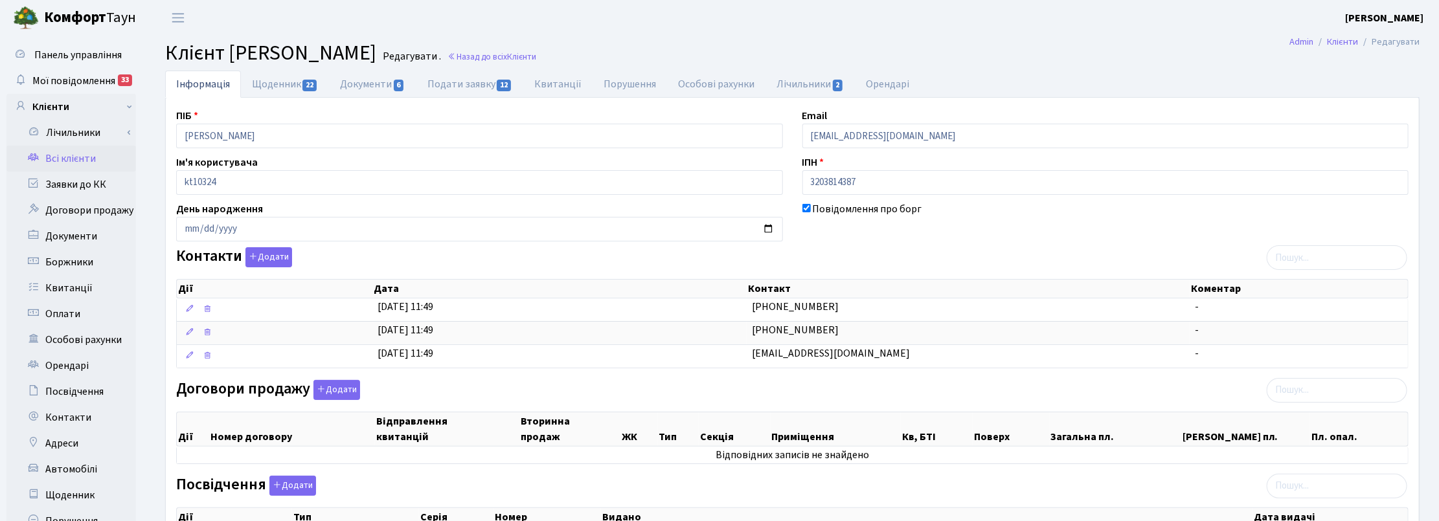
click at [929, 68] on main "Admin Клієнти Редагувати Клієнт [PERSON_NAME] . Назад до всіх Клієнти Інформаці…" at bounding box center [792, 377] width 1293 height 683
click at [536, 54] on link "Назад до всіх Клієнти" at bounding box center [491, 57] width 89 height 12
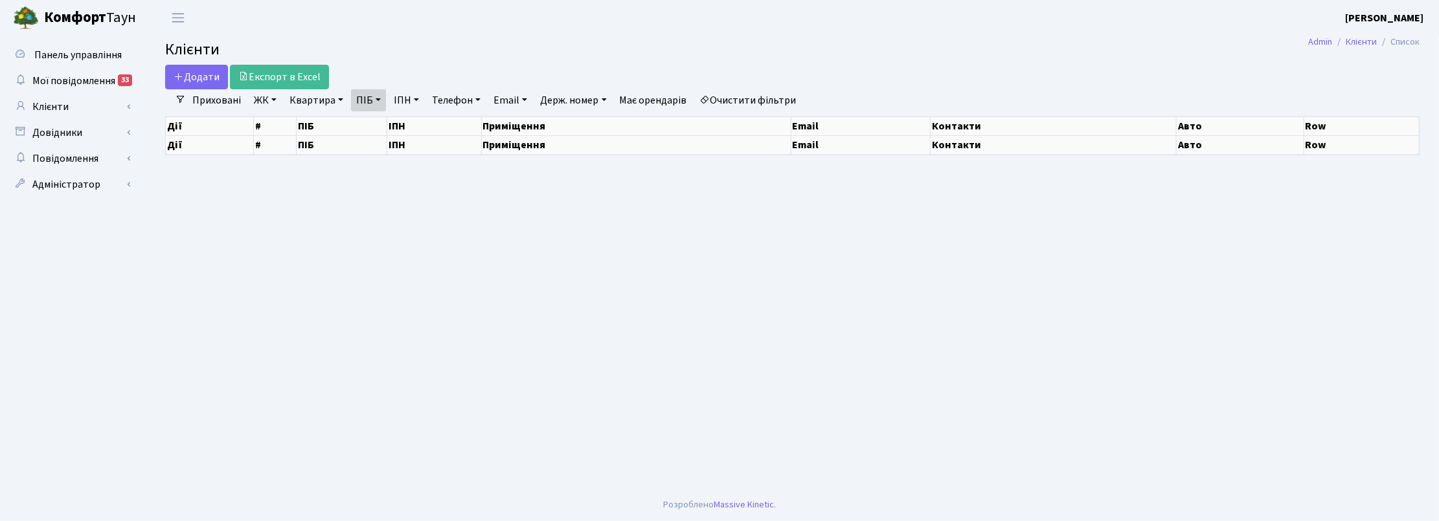
select select "25"
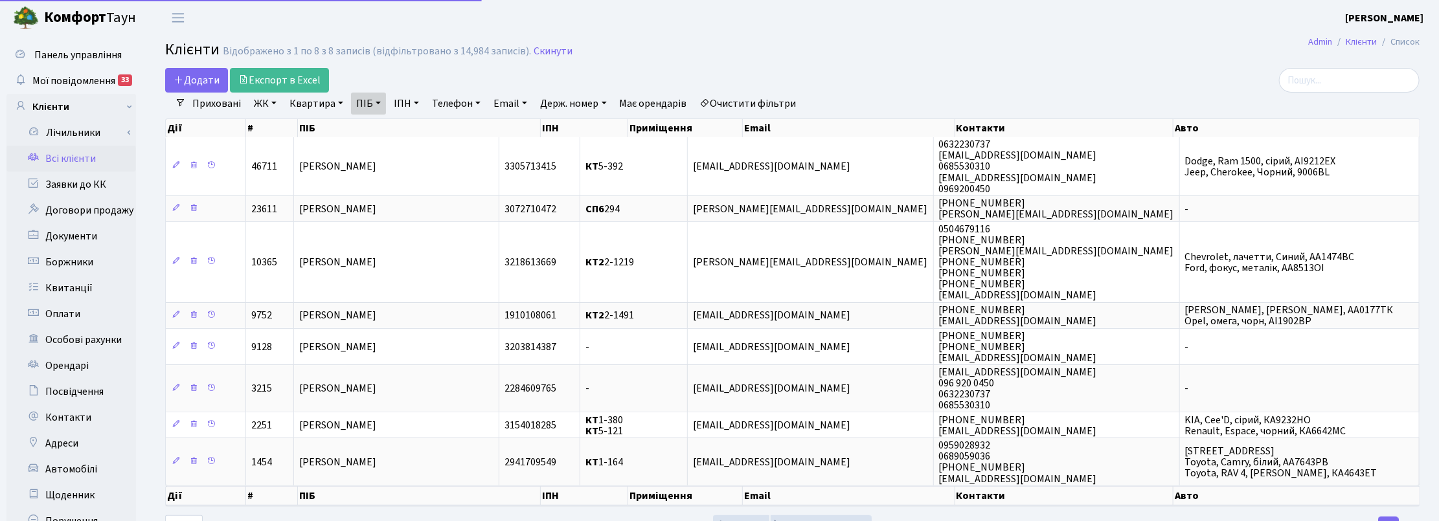
click at [379, 96] on link "ПІБ" at bounding box center [368, 104] width 35 height 22
click at [436, 131] on icon at bounding box center [440, 129] width 10 height 10
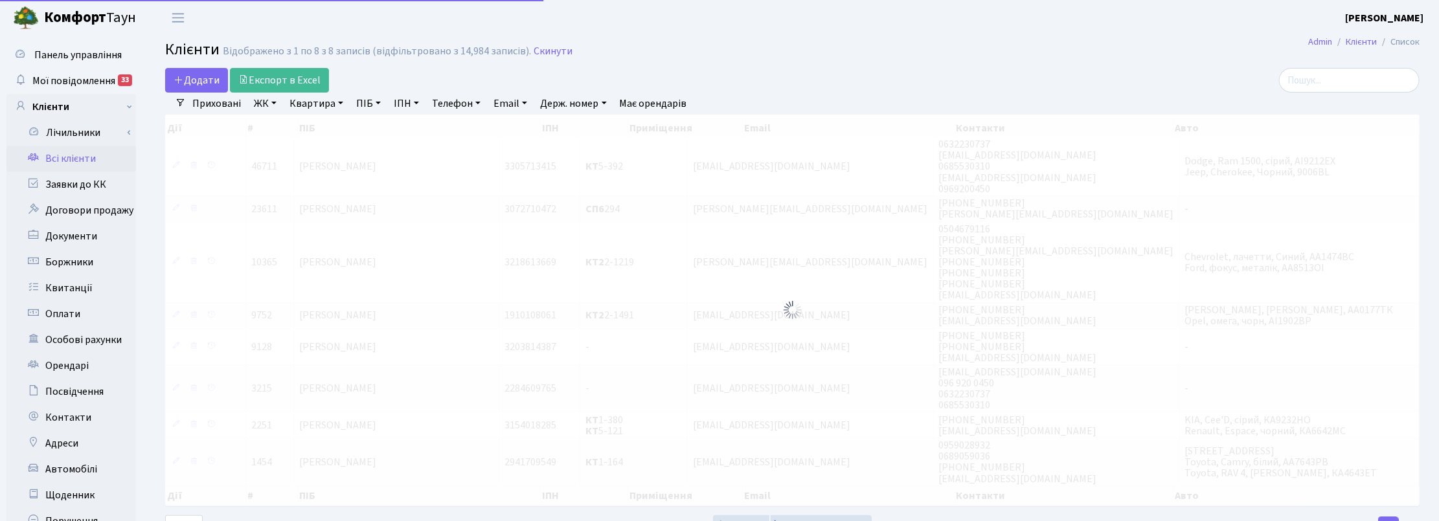
click at [327, 98] on link "Квартира" at bounding box center [316, 104] width 64 height 22
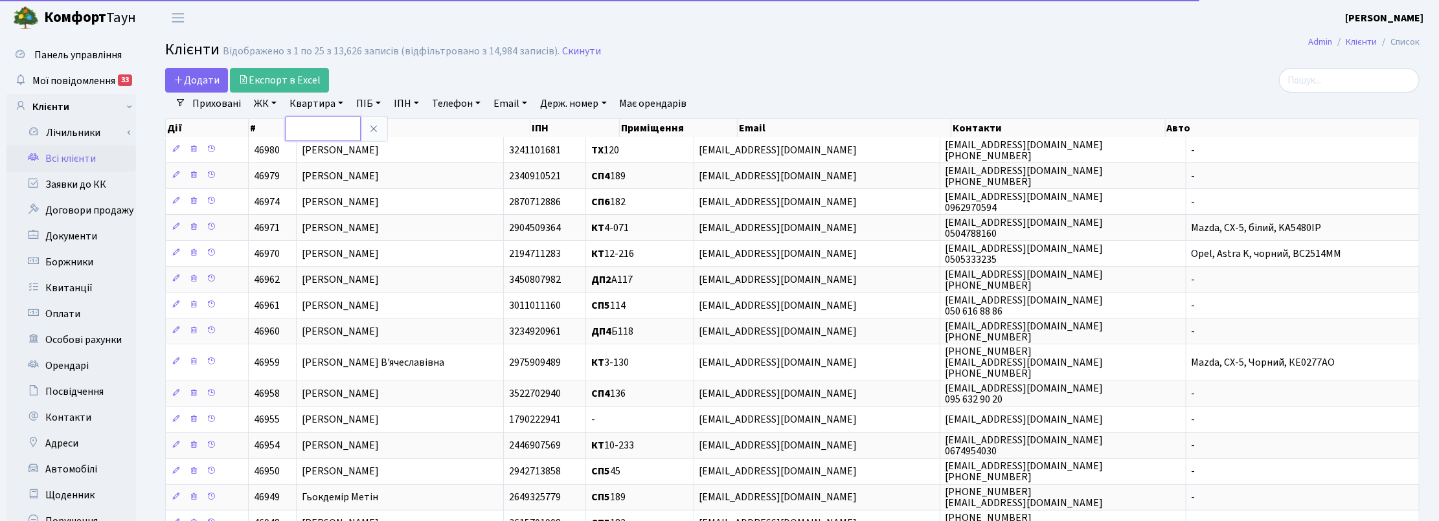
click at [326, 127] on input "text" at bounding box center [323, 129] width 76 height 25
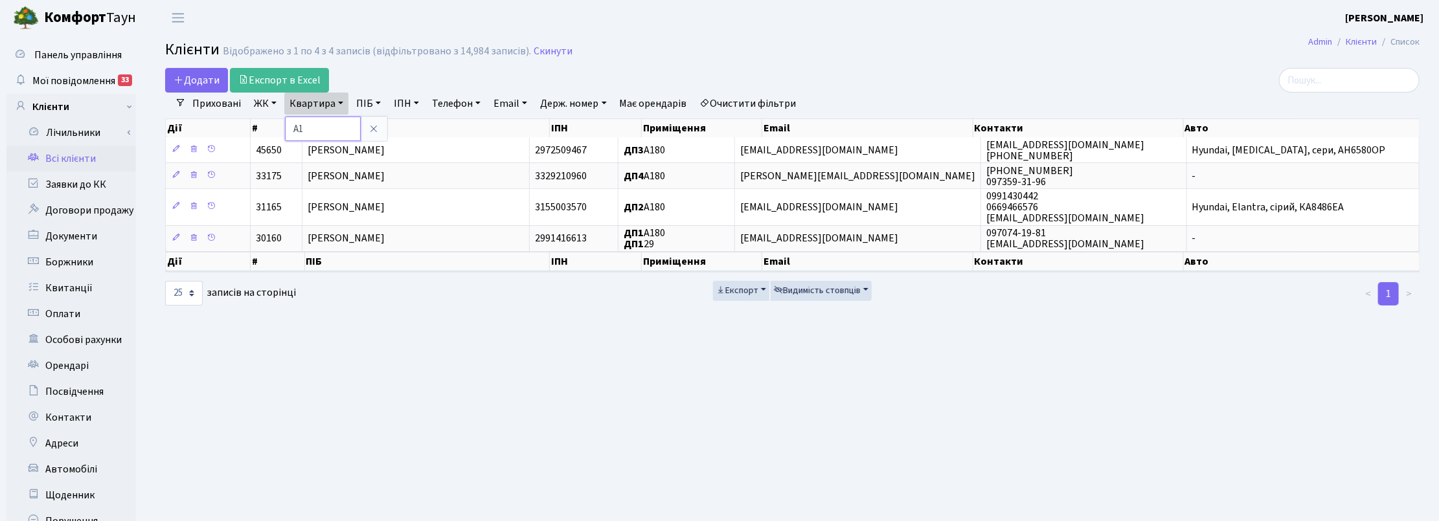
type input "[PERSON_NAME]"
type input "4-121"
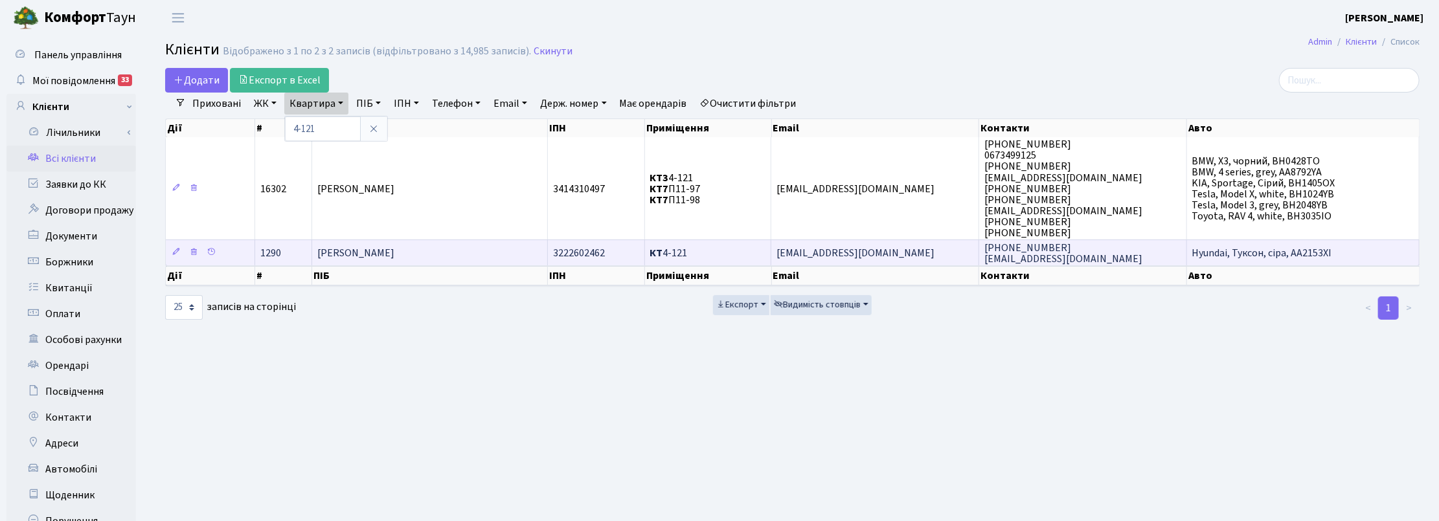
click at [393, 248] on span "[PERSON_NAME]" at bounding box center [355, 253] width 77 height 14
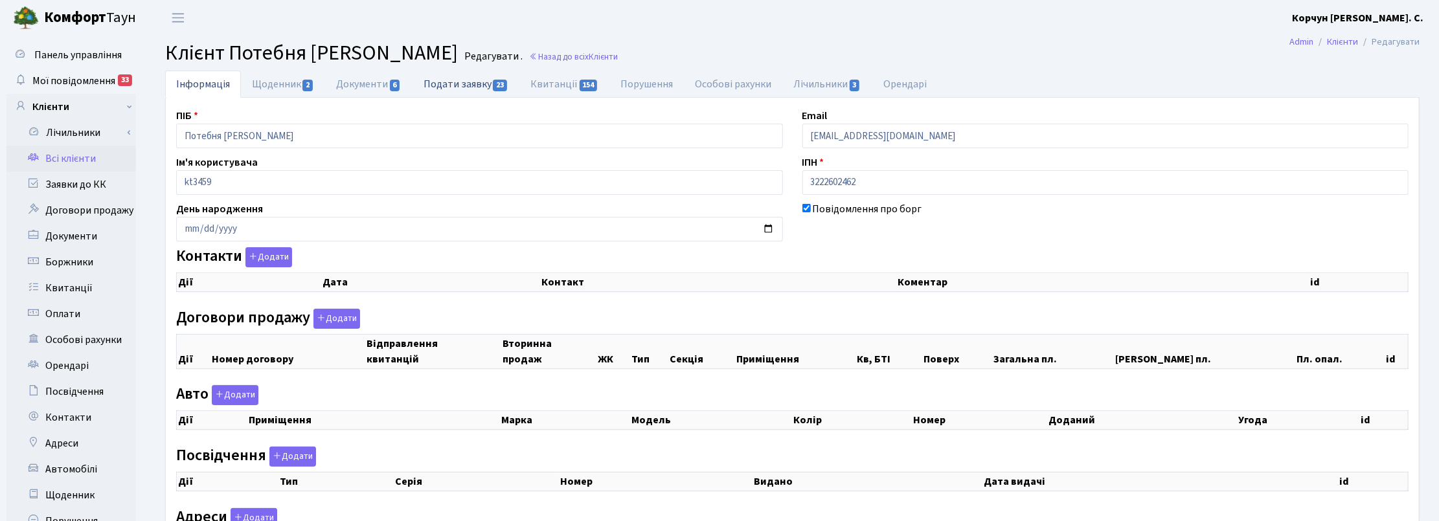
click at [478, 85] on link "Подати заявку 23" at bounding box center [465, 84] width 107 height 27
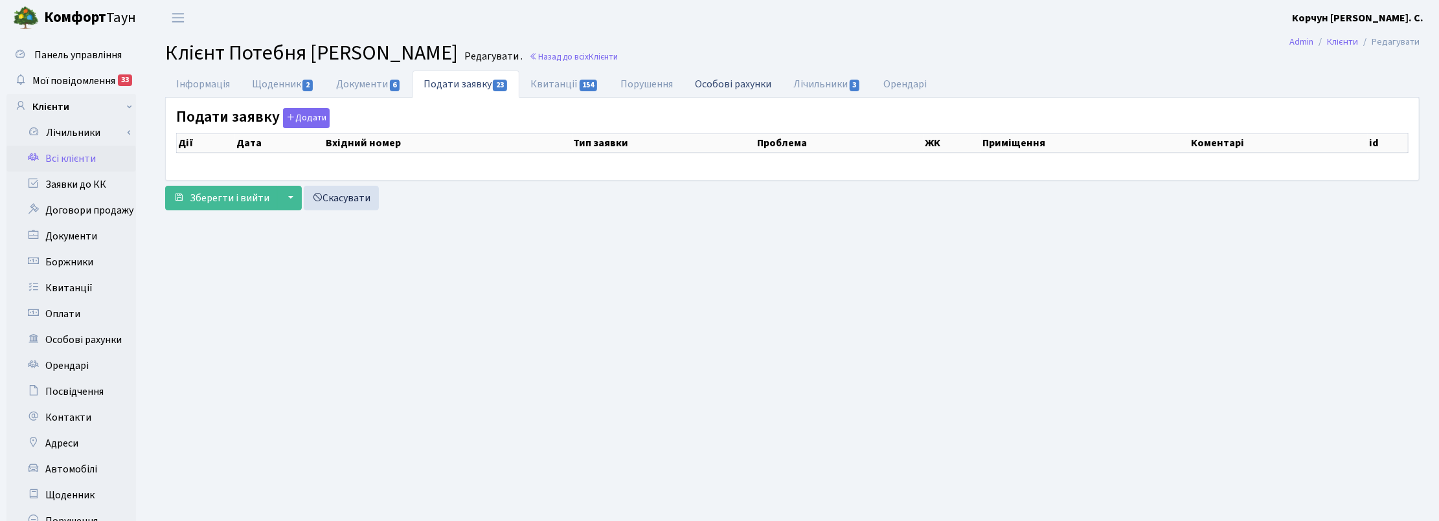
select select "25"
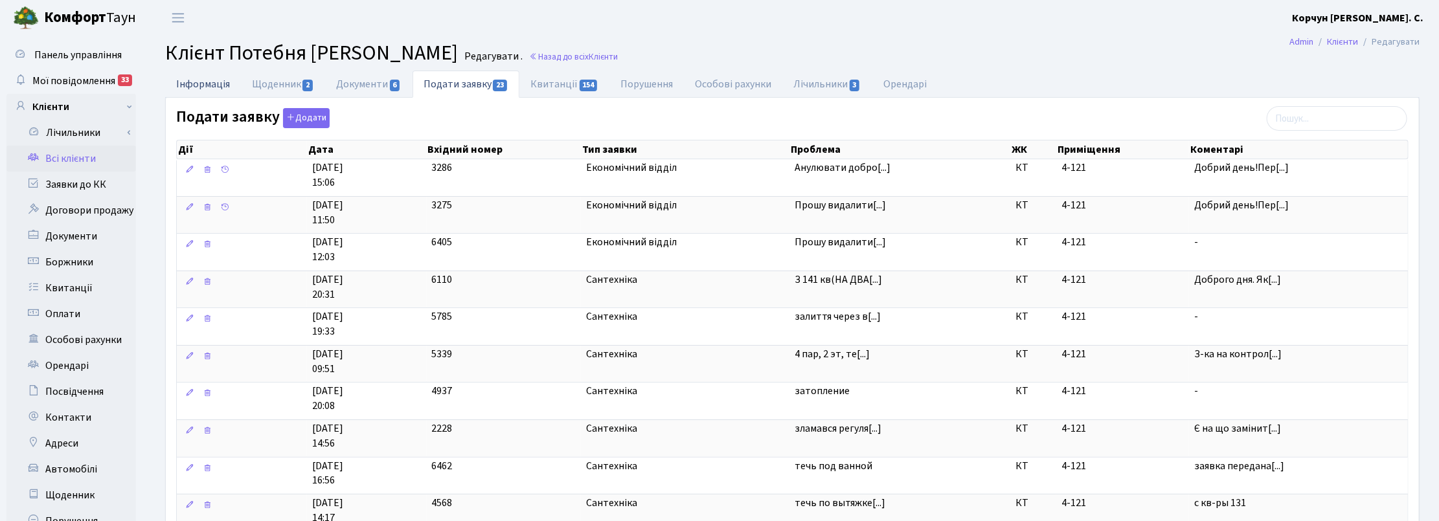
click at [186, 91] on link "Інформація" at bounding box center [203, 84] width 76 height 27
select select "25"
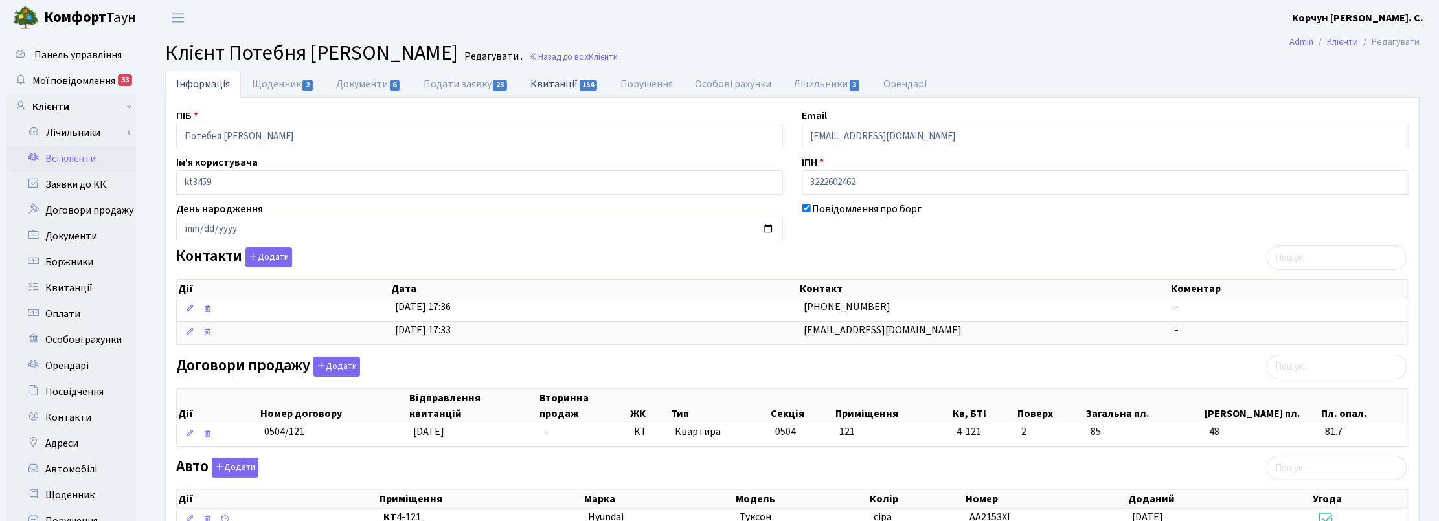
click at [569, 83] on link "Квитанції 154" at bounding box center [564, 84] width 90 height 27
select select "25"
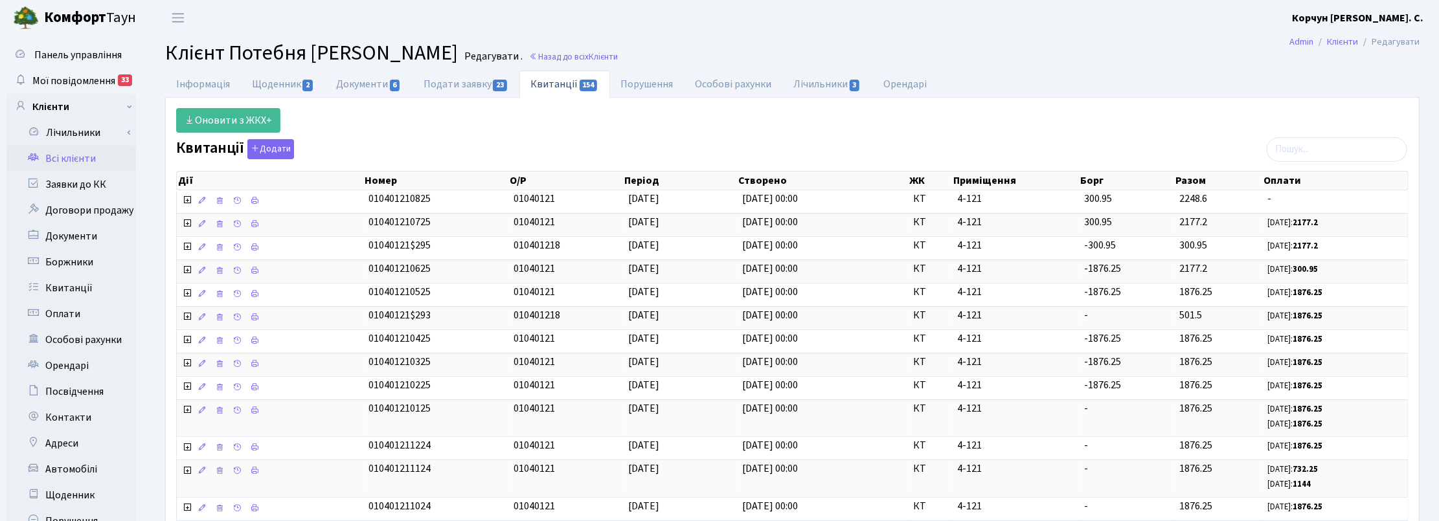
click at [1205, 60] on h2 "Клієнт Потебня [PERSON_NAME] . Назад до всіх Клієнти" at bounding box center [792, 53] width 1254 height 25
